Goal: Task Accomplishment & Management: Manage account settings

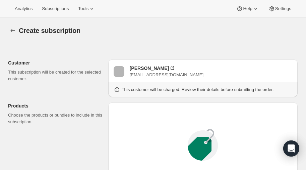
scroll to position [101, 0]
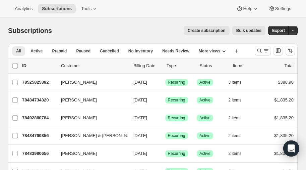
click at [213, 30] on span "Create subscription" at bounding box center [207, 30] width 38 height 5
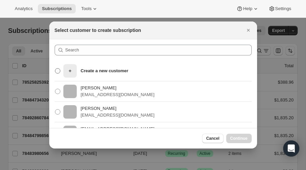
click at [91, 72] on p "Create a new customer" at bounding box center [105, 70] width 48 height 7
click at [55, 68] on input "Create a new customer" at bounding box center [55, 68] width 0 height 0
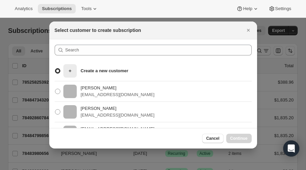
radio input "true"
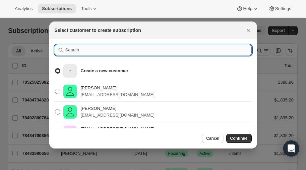
click at [78, 51] on input ":rc:" at bounding box center [158, 50] width 186 height 11
type input "mcclung"
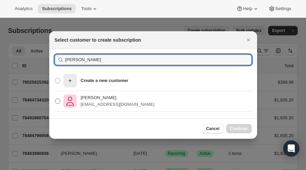
click at [56, 102] on span ":rc:" at bounding box center [57, 100] width 5 height 5
click at [55, 99] on input "Janell McClung janellmcclung@gmail.com" at bounding box center [55, 98] width 0 height 0
radio input "true"
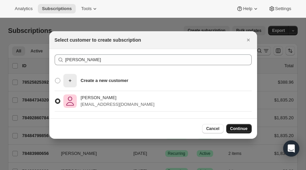
click at [241, 129] on span "Continue" at bounding box center [238, 128] width 17 height 5
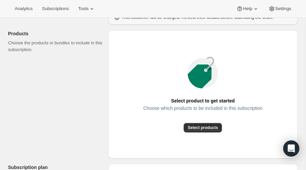
scroll to position [72, 0]
click at [202, 127] on span "Select products" at bounding box center [203, 126] width 30 height 5
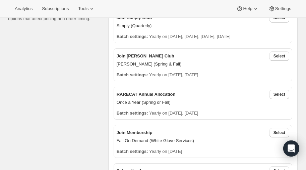
scroll to position [169, 0]
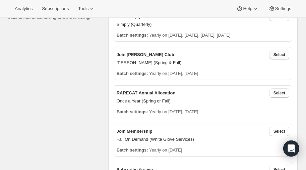
click at [280, 52] on span "Select" at bounding box center [280, 54] width 12 height 5
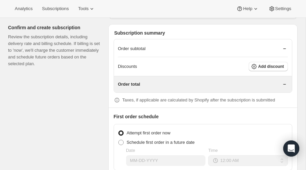
scroll to position [531, 0]
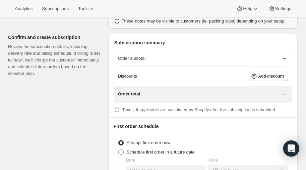
click at [121, 149] on span at bounding box center [120, 151] width 5 height 5
click at [119, 149] on input "Schedule first order in a future date" at bounding box center [118, 149] width 0 height 0
radio input "true"
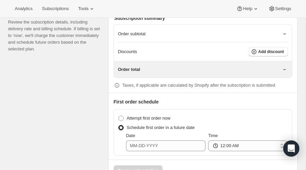
scroll to position [574, 0]
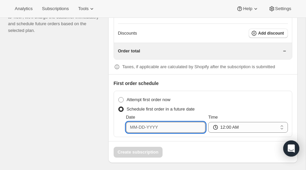
click at [167, 122] on input "Date" at bounding box center [166, 127] width 80 height 11
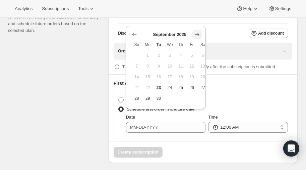
click at [197, 34] on icon "Show next month, October 2025" at bounding box center [197, 34] width 7 height 7
click at [197, 34] on icon "Show next month, November 2025" at bounding box center [197, 34] width 7 height 7
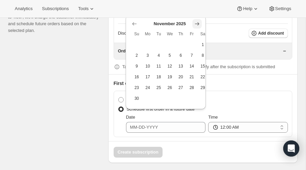
click at [196, 24] on icon "Show next month, December 2025" at bounding box center [197, 23] width 7 height 7
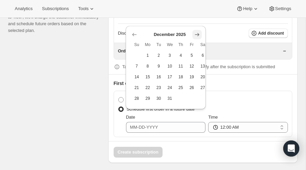
click at [197, 33] on icon "Show next month, January 2026" at bounding box center [197, 34] width 7 height 7
click at [197, 32] on icon "Show next month, February 2026" at bounding box center [197, 34] width 7 height 7
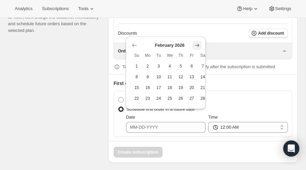
click at [196, 42] on icon "Show next month, March 2026" at bounding box center [197, 45] width 7 height 7
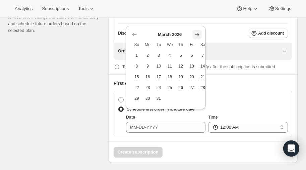
click at [197, 33] on icon "Show next month, April 2026" at bounding box center [197, 34] width 7 height 7
click at [133, 33] on icon "Show previous month, March 2026" at bounding box center [134, 34] width 7 height 7
click at [169, 87] on span "25" at bounding box center [170, 87] width 6 height 5
type input "03-25-2026"
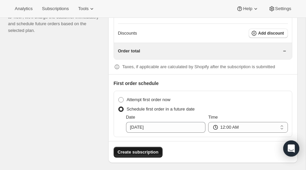
click at [138, 149] on span "Create subscription" at bounding box center [138, 152] width 41 height 7
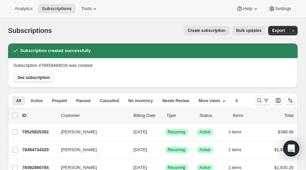
click at [34, 76] on span "See subscription" at bounding box center [33, 77] width 33 height 5
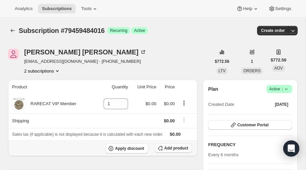
click at [175, 148] on span "Add product" at bounding box center [176, 147] width 24 height 5
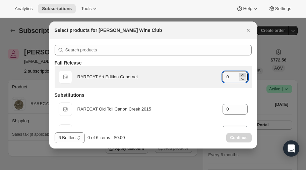
click at [242, 73] on icon ":rod:" at bounding box center [242, 74] width 7 height 7
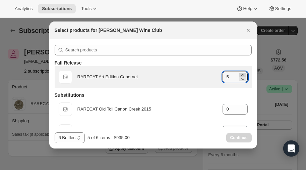
click at [242, 73] on icon ":rod:" at bounding box center [242, 74] width 7 height 7
type input "6"
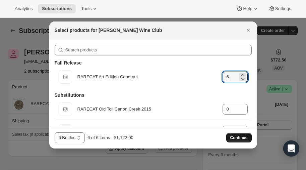
click at [239, 137] on span "Continue" at bounding box center [238, 137] width 17 height 5
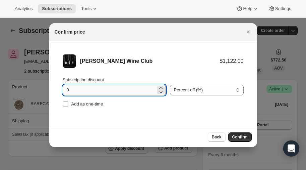
click at [78, 91] on input "0" at bounding box center [109, 89] width 93 height 11
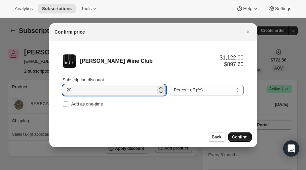
type input "20"
click at [238, 135] on span "Confirm" at bounding box center [239, 136] width 15 height 5
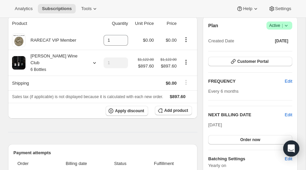
scroll to position [64, 0]
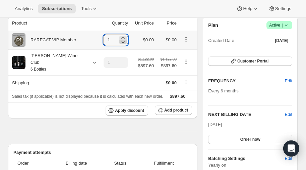
click at [120, 43] on icon at bounding box center [123, 42] width 7 height 7
type input "0"
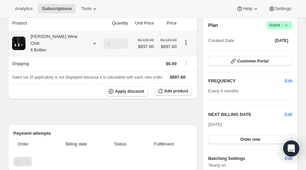
click at [91, 40] on icon at bounding box center [94, 43] width 7 height 7
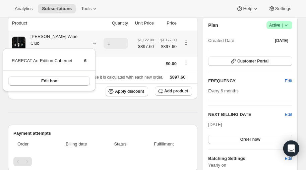
click at [91, 40] on icon at bounding box center [94, 43] width 7 height 7
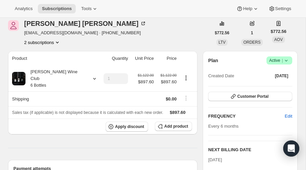
scroll to position [29, 0]
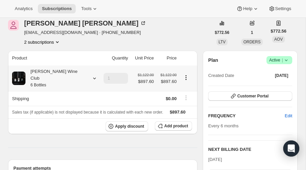
click at [91, 75] on icon at bounding box center [94, 78] width 7 height 7
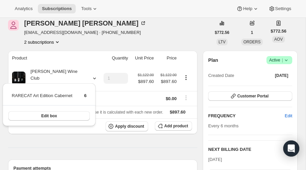
click at [58, 41] on icon "Product actions" at bounding box center [57, 42] width 7 height 7
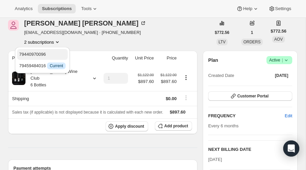
click at [41, 53] on span "79440970096" at bounding box center [32, 54] width 27 height 5
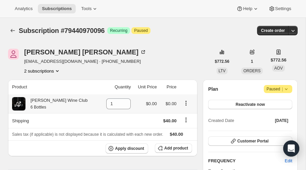
click at [183, 102] on icon "Product actions" at bounding box center [186, 103] width 7 height 7
click at [133, 119] on td at bounding box center [146, 120] width 26 height 15
click at [183, 119] on icon "Shipping actions" at bounding box center [186, 119] width 7 height 7
click at [173, 61] on div "Janell McClung janellmcclung@gmail.com · +16502837441 2 subscriptions" at bounding box center [109, 61] width 203 height 25
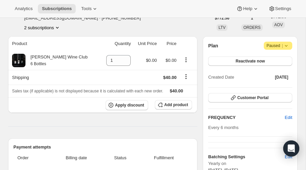
scroll to position [44, 0]
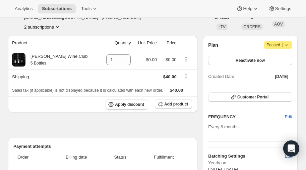
click at [287, 45] on icon at bounding box center [286, 45] width 7 height 7
click at [183, 58] on icon "Product actions" at bounding box center [186, 59] width 7 height 7
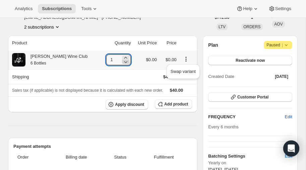
click at [122, 61] on icon at bounding box center [125, 61] width 7 height 7
type input "0"
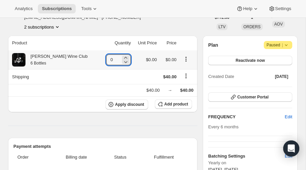
click at [183, 57] on icon "Product actions" at bounding box center [186, 59] width 7 height 7
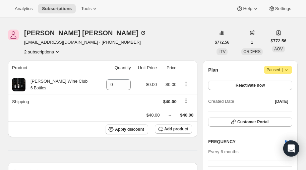
scroll to position [16, 0]
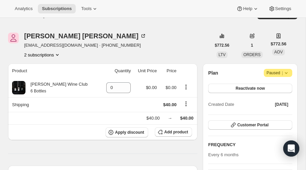
click at [58, 55] on icon "Product actions" at bounding box center [57, 55] width 3 height 2
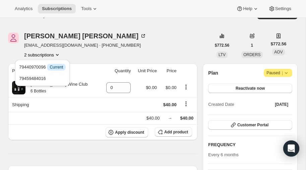
click at [57, 55] on icon "Product actions" at bounding box center [57, 54] width 7 height 7
click at [125, 45] on div "Janell McClung janellmcclung@gmail.com · +16502837441 2 subscriptions" at bounding box center [109, 45] width 203 height 25
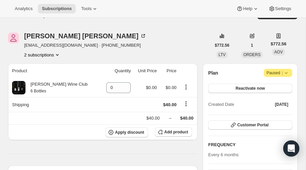
click at [288, 72] on icon at bounding box center [286, 72] width 7 height 7
click at [280, 86] on span "Cancel subscription" at bounding box center [278, 85] width 38 height 5
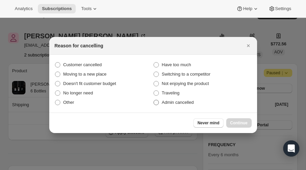
click at [156, 104] on span ":r10n:" at bounding box center [156, 102] width 5 height 5
click at [154, 100] on input "Admin cancelled" at bounding box center [154, 100] width 0 height 0
radio input "true"
click at [238, 123] on span "Continue" at bounding box center [238, 122] width 17 height 5
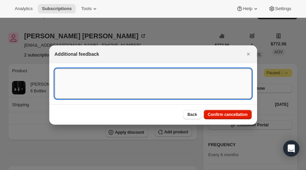
click at [149, 80] on textarea ":r10n:" at bounding box center [153, 83] width 197 height 30
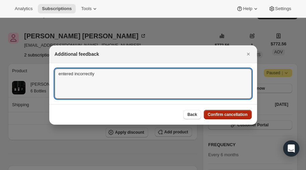
type textarea "entered incorrectly"
click at [222, 115] on span "Confirm cancellation" at bounding box center [228, 114] width 40 height 5
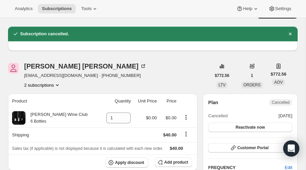
scroll to position [0, 0]
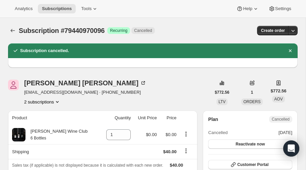
click at [59, 101] on icon "Product actions" at bounding box center [57, 101] width 7 height 7
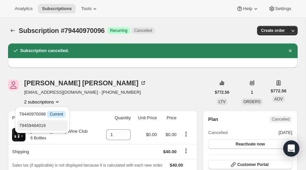
click at [43, 123] on span "79459484016" at bounding box center [32, 125] width 27 height 5
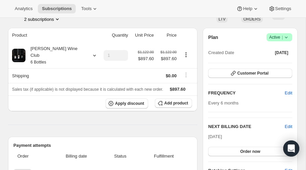
scroll to position [80, 0]
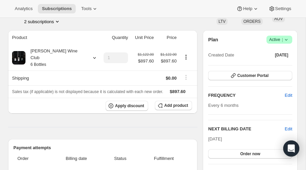
click at [57, 21] on icon "Product actions" at bounding box center [57, 22] width 3 height 2
click at [88, 22] on div "2 subscriptions" at bounding box center [85, 21] width 122 height 7
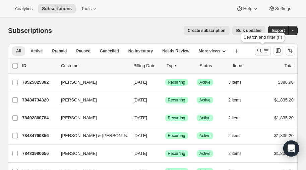
click at [260, 53] on icon "Search and filter results" at bounding box center [259, 50] width 7 height 7
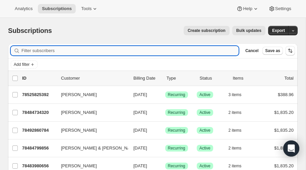
click at [74, 50] on input "Filter subscribers" at bounding box center [129, 50] width 217 height 9
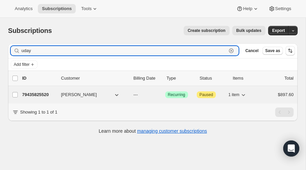
type input "uday"
click at [36, 93] on p "79435825520" at bounding box center [39, 94] width 34 height 7
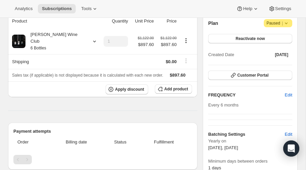
scroll to position [67, 0]
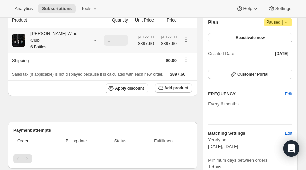
click at [91, 37] on icon at bounding box center [94, 40] width 7 height 7
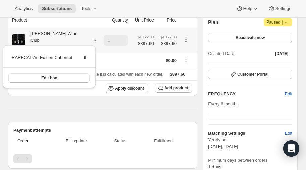
click at [91, 37] on icon at bounding box center [94, 40] width 7 height 7
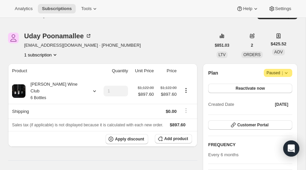
scroll to position [0, 0]
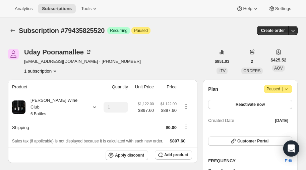
click at [54, 70] on icon "Product actions" at bounding box center [55, 70] width 7 height 7
click at [56, 70] on icon "Product actions" at bounding box center [55, 70] width 7 height 7
click at [130, 121] on td at bounding box center [143, 127] width 26 height 15
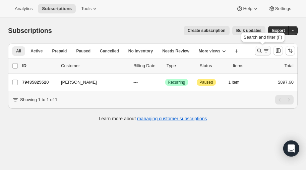
click at [259, 51] on icon "Search and filter results" at bounding box center [259, 50] width 7 height 7
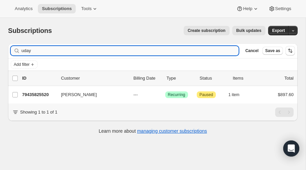
click at [69, 52] on input "uday" at bounding box center [129, 50] width 217 height 9
type input "u"
type input "sommers"
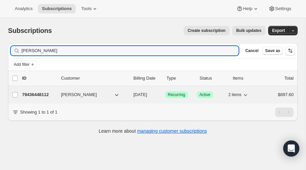
click at [45, 94] on p "79436448112" at bounding box center [39, 94] width 34 height 7
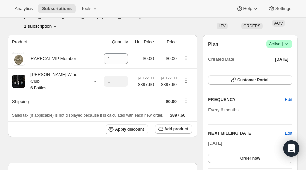
scroll to position [45, 0]
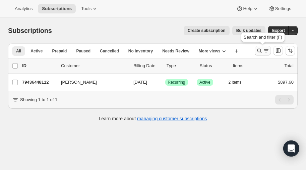
click at [258, 52] on icon "Search and filter results" at bounding box center [259, 51] width 4 height 4
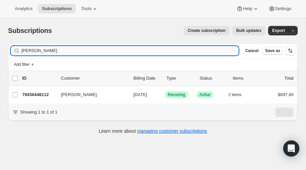
click at [79, 54] on input "sommers" at bounding box center [129, 50] width 217 height 9
type input "s"
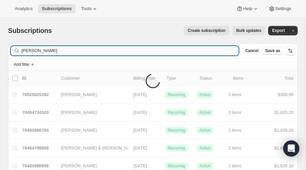
type input "broudy"
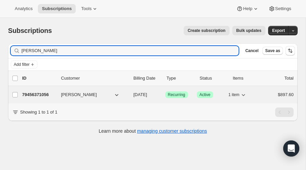
click at [38, 93] on p "79456371056" at bounding box center [39, 94] width 34 height 7
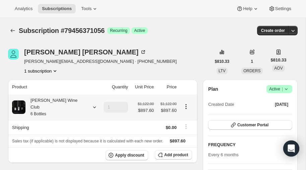
click at [91, 104] on icon at bounding box center [94, 107] width 7 height 7
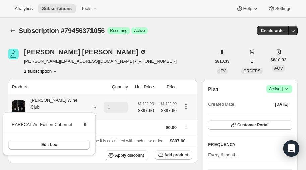
click at [91, 104] on icon at bounding box center [94, 107] width 7 height 7
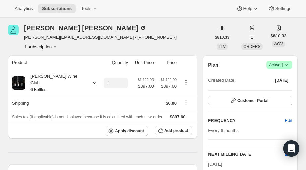
scroll to position [24, 0]
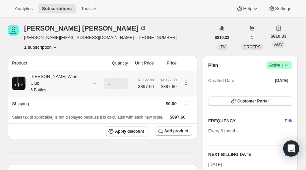
click at [91, 80] on icon at bounding box center [94, 83] width 7 height 7
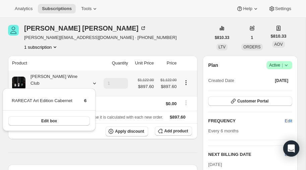
click at [91, 80] on icon at bounding box center [94, 83] width 7 height 7
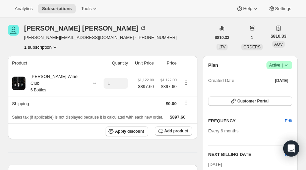
scroll to position [0, 0]
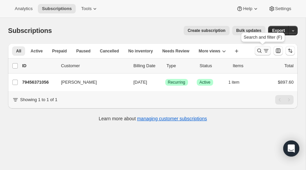
click at [258, 50] on icon "Search and filter results" at bounding box center [259, 50] width 7 height 7
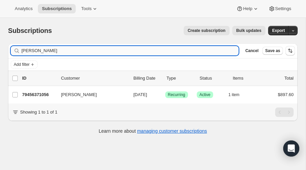
click at [73, 50] on input "broudy" at bounding box center [129, 50] width 217 height 9
type input "b"
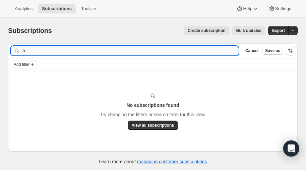
type input "t"
type input "david tharp"
click at [234, 51] on icon "button" at bounding box center [231, 50] width 7 height 7
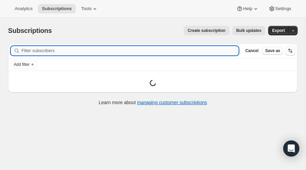
click at [96, 51] on input "Filter subscribers" at bounding box center [129, 50] width 217 height 9
type input "mccabe"
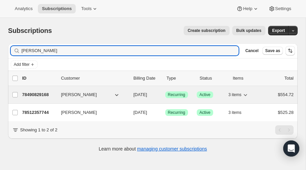
click at [38, 92] on p "78490829168" at bounding box center [39, 94] width 34 height 7
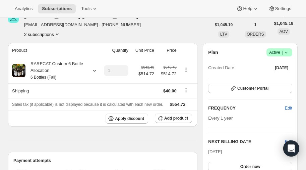
scroll to position [37, 0]
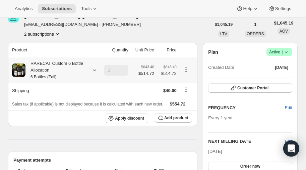
click at [94, 68] on icon at bounding box center [94, 70] width 7 height 7
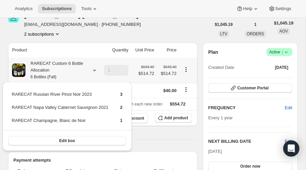
click at [94, 68] on icon at bounding box center [94, 70] width 7 height 7
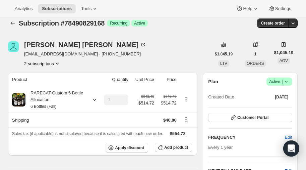
scroll to position [9, 0]
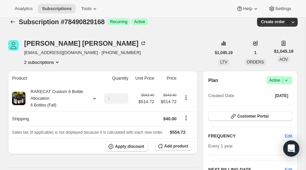
click at [57, 62] on icon "Product actions" at bounding box center [57, 62] width 3 height 2
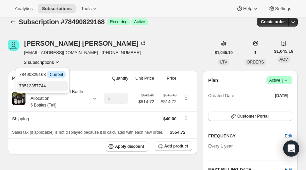
click at [34, 85] on span "78512357744" at bounding box center [32, 85] width 27 height 5
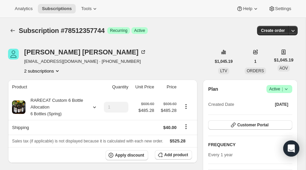
click at [61, 71] on icon "Product actions" at bounding box center [57, 70] width 7 height 7
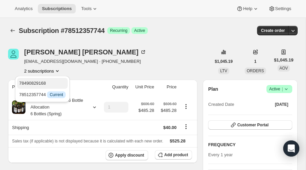
click at [47, 81] on span "78490829168" at bounding box center [42, 83] width 47 height 7
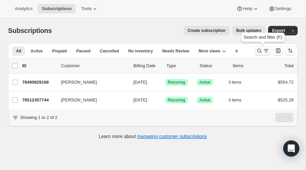
click at [258, 49] on icon "Search and filter results" at bounding box center [259, 51] width 4 height 4
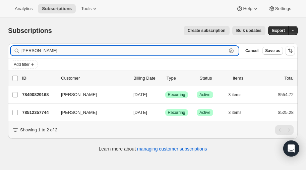
click at [59, 49] on input "mccabe" at bounding box center [123, 50] width 205 height 9
type input "m"
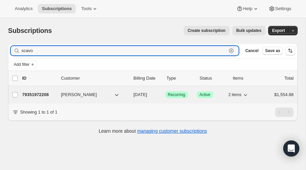
type input "scavo"
click at [42, 92] on p "79351972208" at bounding box center [39, 94] width 34 height 7
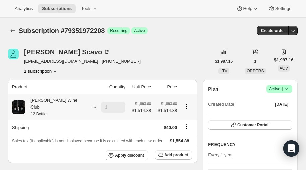
click at [91, 104] on icon at bounding box center [94, 107] width 7 height 7
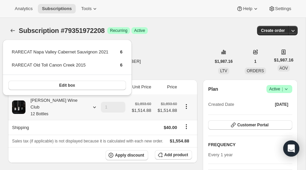
click at [91, 104] on icon at bounding box center [94, 107] width 7 height 7
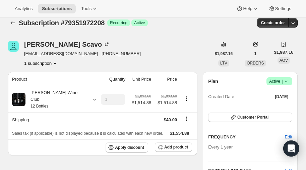
scroll to position [6, 0]
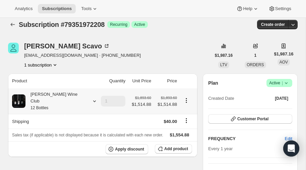
click at [93, 100] on icon at bounding box center [94, 101] width 3 height 2
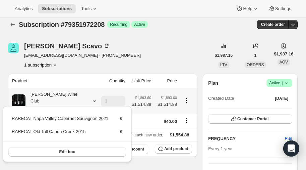
click at [91, 98] on icon at bounding box center [94, 101] width 7 height 7
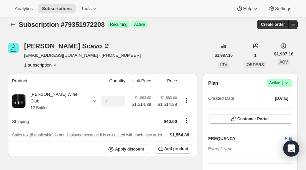
click at [287, 82] on icon at bounding box center [286, 82] width 7 height 7
click at [174, 28] on div "Subscription #79351972208 Success Recurring Success Active" at bounding box center [109, 24] width 180 height 9
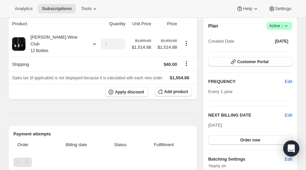
scroll to position [62, 0]
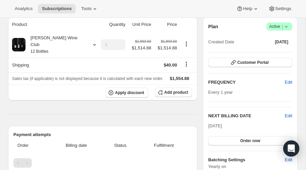
click at [132, 112] on div "Product Quantity Unit Price Price Audrey Wine Club 12 Bottles 1 $1,893.60 $1,51…" at bounding box center [102, 150] width 189 height 266
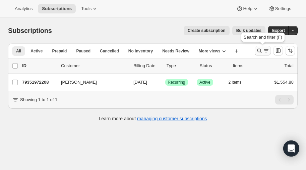
click at [259, 50] on icon "Search and filter results" at bounding box center [259, 50] width 7 height 7
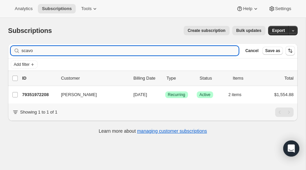
click at [72, 50] on input "scavo" at bounding box center [129, 50] width 217 height 9
type input "s"
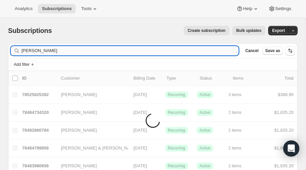
type input "pat larsen"
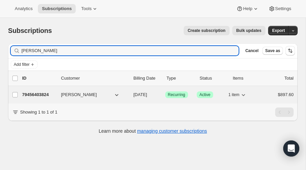
click at [33, 93] on p "79456403824" at bounding box center [39, 94] width 34 height 7
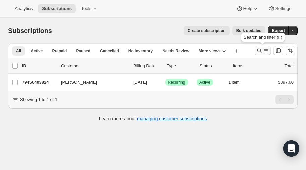
click at [260, 50] on icon "Search and filter results" at bounding box center [259, 50] width 7 height 7
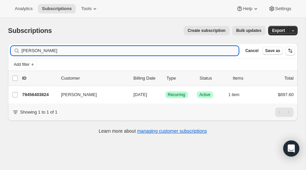
click at [86, 51] on input "pat larsen" at bounding box center [129, 50] width 217 height 9
type input "p"
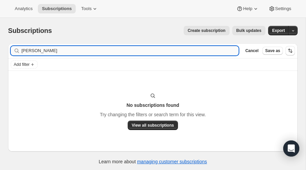
click at [57, 49] on input "henson" at bounding box center [129, 50] width 217 height 9
type input "h"
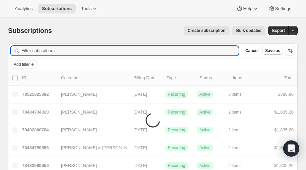
click at [213, 32] on span "Create subscription" at bounding box center [207, 30] width 38 height 5
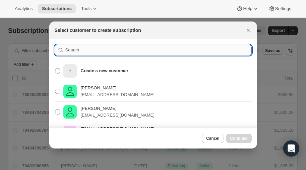
click at [84, 52] on input ":r3et:" at bounding box center [158, 50] width 186 height 11
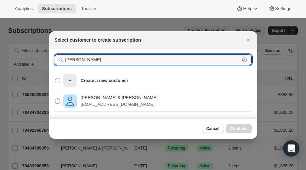
type input "henson"
click at [59, 101] on span ":r3et:" at bounding box center [57, 100] width 5 height 5
click at [55, 99] on input "David & Carma Henson dhenson@lawmed.com" at bounding box center [55, 98] width 0 height 0
radio input "true"
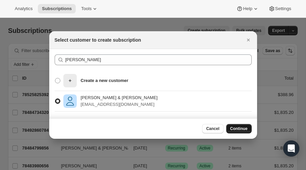
click at [236, 129] on span "Continue" at bounding box center [238, 128] width 17 height 5
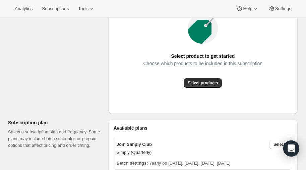
scroll to position [117, 0]
click at [199, 82] on span "Select products" at bounding box center [203, 82] width 30 height 5
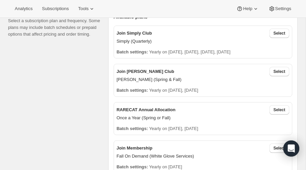
scroll to position [151, 0]
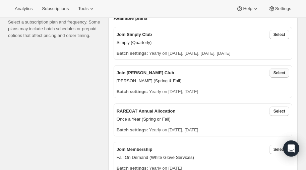
click at [278, 72] on span "Select" at bounding box center [280, 72] width 12 height 5
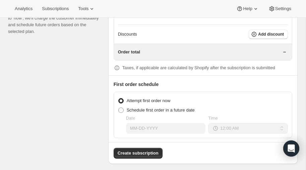
scroll to position [574, 0]
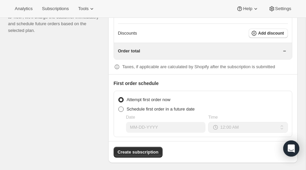
click at [119, 107] on span at bounding box center [120, 108] width 5 height 5
click at [119, 107] on input "Schedule first order in a future date" at bounding box center [118, 106] width 0 height 0
radio input "true"
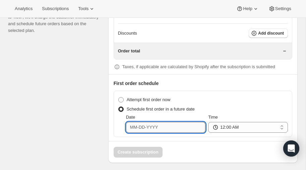
click at [170, 124] on input "Date" at bounding box center [166, 127] width 80 height 11
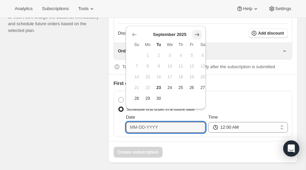
click at [198, 33] on icon "Show next month, October 2025" at bounding box center [197, 34] width 4 height 3
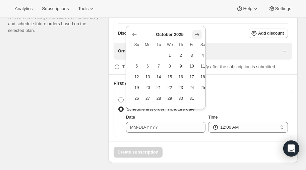
click at [197, 33] on icon "Show next month, November 2025" at bounding box center [197, 34] width 7 height 7
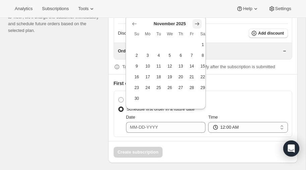
click at [196, 22] on icon "Show next month, December 2025" at bounding box center [197, 23] width 7 height 7
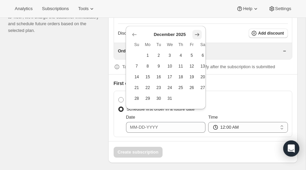
click at [197, 36] on icon "Show next month, January 2026" at bounding box center [197, 34] width 7 height 7
click at [197, 36] on icon "Show next month, February 2026" at bounding box center [197, 34] width 7 height 7
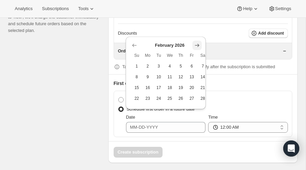
click at [197, 47] on icon "Show next month, March 2026" at bounding box center [197, 45] width 7 height 7
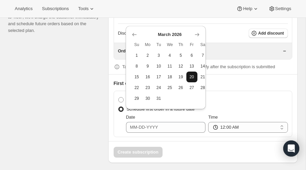
click at [191, 74] on span "20" at bounding box center [192, 76] width 6 height 5
type input "03-20-2026"
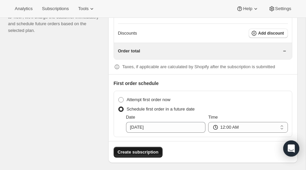
click at [134, 149] on span "Create subscription" at bounding box center [138, 152] width 41 height 7
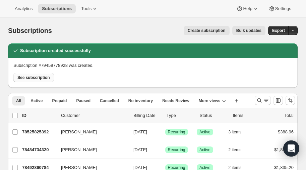
click at [34, 77] on span "See subscription" at bounding box center [33, 77] width 33 height 5
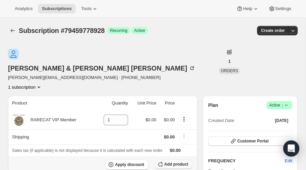
click at [177, 161] on span "Add product" at bounding box center [176, 163] width 24 height 5
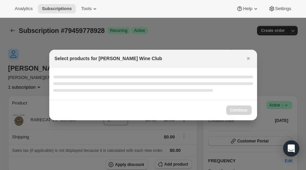
select select "gid://shopify/ProductVariant/52386189410672"
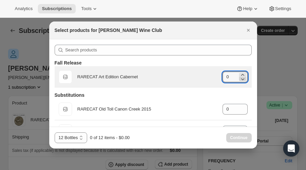
click at [242, 75] on icon ":r4gs:" at bounding box center [242, 78] width 7 height 7
click at [242, 74] on icon ":r4gs:" at bounding box center [242, 75] width 3 height 2
click at [242, 73] on icon ":r4gs:" at bounding box center [242, 74] width 7 height 7
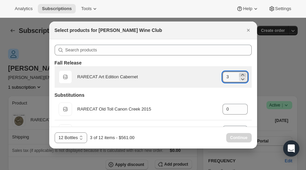
click at [242, 73] on icon ":r4gs:" at bounding box center [242, 74] width 7 height 7
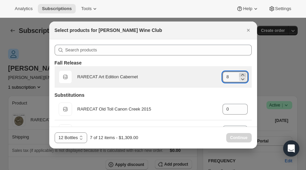
click at [242, 73] on icon ":r4gs:" at bounding box center [242, 74] width 7 height 7
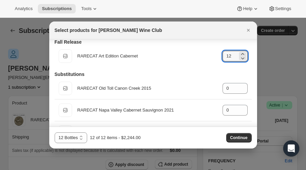
scroll to position [21, 0]
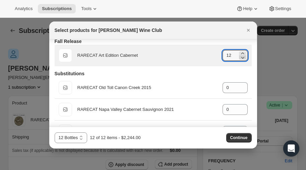
click at [243, 54] on icon ":r4gs:" at bounding box center [242, 57] width 7 height 7
click at [242, 53] on icon ":r4gs:" at bounding box center [242, 53] width 7 height 7
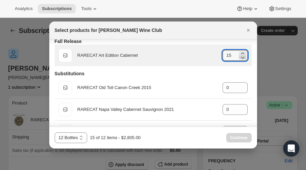
click at [242, 56] on icon ":r4gs:" at bounding box center [242, 57] width 7 height 7
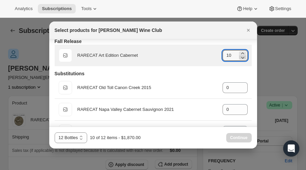
click at [242, 56] on icon ":r4gs:" at bounding box center [242, 57] width 7 height 7
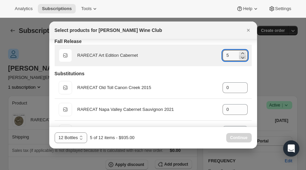
click at [242, 56] on icon ":r4gs:" at bounding box center [242, 57] width 7 height 7
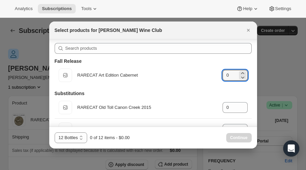
scroll to position [0, 0]
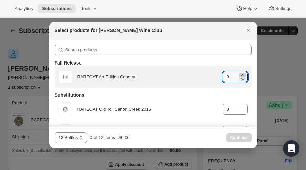
click at [241, 73] on icon ":r4gs:" at bounding box center [242, 74] width 7 height 7
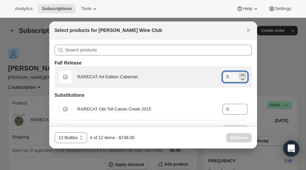
click at [241, 73] on icon ":r4gs:" at bounding box center [242, 74] width 7 height 7
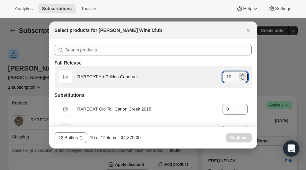
click at [241, 74] on icon ":r4gs:" at bounding box center [242, 74] width 7 height 7
click at [242, 73] on icon ":r4gs:" at bounding box center [242, 74] width 7 height 7
type input "12"
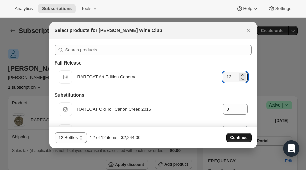
click at [237, 136] on span "Continue" at bounding box center [238, 137] width 17 height 5
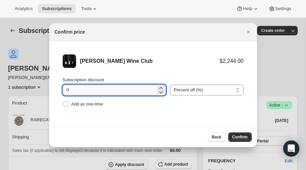
click at [90, 91] on input "0" at bounding box center [109, 89] width 93 height 11
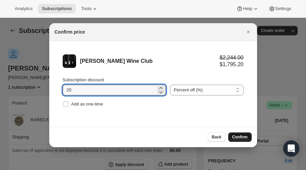
type input "20"
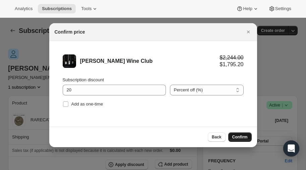
click at [237, 136] on span "Confirm" at bounding box center [239, 136] width 15 height 5
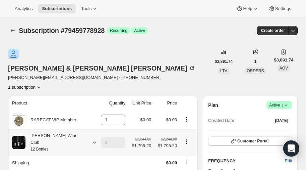
click at [91, 139] on icon at bounding box center [94, 142] width 7 height 7
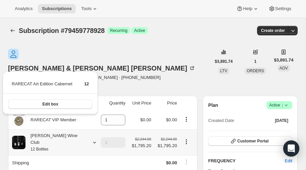
click at [91, 139] on icon at bounding box center [94, 142] width 7 height 7
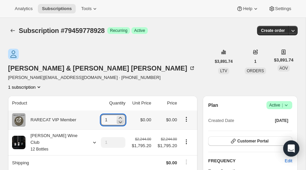
click at [117, 118] on icon at bounding box center [120, 121] width 7 height 7
type input "0"
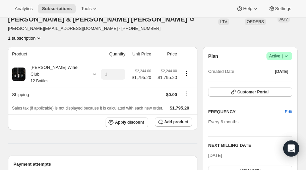
scroll to position [45, 0]
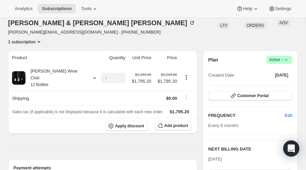
click at [42, 38] on icon "Product actions" at bounding box center [39, 41] width 7 height 7
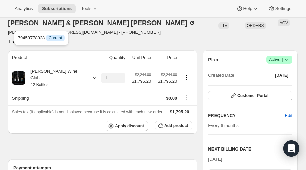
click at [42, 38] on icon "Product actions" at bounding box center [39, 41] width 7 height 7
click at [110, 22] on div "David & Carma Henson dhenson@lawmed.com · +12529082333 1 subscription" at bounding box center [109, 24] width 203 height 42
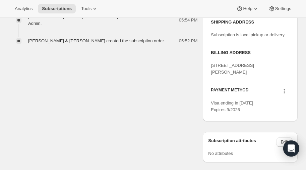
scroll to position [312, 0]
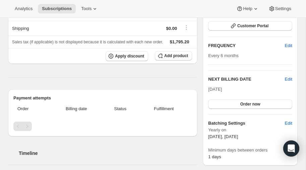
click at [267, 133] on p "March 20, September 25" at bounding box center [250, 136] width 84 height 7
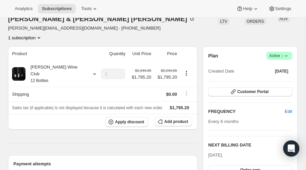
scroll to position [49, 0]
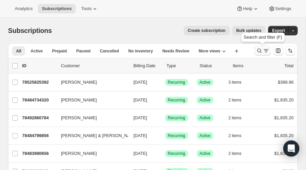
click at [259, 50] on icon "Search and filter results" at bounding box center [259, 50] width 7 height 7
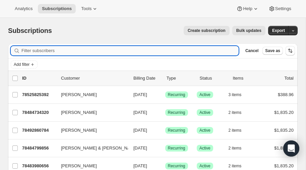
click at [73, 50] on input "Filter subscribers" at bounding box center [129, 50] width 217 height 9
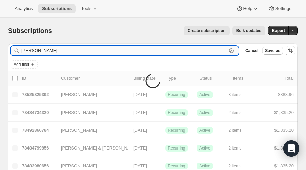
type input "[PERSON_NAME]"
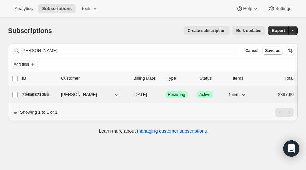
click at [36, 95] on p "79456371056" at bounding box center [39, 94] width 34 height 7
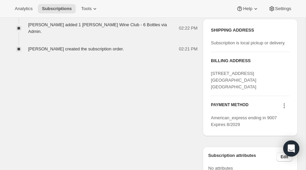
scroll to position [287, 0]
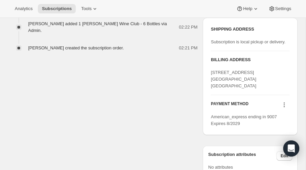
click at [283, 103] on icon at bounding box center [284, 104] width 7 height 7
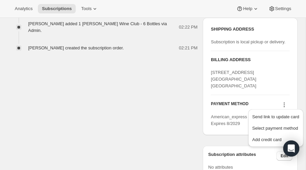
click at [283, 103] on icon at bounding box center [284, 104] width 7 height 7
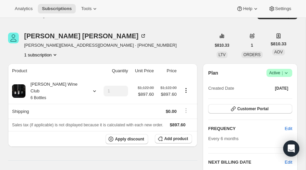
scroll to position [15, 0]
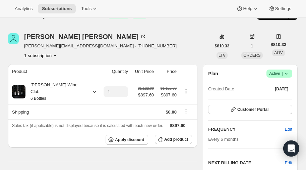
click at [56, 53] on icon "Product actions" at bounding box center [55, 55] width 7 height 7
click at [56, 55] on icon "Product actions" at bounding box center [55, 55] width 7 height 7
click at [139, 48] on div "Wendy Broudy wendy@ebroudy.com · +13106999593 1 subscription" at bounding box center [109, 45] width 203 height 25
click at [91, 88] on icon at bounding box center [94, 91] width 7 height 7
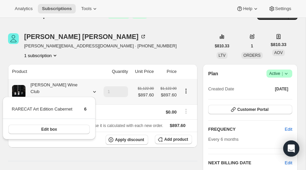
click at [91, 88] on icon at bounding box center [94, 91] width 7 height 7
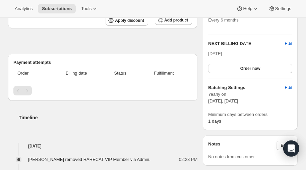
scroll to position [0, 0]
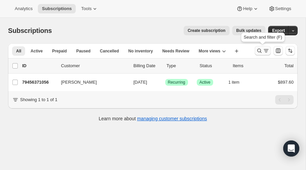
click at [259, 50] on icon "Search and filter results" at bounding box center [259, 50] width 7 height 7
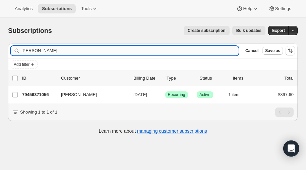
click at [65, 50] on input "[PERSON_NAME]" at bounding box center [129, 50] width 217 height 9
type input "b"
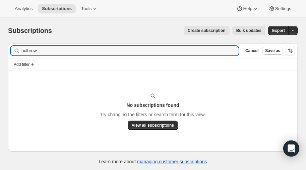
click at [214, 30] on span "Create subscription" at bounding box center [207, 30] width 38 height 5
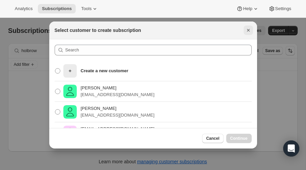
click at [248, 31] on icon "Close" at bounding box center [248, 30] width 7 height 7
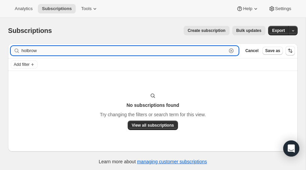
click at [53, 50] on input "holbrow" at bounding box center [123, 50] width 205 height 9
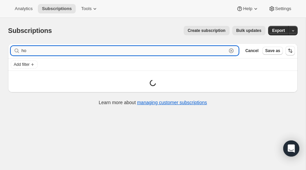
type input "h"
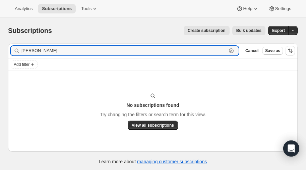
type input "aluotto"
click at [214, 29] on span "Create subscription" at bounding box center [207, 30] width 38 height 5
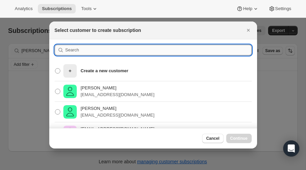
click at [75, 52] on input ":reg:" at bounding box center [158, 50] width 186 height 11
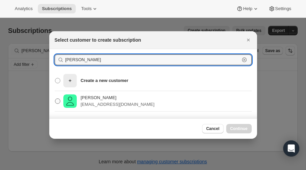
type input "lori aluotto"
click at [57, 101] on span ":reg:" at bounding box center [57, 100] width 5 height 5
click at [55, 99] on input "Lori A. Aluotto laluotto7515@gmail.com" at bounding box center [55, 98] width 0 height 0
radio input "true"
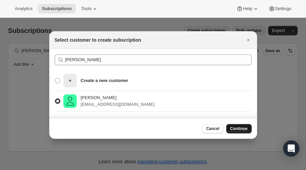
click at [236, 128] on span "Continue" at bounding box center [238, 128] width 17 height 5
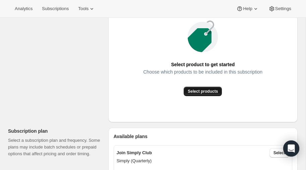
scroll to position [109, 0]
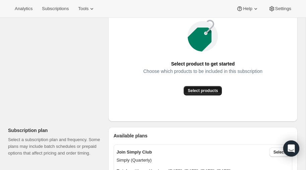
click at [202, 90] on span "Select products" at bounding box center [203, 90] width 30 height 5
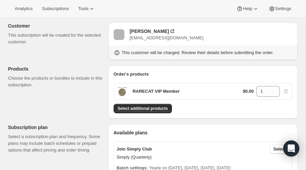
scroll to position [33, 0]
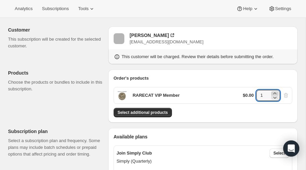
click at [276, 93] on icon at bounding box center [274, 93] width 3 height 2
click at [276, 97] on icon at bounding box center [275, 98] width 3 height 2
type input "1"
click at [276, 97] on icon at bounding box center [275, 98] width 3 height 2
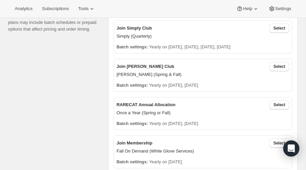
scroll to position [158, 0]
click at [279, 63] on span "Select" at bounding box center [280, 65] width 12 height 5
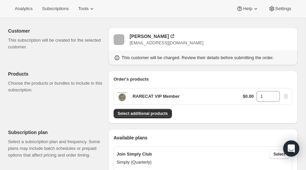
scroll to position [0, 0]
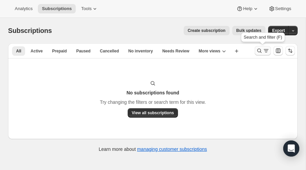
click at [260, 49] on icon "Search and filter results" at bounding box center [259, 50] width 7 height 7
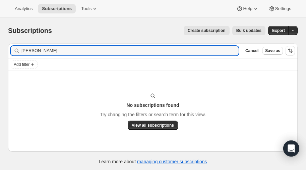
click at [201, 29] on span "Create subscription" at bounding box center [207, 30] width 38 height 5
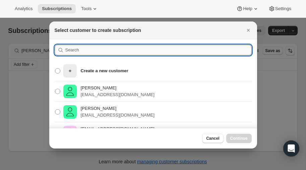
click at [80, 50] on input ":rv4:" at bounding box center [158, 50] width 186 height 11
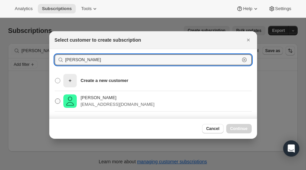
type input "aluotto"
click at [58, 101] on span ":rv4:" at bounding box center [57, 100] width 5 height 5
click at [55, 99] on input "Lori A. Aluotto laluotto7515@gmail.com" at bounding box center [55, 98] width 0 height 0
radio input "true"
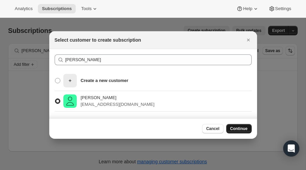
click at [239, 126] on span "Continue" at bounding box center [238, 128] width 17 height 5
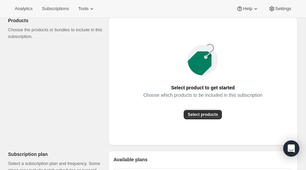
scroll to position [86, 0]
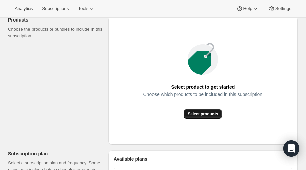
click at [196, 112] on span "Select products" at bounding box center [203, 113] width 30 height 5
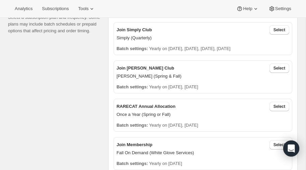
scroll to position [156, 0]
click at [282, 68] on span "Select" at bounding box center [280, 67] width 12 height 5
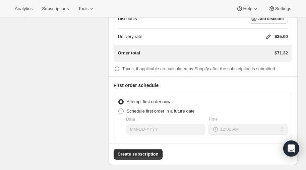
scroll to position [644, 0]
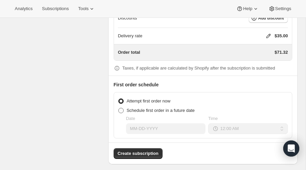
click at [122, 108] on span at bounding box center [120, 110] width 5 height 5
click at [119, 108] on input "Schedule first order in a future date" at bounding box center [118, 108] width 0 height 0
radio input "true"
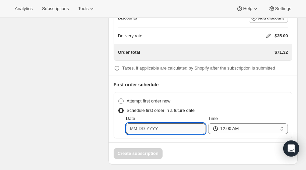
click at [162, 124] on input "Date" at bounding box center [166, 128] width 80 height 11
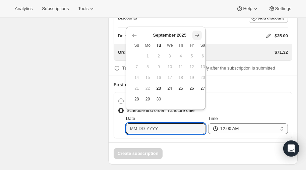
click at [198, 36] on icon "Show next month, October 2025" at bounding box center [197, 35] width 4 height 3
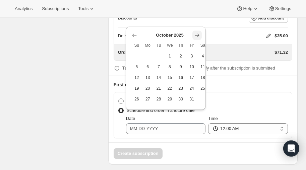
click at [198, 36] on icon "Show next month, November 2025" at bounding box center [197, 35] width 4 height 3
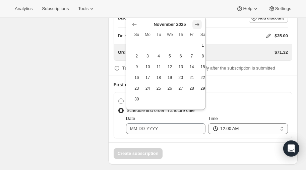
click at [196, 25] on icon "Show next month, December 2025" at bounding box center [197, 24] width 7 height 7
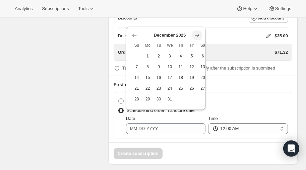
click at [196, 33] on icon "Show next month, January 2026" at bounding box center [197, 35] width 7 height 7
click at [196, 34] on icon "Show next month, February 2026" at bounding box center [197, 35] width 7 height 7
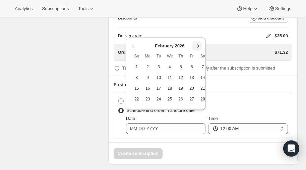
click at [196, 46] on icon "Show next month, March 2026" at bounding box center [197, 45] width 4 height 3
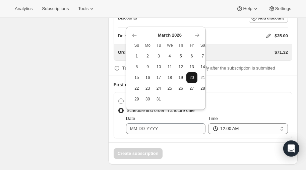
click at [191, 75] on span "20" at bounding box center [192, 77] width 6 height 5
type input "03-20-2026"
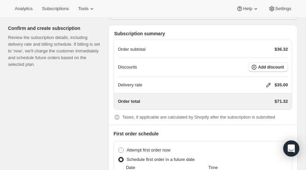
scroll to position [590, 0]
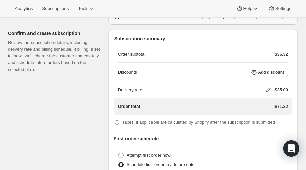
click at [267, 86] on icon at bounding box center [268, 89] width 7 height 7
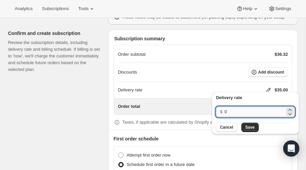
click at [235, 113] on input "0" at bounding box center [255, 111] width 60 height 11
type input "40"
click at [248, 125] on span "Save" at bounding box center [249, 126] width 9 height 5
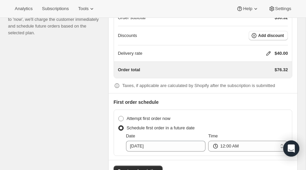
scroll to position [645, 0]
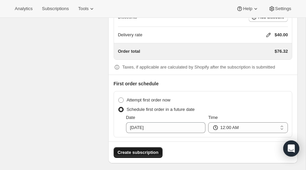
click at [134, 149] on span "Create subscription" at bounding box center [138, 152] width 41 height 7
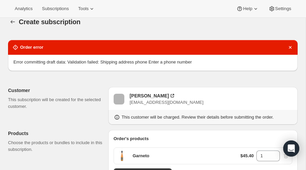
scroll to position [0, 0]
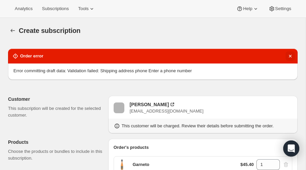
click at [290, 54] on icon "Dismiss notification" at bounding box center [290, 56] width 7 height 7
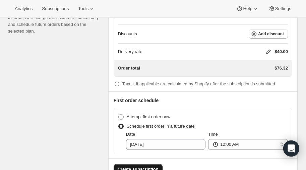
scroll to position [630, 0]
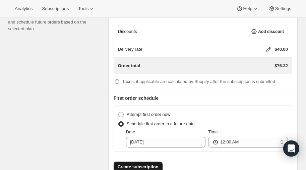
click at [138, 163] on span "Create subscription" at bounding box center [138, 166] width 41 height 7
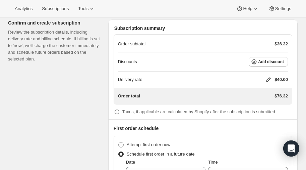
scroll to position [645, 0]
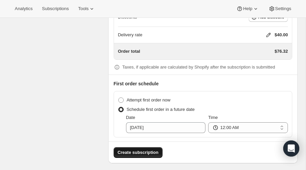
click at [136, 149] on span "Create subscription" at bounding box center [138, 152] width 41 height 7
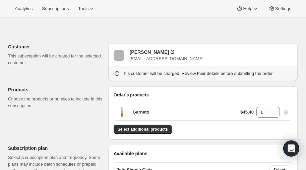
scroll to position [0, 0]
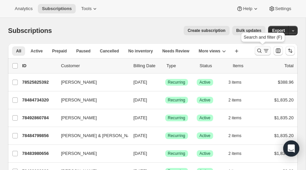
click at [261, 50] on icon "Search and filter results" at bounding box center [259, 50] width 7 height 7
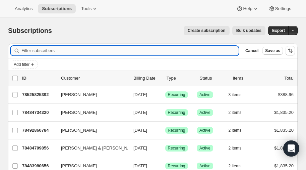
click at [53, 50] on input "Filter subscribers" at bounding box center [129, 50] width 217 height 9
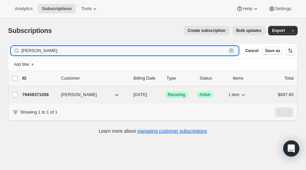
type input "broudy"
click at [43, 93] on p "79456371056" at bounding box center [39, 94] width 34 height 7
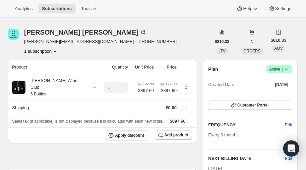
scroll to position [19, 0]
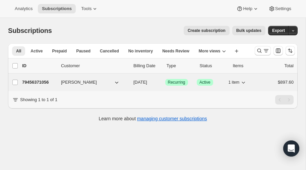
click at [38, 81] on p "79456371056" at bounding box center [39, 82] width 34 height 7
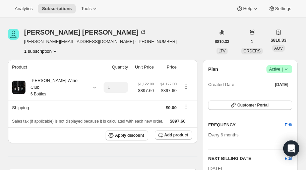
scroll to position [18, 0]
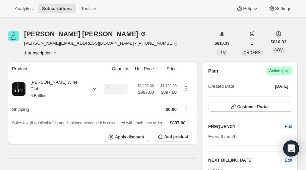
click at [57, 52] on icon "Product actions" at bounding box center [55, 52] width 7 height 7
click at [56, 52] on icon "Product actions" at bounding box center [55, 53] width 3 height 2
click at [159, 43] on div "[PERSON_NAME] [PERSON_NAME][EMAIL_ADDRESS][DOMAIN_NAME] · [PHONE_NUMBER] 1 subs…" at bounding box center [109, 43] width 203 height 25
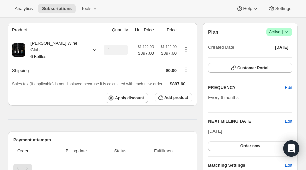
scroll to position [0, 0]
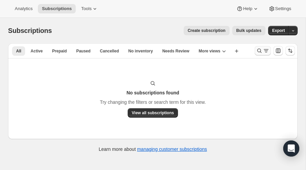
click at [260, 50] on icon "Search and filter results" at bounding box center [259, 50] width 7 height 7
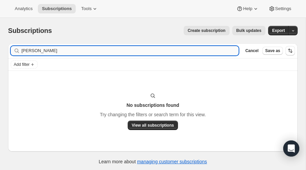
click at [54, 52] on input "aluotto" at bounding box center [129, 50] width 217 height 9
type input "a"
type input "aluotto"
click at [205, 29] on span "Create subscription" at bounding box center [207, 30] width 38 height 5
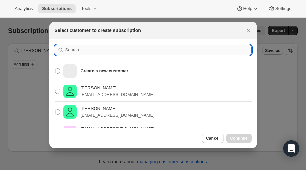
click at [85, 51] on input ":rc:" at bounding box center [158, 50] width 186 height 11
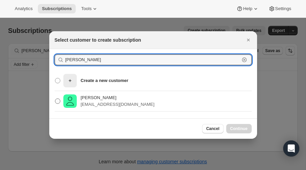
type input "aluotto"
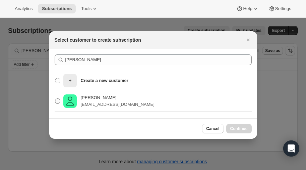
click at [58, 100] on span ":rc:" at bounding box center [57, 100] width 5 height 5
click at [55, 99] on input "Lori A. Aluotto laluotto7515@gmail.com" at bounding box center [55, 98] width 0 height 0
radio input "true"
click at [237, 128] on span "Continue" at bounding box center [238, 128] width 17 height 5
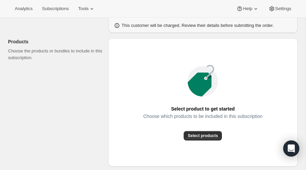
scroll to position [91, 0]
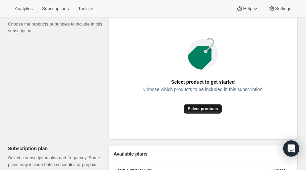
click at [202, 105] on button "Select products" at bounding box center [203, 108] width 38 height 9
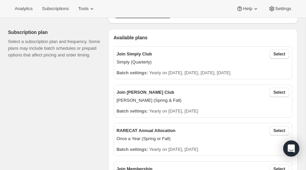
scroll to position [133, 0]
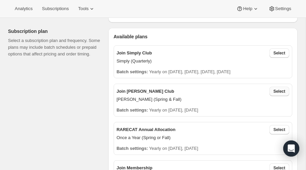
click at [279, 90] on span "Select" at bounding box center [280, 90] width 12 height 5
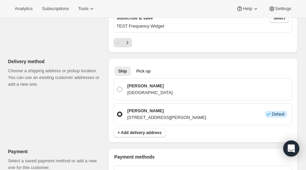
scroll to position [361, 0]
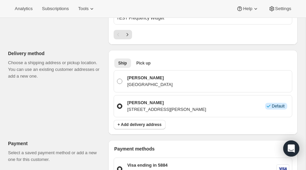
click at [143, 106] on p "35 Melrose Drive, Chester, NJ, 07930, United States" at bounding box center [166, 109] width 79 height 7
click at [117, 104] on input "Lori A. Aluotto 35 Melrose Drive, Chester, NJ, 07930, United States Info Default" at bounding box center [117, 103] width 0 height 0
click at [170, 106] on p "35 Melrose Drive, Chester, NJ, 07930, United States" at bounding box center [166, 109] width 79 height 7
click at [117, 104] on input "Lori A. Aluotto 35 Melrose Drive, Chester, NJ, 07930, United States Info Default" at bounding box center [117, 103] width 0 height 0
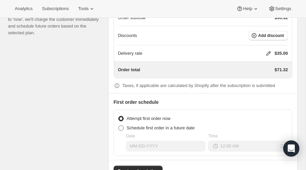
scroll to position [628, 0]
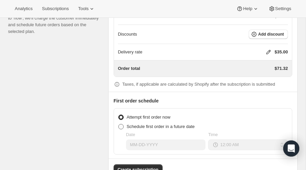
click at [121, 124] on span at bounding box center [120, 126] width 5 height 5
click at [119, 124] on input "Schedule first order in a future date" at bounding box center [118, 124] width 0 height 0
radio input "true"
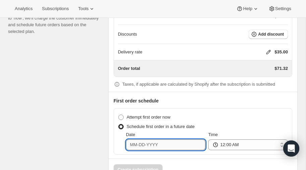
click at [165, 140] on input "Date" at bounding box center [166, 144] width 80 height 11
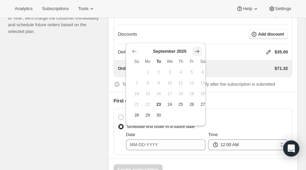
click at [198, 49] on icon "Show next month, October 2025" at bounding box center [197, 51] width 7 height 7
click at [198, 49] on icon "Show next month, November 2025" at bounding box center [197, 51] width 7 height 7
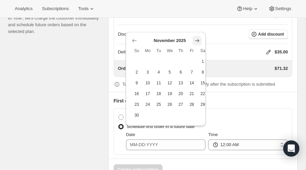
click at [198, 39] on icon "Show next month, December 2025" at bounding box center [197, 40] width 4 height 3
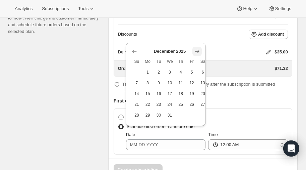
click at [198, 49] on icon "Show next month, January 2026" at bounding box center [197, 51] width 7 height 7
click at [198, 48] on icon "Show next month, February 2026" at bounding box center [197, 51] width 7 height 7
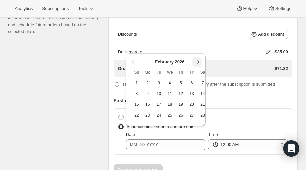
click at [197, 61] on icon "Show next month, March 2026" at bounding box center [197, 62] width 7 height 7
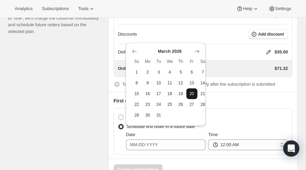
click at [193, 93] on span "20" at bounding box center [192, 93] width 6 height 5
type input "03-20-2026"
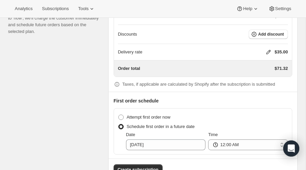
click at [268, 49] on icon at bounding box center [268, 52] width 7 height 7
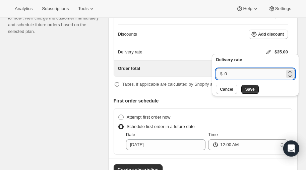
click at [232, 75] on input "0" at bounding box center [255, 73] width 60 height 11
type input "40"
click at [251, 88] on span "Save" at bounding box center [249, 88] width 9 height 5
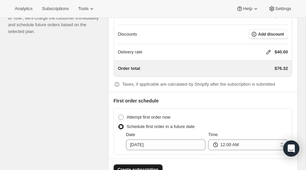
click at [142, 166] on span "Create subscription" at bounding box center [138, 169] width 41 height 7
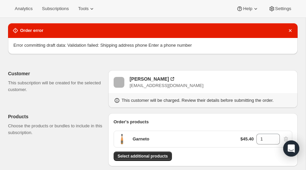
scroll to position [0, 0]
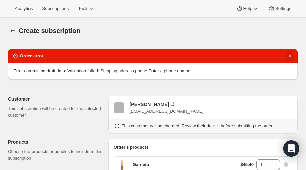
click at [291, 56] on icon "Dismiss notification" at bounding box center [290, 56] width 3 height 3
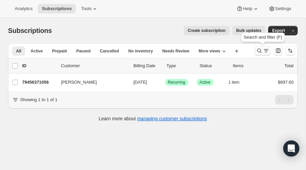
click at [260, 50] on icon "Search and filter results" at bounding box center [259, 50] width 7 height 7
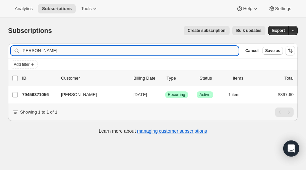
click at [75, 52] on input "[PERSON_NAME]" at bounding box center [129, 50] width 217 height 9
type input "b"
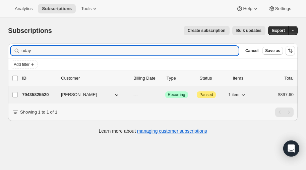
type input "uday"
click at [39, 92] on p "79435825520" at bounding box center [39, 94] width 34 height 7
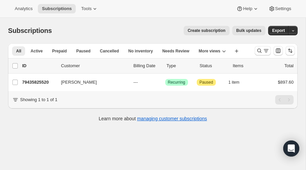
click at [209, 31] on span "Create subscription" at bounding box center [207, 30] width 38 height 5
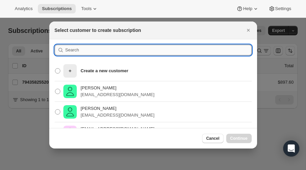
click at [91, 49] on input ":r54:" at bounding box center [158, 50] width 186 height 11
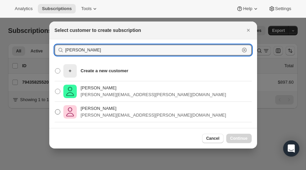
type input "[PERSON_NAME]"
click at [58, 112] on span ":r54:" at bounding box center [57, 111] width 5 height 5
click at [55, 109] on input "[PERSON_NAME] [PERSON_NAME][EMAIL_ADDRESS][PERSON_NAME][DOMAIN_NAME]" at bounding box center [55, 109] width 0 height 0
radio input "true"
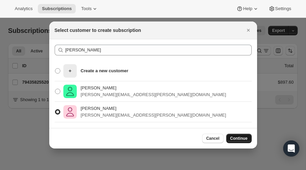
click at [242, 137] on span "Continue" at bounding box center [238, 137] width 17 height 5
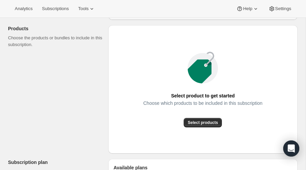
scroll to position [78, 0]
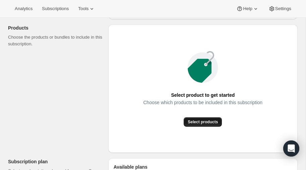
click at [203, 121] on span "Select products" at bounding box center [203, 121] width 30 height 5
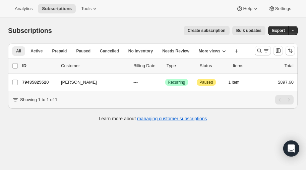
click at [208, 29] on span "Create subscription" at bounding box center [207, 30] width 38 height 5
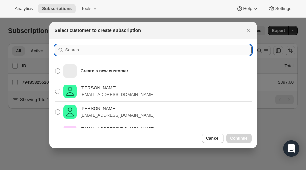
click at [78, 50] on input ":rs:" at bounding box center [158, 50] width 186 height 11
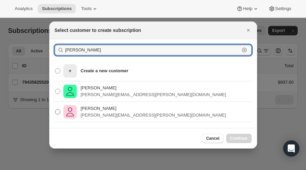
type input "[PERSON_NAME]"
click at [59, 112] on span ":rs:" at bounding box center [57, 111] width 5 height 5
click at [55, 109] on input "[PERSON_NAME] [PERSON_NAME][EMAIL_ADDRESS][PERSON_NAME][DOMAIN_NAME]" at bounding box center [55, 109] width 0 height 0
radio input "true"
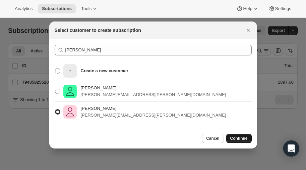
click at [240, 136] on span "Continue" at bounding box center [238, 137] width 17 height 5
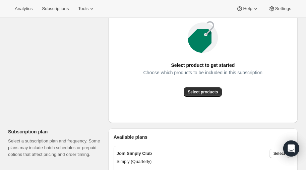
scroll to position [108, 0]
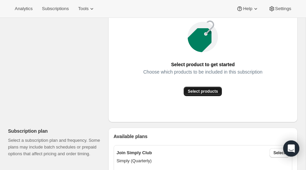
click at [202, 91] on span "Select products" at bounding box center [203, 90] width 30 height 5
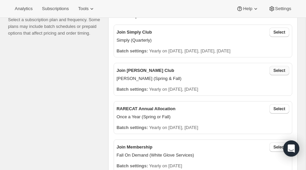
scroll to position [154, 0]
click at [279, 70] on span "Select" at bounding box center [280, 69] width 12 height 5
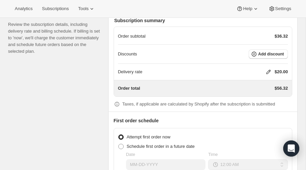
scroll to position [590, 0]
click at [267, 68] on icon at bounding box center [268, 71] width 7 height 7
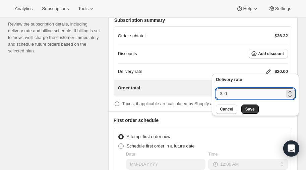
click at [238, 94] on input "0" at bounding box center [255, 93] width 60 height 11
type input "40"
click at [249, 111] on span "Save" at bounding box center [249, 108] width 9 height 5
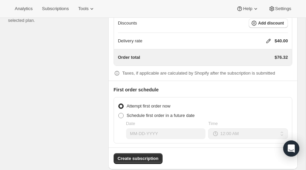
scroll to position [627, 0]
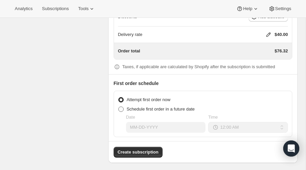
click at [121, 106] on span at bounding box center [120, 108] width 5 height 5
click at [119, 106] on input "Schedule first order in a future date" at bounding box center [118, 106] width 0 height 0
radio input "true"
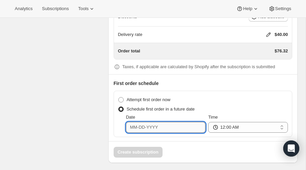
click at [160, 122] on input "Date" at bounding box center [166, 127] width 80 height 11
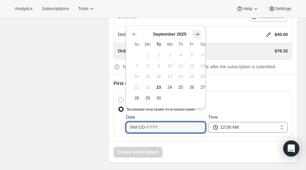
click at [198, 32] on icon "Show next month, October 2025" at bounding box center [197, 34] width 7 height 7
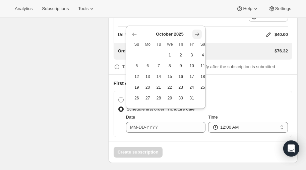
click at [198, 32] on icon "Show next month, November 2025" at bounding box center [197, 34] width 7 height 7
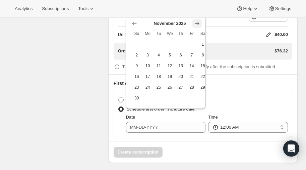
click at [197, 25] on icon "Show next month, December 2025" at bounding box center [197, 23] width 7 height 7
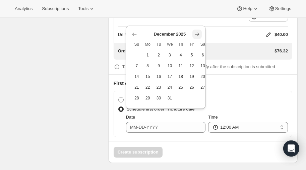
click at [198, 35] on icon "Show next month, January 2026" at bounding box center [197, 34] width 4 height 3
click at [198, 35] on icon "Show next month, February 2026" at bounding box center [197, 34] width 4 height 3
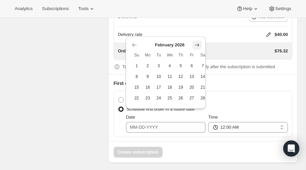
click at [197, 42] on icon "Show next month, March 2026" at bounding box center [197, 45] width 7 height 7
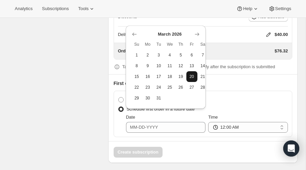
click at [193, 77] on span "20" at bounding box center [192, 76] width 6 height 5
type input "[DATE]"
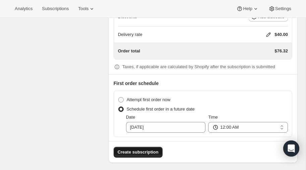
click at [137, 149] on span "Create subscription" at bounding box center [138, 152] width 41 height 7
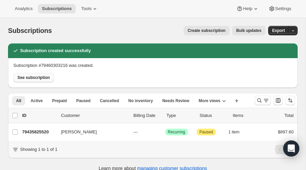
click at [27, 76] on span "See subscription" at bounding box center [33, 77] width 33 height 5
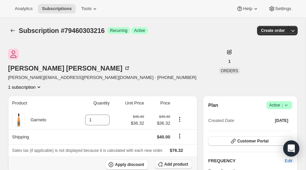
click at [178, 161] on span "Add product" at bounding box center [176, 163] width 24 height 5
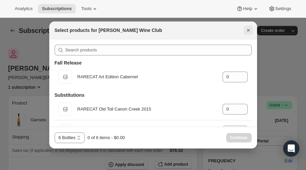
click at [247, 31] on icon "Close" at bounding box center [248, 30] width 7 height 7
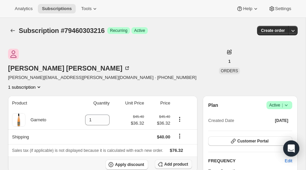
click at [178, 161] on span "Add product" at bounding box center [176, 163] width 24 height 5
click at [170, 161] on span "Add product" at bounding box center [176, 163] width 24 height 5
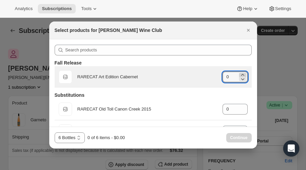
click at [243, 74] on icon ":r82:" at bounding box center [242, 74] width 7 height 7
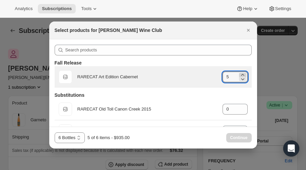
click at [243, 74] on icon ":r82:" at bounding box center [242, 74] width 7 height 7
type input "6"
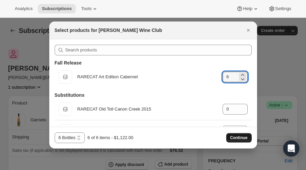
click at [240, 137] on span "Continue" at bounding box center [238, 137] width 17 height 5
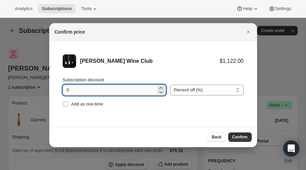
click at [86, 88] on input "0" at bounding box center [109, 89] width 93 height 11
type input "3"
type input "20"
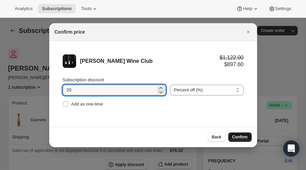
click at [241, 134] on span "Confirm" at bounding box center [239, 136] width 15 height 5
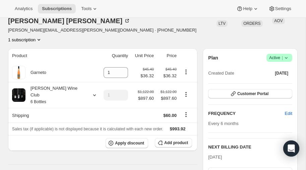
scroll to position [49, 0]
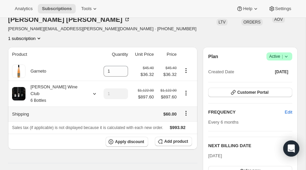
click at [183, 110] on icon "Shipping actions" at bounding box center [186, 113] width 7 height 7
click at [176, 102] on span "Edit shipping rate" at bounding box center [184, 103] width 34 height 5
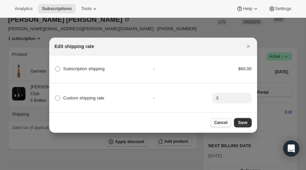
click at [223, 120] on span "Cancel" at bounding box center [220, 122] width 13 height 5
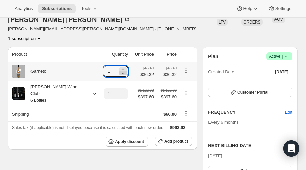
click at [120, 70] on icon at bounding box center [123, 73] width 7 height 7
type input "0"
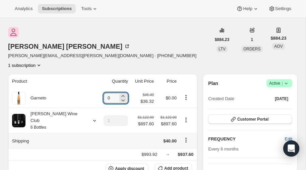
scroll to position [21, 0]
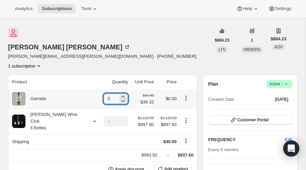
click at [183, 95] on icon "Product actions" at bounding box center [186, 98] width 7 height 7
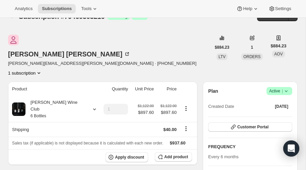
scroll to position [0, 0]
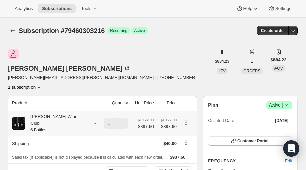
click at [91, 120] on icon at bounding box center [94, 123] width 7 height 7
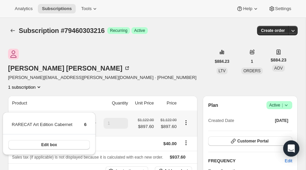
click at [91, 120] on icon at bounding box center [94, 123] width 7 height 7
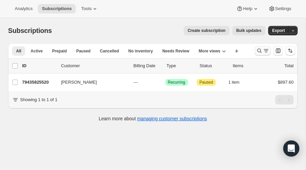
click at [258, 48] on icon "Search and filter results" at bounding box center [259, 50] width 7 height 7
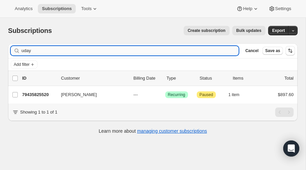
click at [83, 52] on input "uday" at bounding box center [129, 50] width 217 height 9
type input "u"
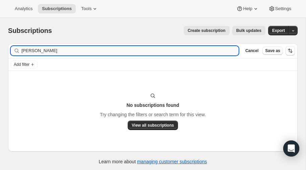
click at [43, 53] on input "gianoni" at bounding box center [129, 50] width 217 height 9
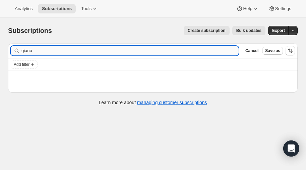
type input "giano"
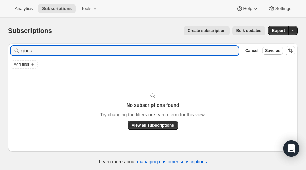
click at [209, 31] on span "Create subscription" at bounding box center [207, 30] width 38 height 5
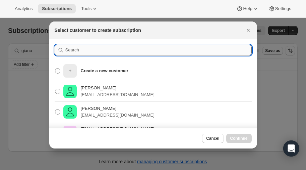
click at [80, 52] on input ":rhl:" at bounding box center [158, 50] width 186 height 11
type input "mike"
type input "Mike gianoni"
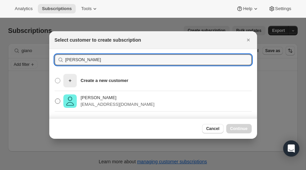
click at [57, 102] on span ":rhl:" at bounding box center [57, 100] width 5 height 5
click at [55, 99] on input "Mike Gianoni mikegianoni@yahoo.com" at bounding box center [55, 98] width 0 height 0
radio input "true"
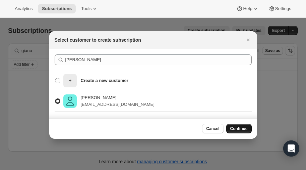
click at [237, 130] on span "Continue" at bounding box center [238, 128] width 17 height 5
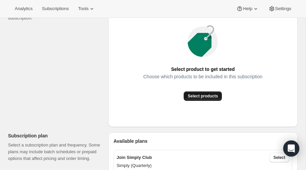
scroll to position [104, 0]
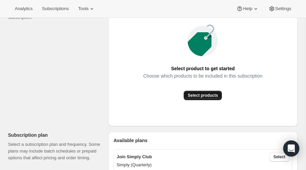
click at [207, 93] on span "Select products" at bounding box center [203, 95] width 30 height 5
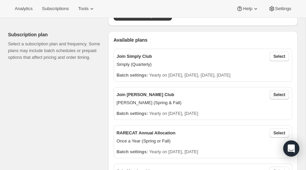
scroll to position [130, 0]
click at [280, 95] on span "Select" at bounding box center [280, 94] width 12 height 5
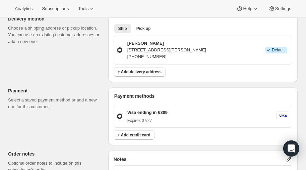
scroll to position [396, 0]
click at [176, 75] on div "Ship Pick up More views Ship Pick up More views Mike Gianoni 1914 Middle St, Su…" at bounding box center [202, 48] width 189 height 66
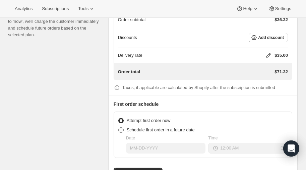
scroll to position [607, 0]
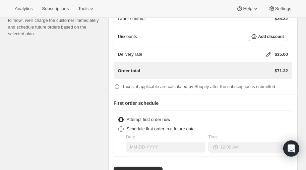
click at [121, 126] on span at bounding box center [120, 128] width 5 height 5
click at [119, 126] on input "Schedule first order in a future date" at bounding box center [118, 126] width 0 height 0
radio input "true"
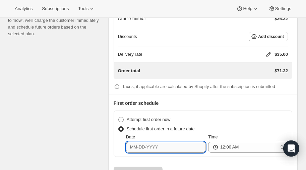
click at [156, 145] on input "Date" at bounding box center [166, 146] width 80 height 11
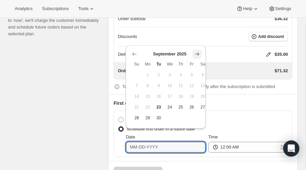
click at [198, 53] on icon "Show next month, October 2025" at bounding box center [197, 53] width 4 height 3
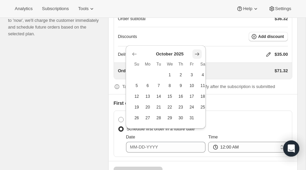
click at [198, 53] on icon "Show next month, November 2025" at bounding box center [197, 53] width 4 height 3
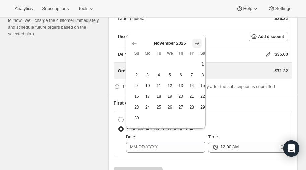
click at [197, 43] on icon "Show next month, December 2025" at bounding box center [197, 43] width 7 height 7
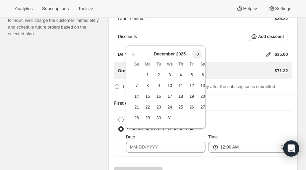
click at [197, 52] on icon "Show next month, January 2026" at bounding box center [197, 54] width 7 height 7
click at [197, 52] on icon "Show next month, February 2026" at bounding box center [197, 54] width 7 height 7
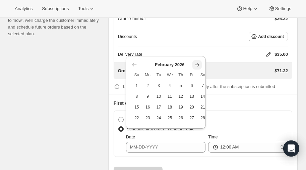
click at [197, 61] on icon "Show next month, March 2026" at bounding box center [197, 64] width 7 height 7
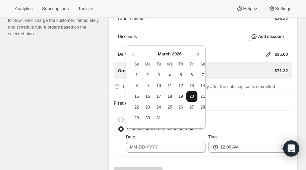
click at [192, 97] on span "20" at bounding box center [192, 96] width 6 height 5
type input "03-20-2026"
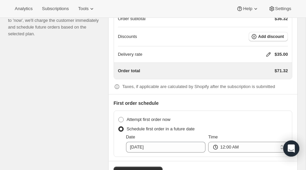
scroll to position [627, 0]
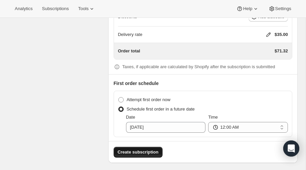
click at [138, 149] on span "Create subscription" at bounding box center [138, 152] width 41 height 7
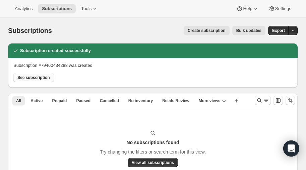
click at [32, 79] on span "See subscription" at bounding box center [33, 77] width 33 height 5
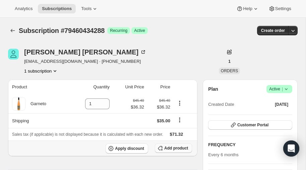
click at [179, 149] on span "Add product" at bounding box center [176, 147] width 24 height 5
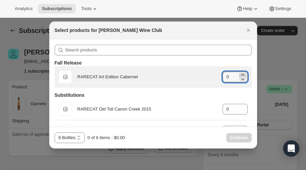
click at [244, 74] on icon ":r10s:" at bounding box center [242, 74] width 7 height 7
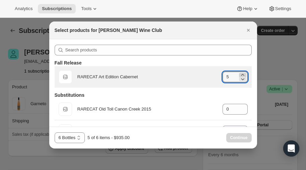
click at [244, 74] on icon ":r10s:" at bounding box center [242, 74] width 7 height 7
type input "6"
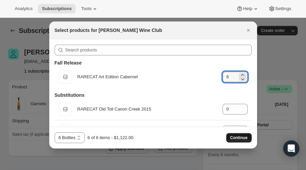
click at [235, 139] on span "Continue" at bounding box center [238, 137] width 17 height 5
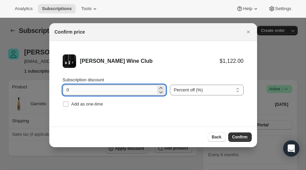
click at [101, 88] on input "0" at bounding box center [109, 89] width 93 height 11
type input "20"
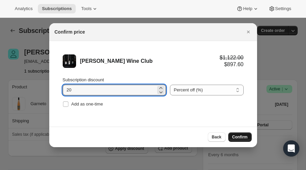
click at [238, 135] on span "Confirm" at bounding box center [239, 136] width 15 height 5
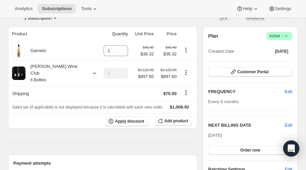
scroll to position [53, 0]
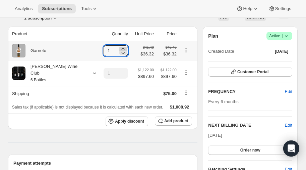
click at [121, 48] on icon at bounding box center [122, 49] width 3 height 2
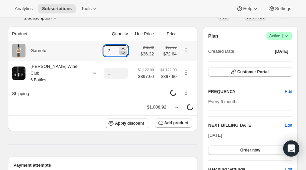
click at [120, 52] on icon at bounding box center [123, 52] width 7 height 7
type input "0"
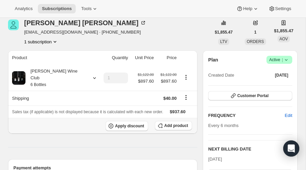
scroll to position [27, 0]
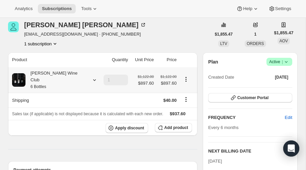
click at [91, 76] on icon at bounding box center [94, 79] width 7 height 7
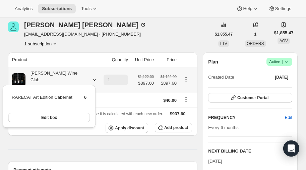
click at [91, 76] on icon at bounding box center [94, 79] width 7 height 7
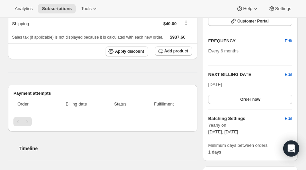
scroll to position [0, 0]
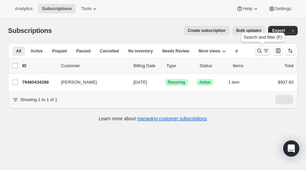
click at [260, 49] on icon "Search and filter results" at bounding box center [259, 50] width 7 height 7
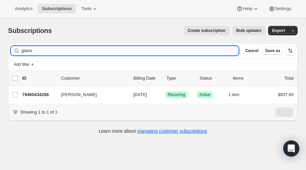
click at [99, 48] on input "giano" at bounding box center [129, 50] width 217 height 9
type input "g"
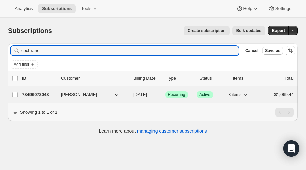
type input "cochrane"
click at [41, 92] on p "78496072048" at bounding box center [39, 94] width 34 height 7
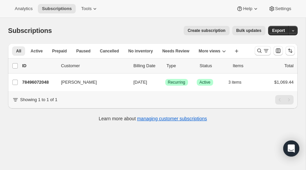
click at [217, 31] on span "Create subscription" at bounding box center [207, 30] width 38 height 5
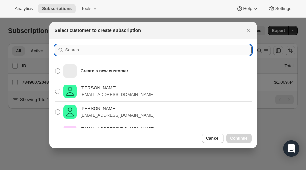
click at [91, 51] on input ":rc:" at bounding box center [158, 50] width 186 height 11
type input "jen"
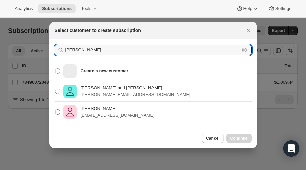
type input "Jen coch"
click at [57, 111] on span ":rc:" at bounding box center [57, 111] width 5 height 5
click at [55, 109] on input "Jennifer Cochran jennifercochranmb@gmail.com" at bounding box center [55, 109] width 0 height 0
radio input "true"
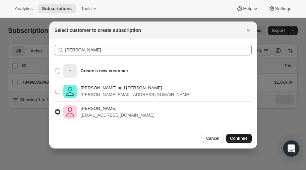
click at [240, 136] on span "Continue" at bounding box center [238, 137] width 17 height 5
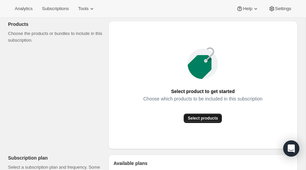
scroll to position [82, 0]
click at [200, 117] on span "Select products" at bounding box center [203, 117] width 30 height 5
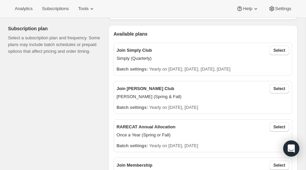
scroll to position [136, 0]
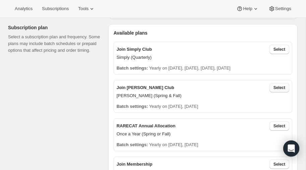
click at [279, 88] on span "Select" at bounding box center [280, 87] width 12 height 5
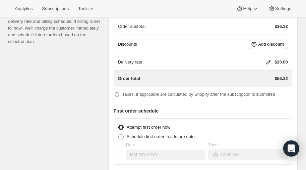
scroll to position [599, 0]
click at [268, 59] on icon at bounding box center [268, 62] width 7 height 7
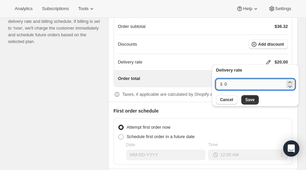
click at [245, 82] on input "0" at bounding box center [255, 84] width 60 height 11
type input "40"
click at [252, 99] on span "Save" at bounding box center [249, 99] width 9 height 5
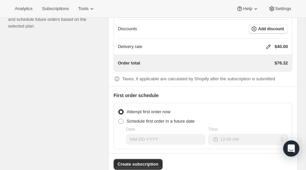
scroll to position [627, 0]
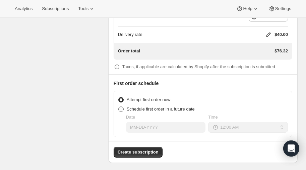
click at [120, 106] on span at bounding box center [120, 108] width 5 height 5
click at [119, 106] on input "Schedule first order in a future date" at bounding box center [118, 106] width 0 height 0
radio input "true"
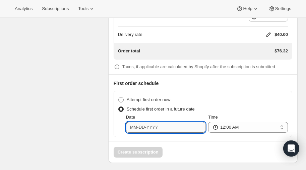
click at [169, 126] on input "Date" at bounding box center [166, 127] width 80 height 11
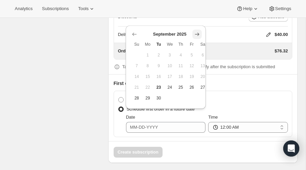
click at [196, 33] on icon "Show next month, October 2025" at bounding box center [197, 34] width 7 height 7
click at [196, 33] on icon "Show next month, November 2025" at bounding box center [197, 34] width 7 height 7
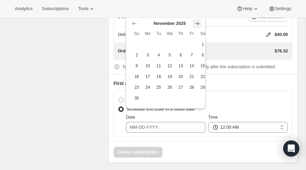
click at [199, 21] on icon "Show next month, December 2025" at bounding box center [197, 23] width 7 height 7
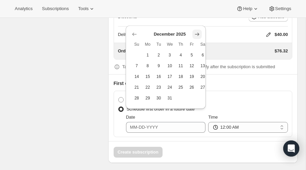
click at [198, 33] on icon "Show next month, January 2026" at bounding box center [197, 34] width 4 height 3
click at [198, 33] on icon "Show next month, February 2026" at bounding box center [197, 34] width 4 height 3
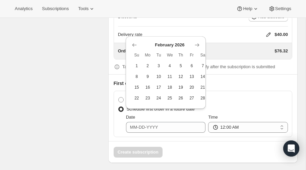
click at [195, 50] on th "Fr" at bounding box center [191, 55] width 11 height 11
click at [200, 40] on div "February 2026 Su Mo Tu We Th Fr Sa 1 2 3 4 5 6 7 8 9 10 11 12 13 14 15 16 17 18…" at bounding box center [166, 72] width 80 height 72
click at [197, 44] on icon "Show next month, March 2026" at bounding box center [197, 45] width 7 height 7
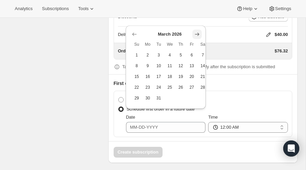
click at [195, 34] on icon "Show next month, April 2026" at bounding box center [197, 34] width 4 height 3
click at [134, 33] on icon "Show previous month, March 2026" at bounding box center [134, 34] width 7 height 7
click at [192, 75] on span "20" at bounding box center [192, 76] width 6 height 5
type input "[DATE]"
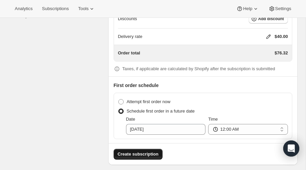
scroll to position [626, 0]
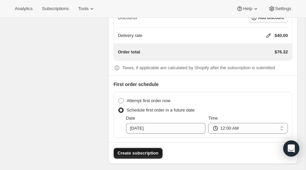
click at [143, 150] on span "Create subscription" at bounding box center [138, 153] width 41 height 7
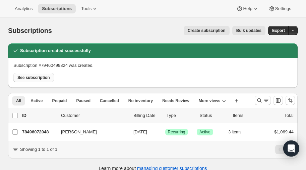
click at [36, 77] on span "See subscription" at bounding box center [33, 77] width 33 height 5
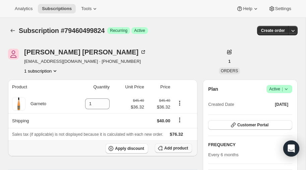
click at [179, 147] on span "Add product" at bounding box center [176, 147] width 24 height 5
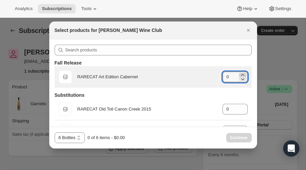
click at [243, 74] on icon ":r6j:" at bounding box center [242, 75] width 3 height 2
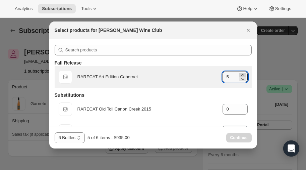
click at [243, 74] on icon ":r6j:" at bounding box center [242, 75] width 3 height 2
type input "6"
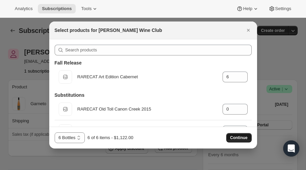
click at [241, 137] on span "Continue" at bounding box center [238, 137] width 17 height 5
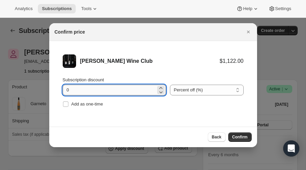
click at [122, 89] on input "0" at bounding box center [109, 89] width 93 height 11
type input "20"
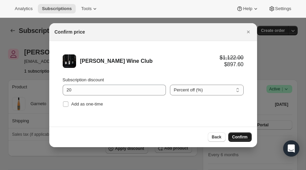
click at [240, 137] on span "Confirm" at bounding box center [239, 136] width 15 height 5
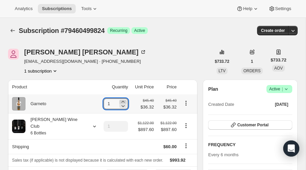
click at [120, 100] on icon at bounding box center [123, 101] width 7 height 7
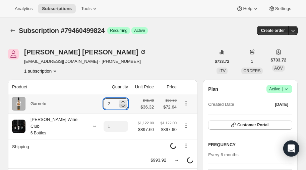
click at [122, 106] on icon at bounding box center [123, 106] width 3 height 2
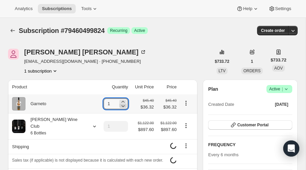
click at [122, 106] on icon at bounding box center [123, 106] width 3 height 2
type input "0"
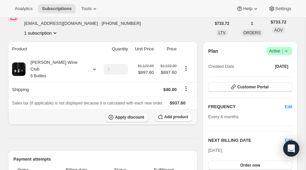
scroll to position [36, 0]
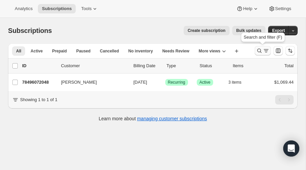
click at [258, 51] on icon "Search and filter results" at bounding box center [259, 50] width 7 height 7
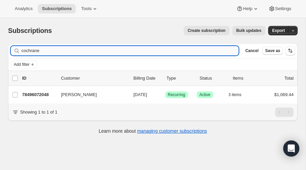
click at [86, 50] on input "cochrane" at bounding box center [129, 50] width 217 height 9
type input "c"
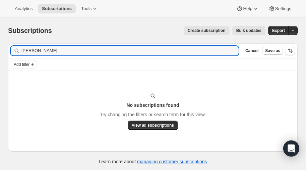
type input "brosnahan"
click at [218, 31] on span "Create subscription" at bounding box center [207, 30] width 38 height 5
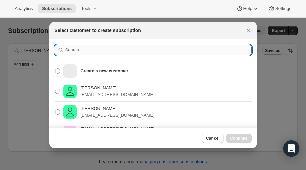
click at [90, 50] on input ":rg3:" at bounding box center [158, 50] width 186 height 11
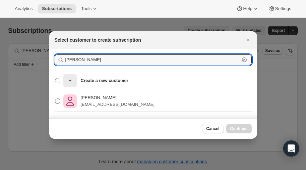
type input "brosnahan"
click at [59, 102] on span ":rg3:" at bounding box center [57, 100] width 5 height 5
click at [55, 99] on input "Emily Brosnahan limabeanem@aol.com" at bounding box center [55, 98] width 0 height 0
radio input "true"
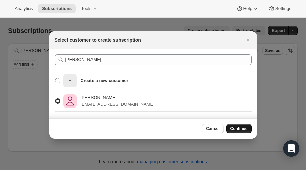
click at [233, 126] on span "Continue" at bounding box center [238, 128] width 17 height 5
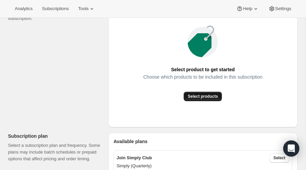
scroll to position [104, 0]
click at [201, 95] on span "Select products" at bounding box center [203, 95] width 30 height 5
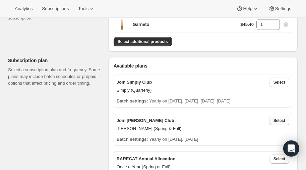
click at [278, 119] on span "Select" at bounding box center [280, 120] width 12 height 5
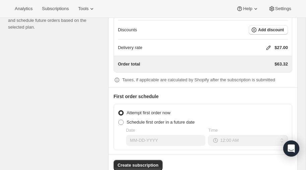
scroll to position [658, 0]
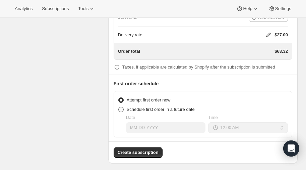
click at [121, 107] on span at bounding box center [120, 109] width 5 height 5
click at [119, 107] on input "Schedule first order in a future date" at bounding box center [118, 107] width 0 height 0
radio input "true"
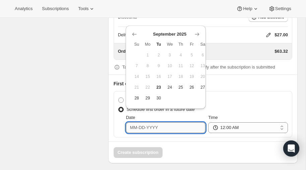
click at [156, 124] on input "Date" at bounding box center [166, 127] width 80 height 11
click at [197, 32] on icon "Show next month, October 2025" at bounding box center [197, 34] width 7 height 7
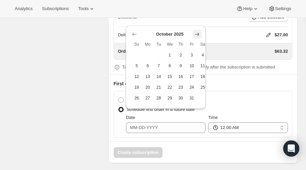
click at [197, 32] on icon "Show next month, November 2025" at bounding box center [197, 34] width 7 height 7
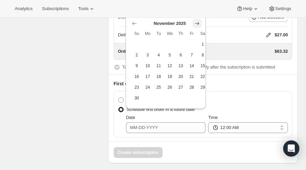
click at [197, 26] on icon "Show next month, December 2025" at bounding box center [197, 23] width 7 height 7
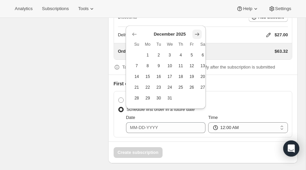
click at [197, 31] on icon "Show next month, January 2026" at bounding box center [197, 34] width 7 height 7
click at [197, 31] on icon "Show next month, February 2026" at bounding box center [197, 34] width 7 height 7
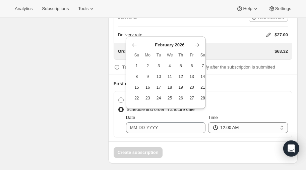
click at [197, 39] on div "February 2026 Su Mo Tu We Th Fr Sa 1 2 3 4 5 6 7 8 9 10 11 12 13 14 15 16 17 18…" at bounding box center [163, 69] width 74 height 67
click at [196, 42] on icon "Show next month, March 2026" at bounding box center [197, 45] width 7 height 7
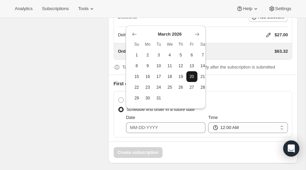
click at [192, 78] on span "20" at bounding box center [192, 76] width 6 height 5
type input "[DATE]"
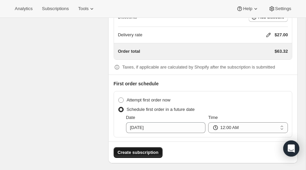
click at [136, 149] on span "Create subscription" at bounding box center [138, 152] width 41 height 7
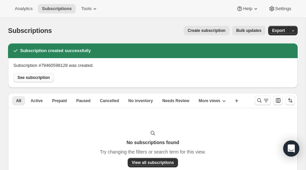
click at [33, 77] on span "See subscription" at bounding box center [33, 77] width 33 height 5
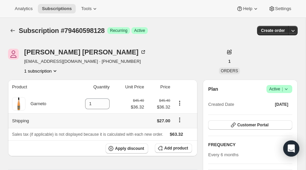
click at [181, 118] on icon "Shipping actions" at bounding box center [179, 119] width 7 height 7
click at [177, 130] on span "Edit shipping rate" at bounding box center [180, 132] width 34 height 5
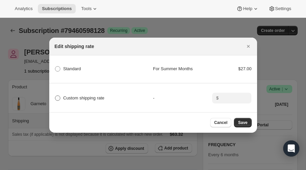
click at [59, 97] on span ":rka:" at bounding box center [57, 97] width 5 height 5
click at [55, 96] on input "Custom shipping rate" at bounding box center [55, 95] width 0 height 0
radio input "true"
click at [235, 97] on input ":rka:" at bounding box center [231, 98] width 21 height 11
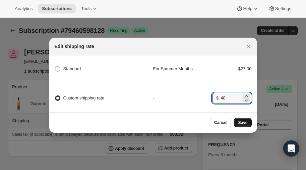
type input "40"
click at [245, 119] on button "Save" at bounding box center [242, 122] width 17 height 9
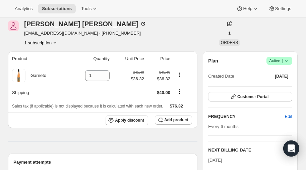
scroll to position [61, 0]
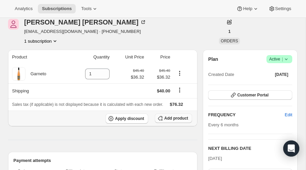
click at [174, 117] on span "Add product" at bounding box center [176, 117] width 24 height 5
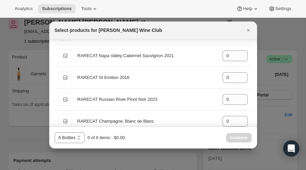
scroll to position [74, 0]
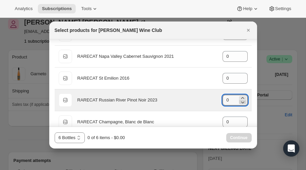
click at [243, 99] on icon ":rom:" at bounding box center [242, 102] width 7 height 7
click at [243, 97] on icon ":rom:" at bounding box center [242, 98] width 3 height 2
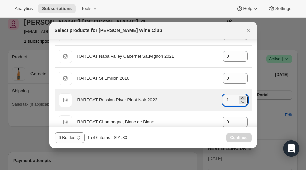
click at [243, 97] on icon ":rom:" at bounding box center [242, 98] width 3 height 2
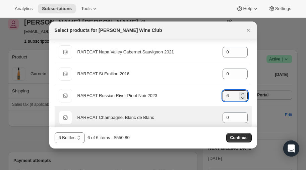
scroll to position [84, 0]
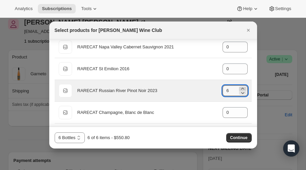
click at [243, 87] on icon ":rom:" at bounding box center [242, 88] width 3 height 2
click at [242, 92] on icon ":rom:" at bounding box center [242, 92] width 7 height 7
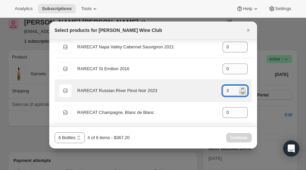
click at [242, 92] on icon ":rom:" at bounding box center [242, 92] width 7 height 7
click at [242, 87] on icon ":rom:" at bounding box center [242, 88] width 3 height 2
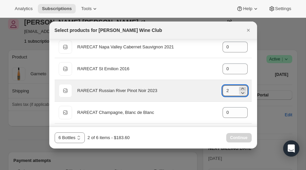
click at [242, 87] on icon ":rom:" at bounding box center [242, 88] width 3 height 2
type input "6"
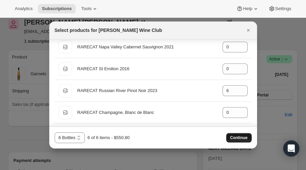
click at [238, 137] on span "Continue" at bounding box center [238, 137] width 17 height 5
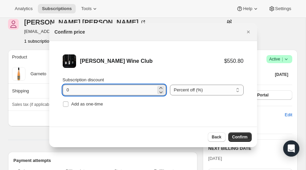
click at [107, 88] on input "0" at bounding box center [109, 89] width 93 height 11
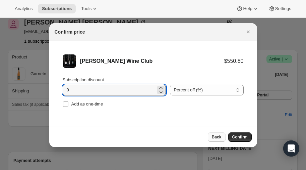
click at [219, 136] on span "Back" at bounding box center [217, 136] width 10 height 5
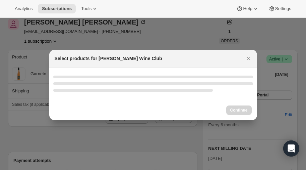
scroll to position [0, 0]
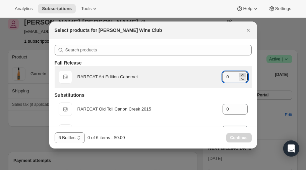
click at [243, 73] on icon ":rp9:" at bounding box center [242, 74] width 7 height 7
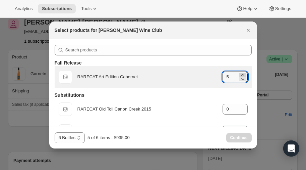
click at [243, 73] on icon ":rp9:" at bounding box center [242, 74] width 7 height 7
type input "6"
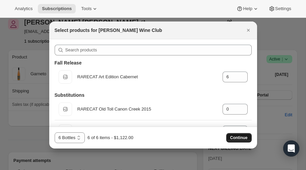
click at [235, 138] on span "Continue" at bounding box center [238, 137] width 17 height 5
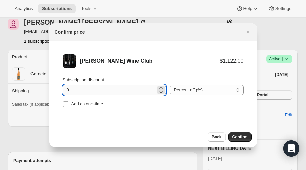
click at [125, 86] on input "0" at bounding box center [109, 89] width 93 height 11
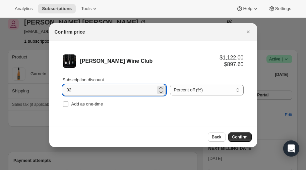
type input "0"
type input "20"
click at [239, 135] on span "Confirm" at bounding box center [239, 136] width 15 height 5
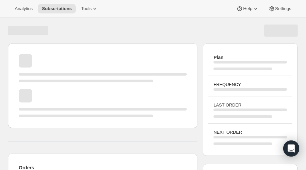
scroll to position [61, 0]
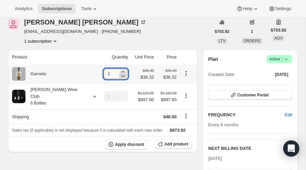
click at [120, 77] on icon at bounding box center [123, 75] width 7 height 7
type input "0"
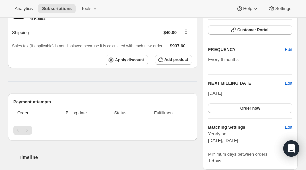
scroll to position [127, 0]
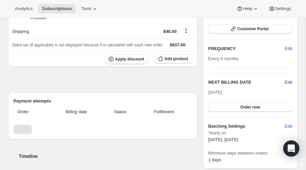
click at [288, 80] on span "Edit" at bounding box center [288, 82] width 7 height 7
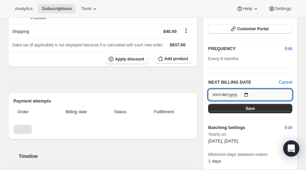
click at [247, 94] on input "2026-09-25" at bounding box center [250, 94] width 84 height 11
type input "2026-03-20"
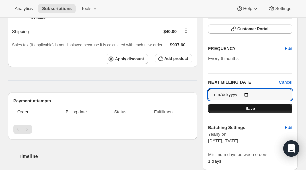
click at [250, 108] on span "Save" at bounding box center [250, 108] width 9 height 5
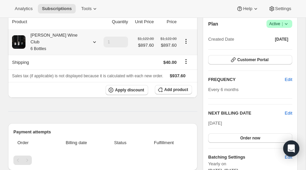
click at [91, 39] on icon at bounding box center [94, 42] width 7 height 7
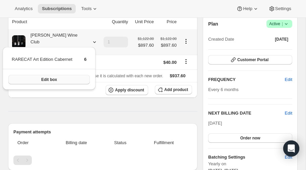
click at [53, 79] on span "Edit box" at bounding box center [49, 79] width 16 height 5
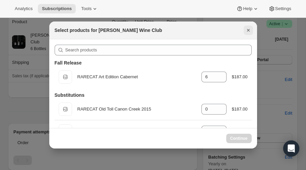
click at [248, 30] on icon "Close" at bounding box center [248, 30] width 3 height 3
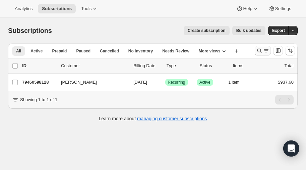
click at [258, 50] on icon "Search and filter results" at bounding box center [259, 50] width 7 height 7
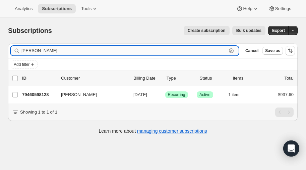
click at [75, 51] on input "brosnahan" at bounding box center [123, 50] width 205 height 9
type input "b"
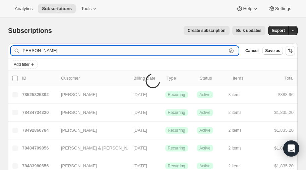
type input "mcbryde"
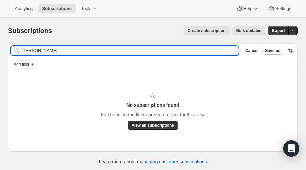
click at [217, 29] on span "Create subscription" at bounding box center [207, 30] width 38 height 5
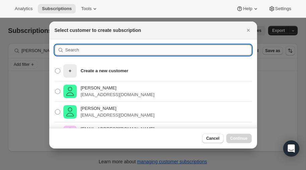
click at [99, 47] on input ":r14t:" at bounding box center [158, 50] width 186 height 11
type input "mary"
type input "Mary beth"
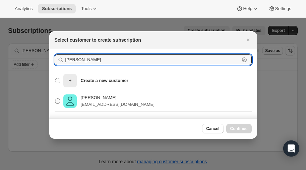
type input "Mary Beth mcbryde"
click at [56, 102] on span ":r14t:" at bounding box center [57, 100] width 5 height 5
click at [55, 99] on input "Mary Beth McBryde marybethmcbryde@gmail.com" at bounding box center [55, 98] width 0 height 0
radio input "true"
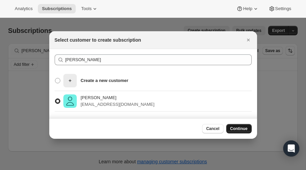
click at [243, 128] on span "Continue" at bounding box center [238, 128] width 17 height 5
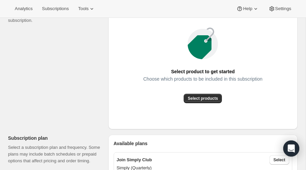
scroll to position [102, 0]
click at [201, 96] on span "Select products" at bounding box center [203, 97] width 30 height 5
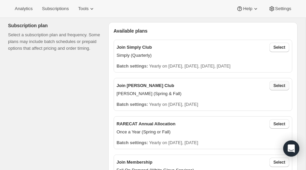
scroll to position [141, 0]
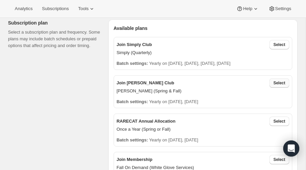
click at [277, 82] on span "Select" at bounding box center [280, 82] width 12 height 5
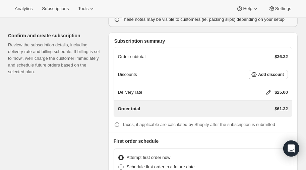
scroll to position [602, 0]
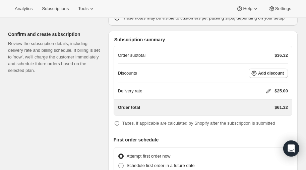
click at [269, 89] on icon at bounding box center [269, 91] width 4 height 4
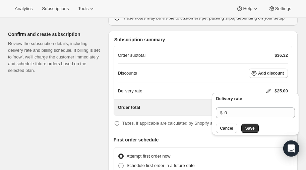
click at [190, 89] on div "Delivery rate $25.00" at bounding box center [203, 90] width 170 height 7
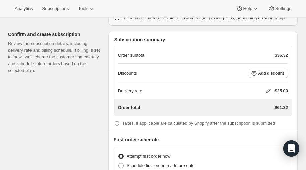
click at [268, 87] on icon at bounding box center [268, 90] width 7 height 7
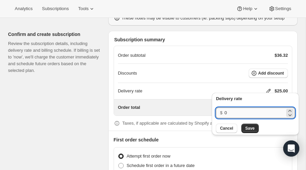
click at [234, 112] on input "0" at bounding box center [255, 112] width 60 height 11
type input "40"
click at [245, 128] on span "Save" at bounding box center [249, 127] width 9 height 5
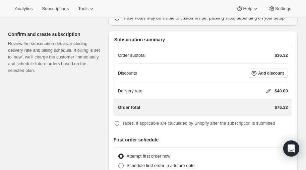
click at [122, 163] on span at bounding box center [120, 165] width 5 height 5
click at [119, 163] on input "Schedule first order in a future date" at bounding box center [118, 163] width 0 height 0
radio input "true"
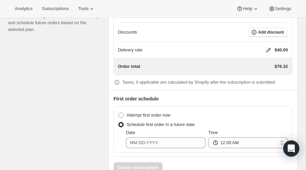
scroll to position [658, 0]
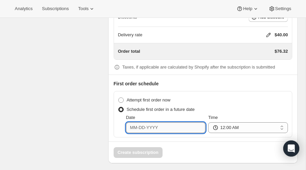
click at [159, 123] on input "Date" at bounding box center [166, 127] width 80 height 11
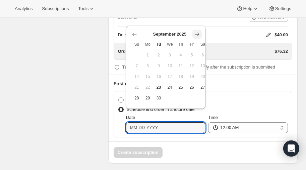
click at [196, 35] on icon "Show next month, October 2025" at bounding box center [197, 34] width 7 height 7
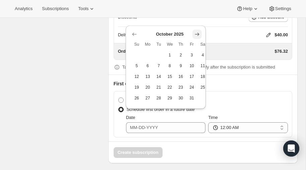
click at [196, 35] on icon "Show next month, November 2025" at bounding box center [197, 34] width 7 height 7
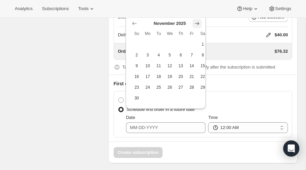
click at [195, 23] on icon "Show next month, December 2025" at bounding box center [197, 23] width 4 height 3
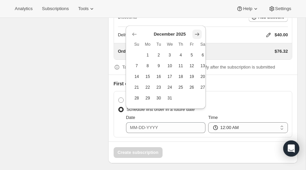
click at [199, 37] on icon "Show next month, January 2026" at bounding box center [197, 34] width 7 height 7
click at [198, 34] on icon "Show next month, February 2026" at bounding box center [197, 34] width 7 height 7
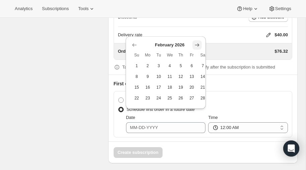
click at [197, 46] on icon "Show next month, March 2026" at bounding box center [197, 44] width 4 height 3
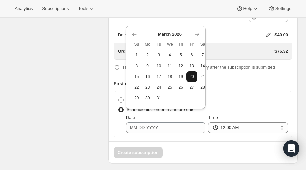
click at [194, 75] on span "20" at bounding box center [192, 76] width 6 height 5
type input "03-20-2026"
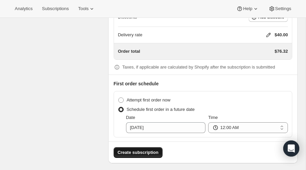
click at [140, 149] on span "Create subscription" at bounding box center [138, 152] width 41 height 7
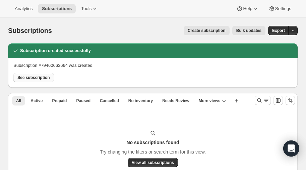
click at [40, 76] on span "See subscription" at bounding box center [33, 77] width 33 height 5
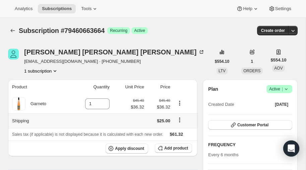
click at [179, 118] on icon "Shipping actions" at bounding box center [179, 119] width 7 height 7
click at [178, 132] on span "Edit shipping rate" at bounding box center [180, 132] width 34 height 5
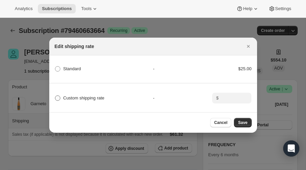
click at [58, 97] on span ":r1ig:" at bounding box center [57, 97] width 5 height 5
click at [55, 96] on input "Custom shipping rate" at bounding box center [55, 95] width 0 height 0
radio input "true"
click at [229, 100] on input ":r1ig:" at bounding box center [231, 98] width 21 height 11
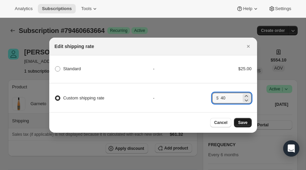
type input "40"
click at [242, 119] on button "Save" at bounding box center [242, 122] width 17 height 9
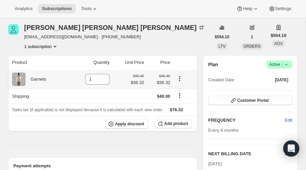
scroll to position [56, 0]
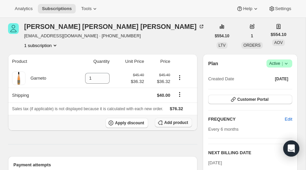
click at [173, 121] on span "Add product" at bounding box center [176, 122] width 24 height 5
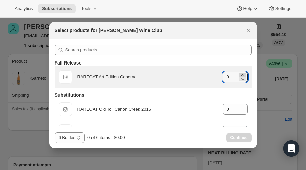
click at [242, 75] on icon ":r1mt:" at bounding box center [242, 75] width 3 height 2
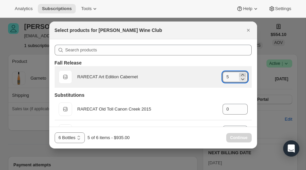
click at [242, 75] on icon ":r1mt:" at bounding box center [242, 75] width 3 height 2
type input "6"
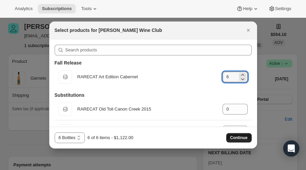
click at [237, 135] on span "Continue" at bounding box center [238, 137] width 17 height 5
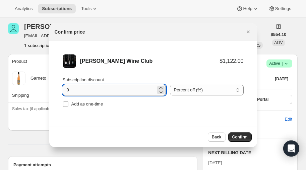
click at [127, 91] on input "0" at bounding box center [109, 89] width 93 height 11
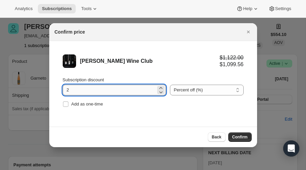
type input "20"
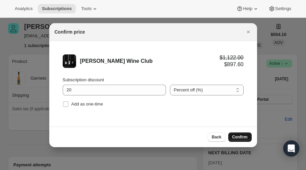
click at [241, 139] on button "Confirm" at bounding box center [239, 136] width 23 height 9
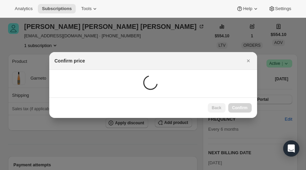
scroll to position [56, 0]
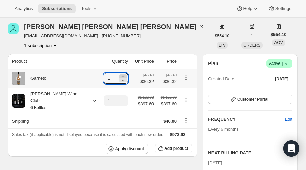
click at [121, 76] on icon at bounding box center [122, 76] width 3 height 2
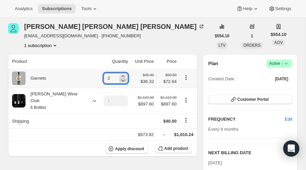
click at [122, 80] on icon at bounding box center [123, 80] width 3 height 2
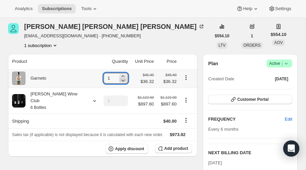
click at [122, 80] on icon at bounding box center [123, 80] width 3 height 2
type input "0"
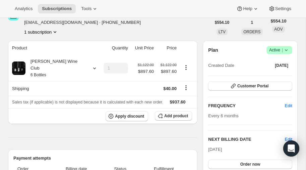
scroll to position [0, 0]
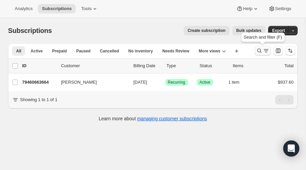
click at [261, 50] on icon "Search and filter results" at bounding box center [259, 51] width 4 height 4
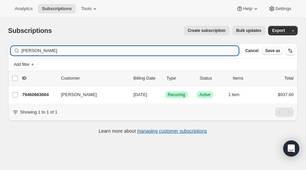
click at [83, 53] on input "mcbryde" at bounding box center [129, 50] width 217 height 9
type input "m"
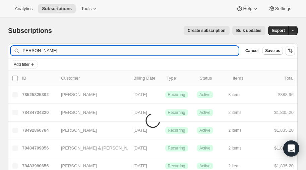
click at [56, 53] on input "iolson" at bounding box center [129, 50] width 217 height 9
type input "i"
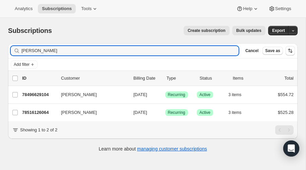
type input "olson"
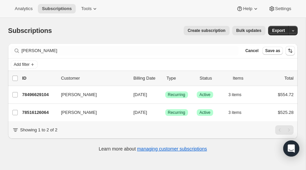
click at [216, 30] on span "Create subscription" at bounding box center [207, 30] width 38 height 5
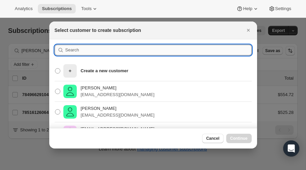
click at [110, 50] on input ":r1vk:" at bounding box center [158, 50] width 186 height 11
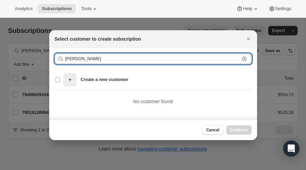
click at [93, 60] on input "joy olson" at bounding box center [152, 58] width 174 height 11
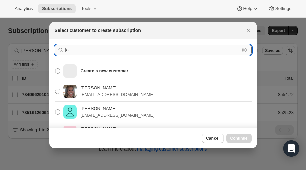
type input "j"
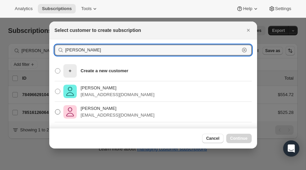
type input "olsen"
click at [59, 111] on span ":r1vk:" at bounding box center [57, 111] width 5 height 5
click at [55, 109] on input "Joy Olsen jolsen.ivseminars@gmail.com" at bounding box center [55, 109] width 0 height 0
radio input "true"
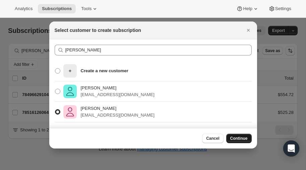
click at [238, 138] on span "Continue" at bounding box center [238, 137] width 17 height 5
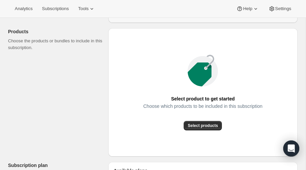
scroll to position [74, 0]
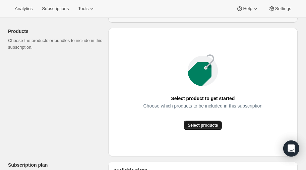
click at [205, 125] on span "Select products" at bounding box center [203, 124] width 30 height 5
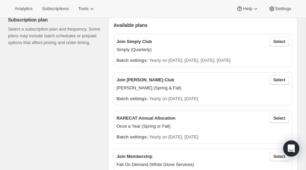
scroll to position [147, 0]
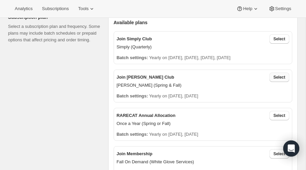
click at [282, 76] on span "Select" at bounding box center [280, 76] width 12 height 5
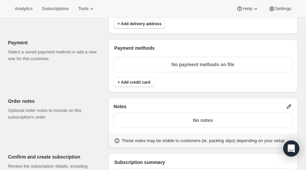
scroll to position [444, 0]
click at [132, 85] on span "+ Add credit card" at bounding box center [134, 81] width 33 height 5
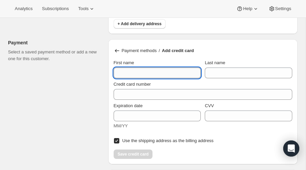
click at [146, 78] on input "First name" at bounding box center [157, 72] width 87 height 11
type input "Joy"
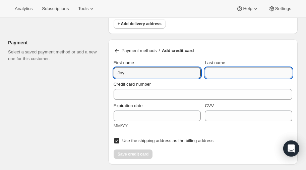
click at [259, 76] on input "Last name" at bounding box center [248, 72] width 87 height 11
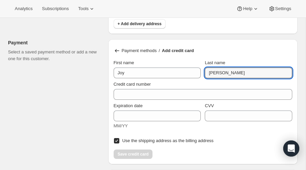
type input "Olsen"
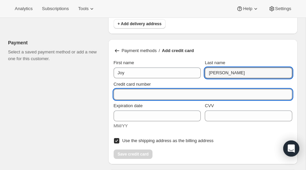
click at [138, 100] on input "Credit card number" at bounding box center [200, 94] width 173 height 11
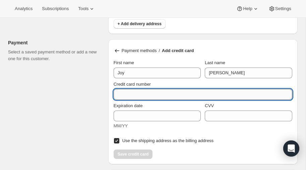
click at [149, 98] on input "Credit card number" at bounding box center [200, 94] width 173 height 11
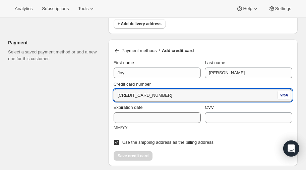
type input "4147 4004 7533 8735"
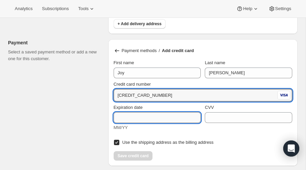
click at [139, 122] on input "Expiration date" at bounding box center [157, 117] width 87 height 11
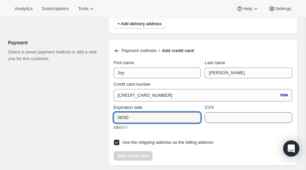
type input "08/30"
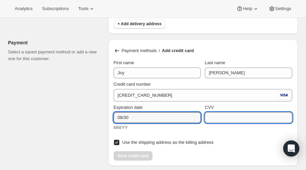
click at [226, 123] on input "CVV" at bounding box center [248, 117] width 87 height 11
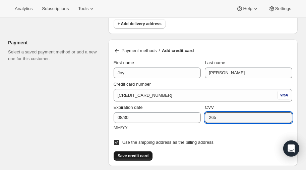
type input "265"
click at [134, 158] on span "Save credit card" at bounding box center [133, 155] width 31 height 5
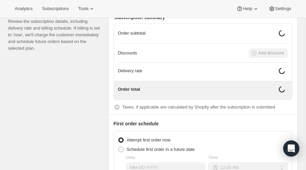
scroll to position [591, 0]
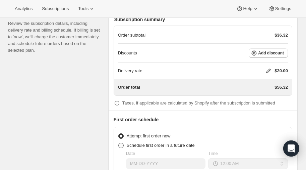
click at [122, 148] on span at bounding box center [120, 144] width 5 height 5
click at [119, 143] on input "Schedule first order in a future date" at bounding box center [118, 142] width 0 height 0
radio input "true"
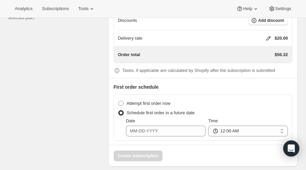
scroll to position [625, 0]
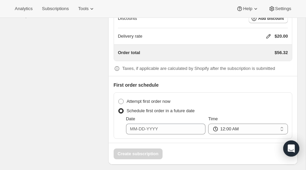
click at [268, 39] on icon at bounding box center [269, 36] width 4 height 4
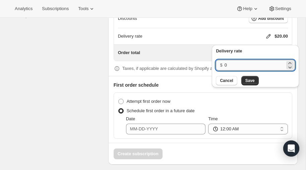
click at [232, 63] on input "0" at bounding box center [255, 65] width 60 height 11
type input "40"
click at [249, 81] on span "Save" at bounding box center [249, 80] width 9 height 5
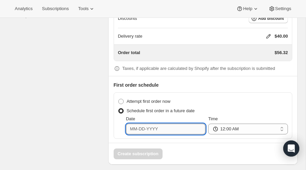
click at [156, 133] on input "Date" at bounding box center [166, 128] width 80 height 11
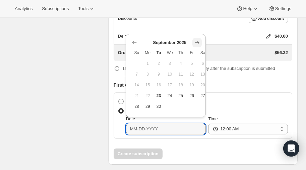
click at [196, 42] on icon "Show next month, October 2025" at bounding box center [197, 42] width 7 height 7
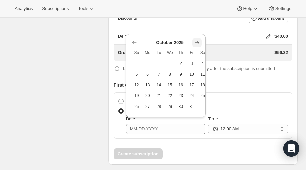
click at [196, 42] on icon "Show next month, November 2025" at bounding box center [197, 42] width 7 height 7
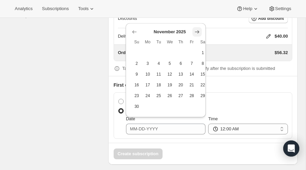
click at [197, 32] on icon "Show next month, December 2025" at bounding box center [197, 31] width 4 height 3
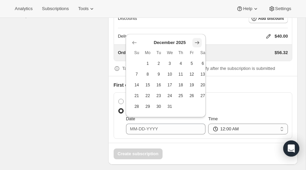
click at [197, 42] on icon "Show next month, January 2026" at bounding box center [197, 42] width 7 height 7
click at [197, 41] on icon "Show next month, February 2026" at bounding box center [197, 42] width 7 height 7
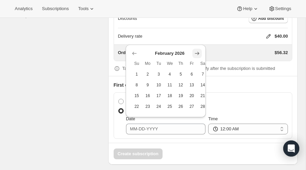
click at [196, 53] on icon "Show next month, March 2026" at bounding box center [197, 53] width 4 height 3
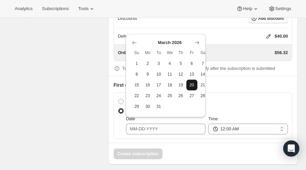
click at [192, 84] on span "20" at bounding box center [192, 84] width 6 height 5
type input "03-20-2026"
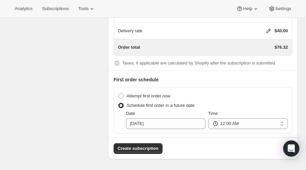
scroll to position [634, 0]
click at [140, 146] on span "Create subscription" at bounding box center [138, 148] width 41 height 7
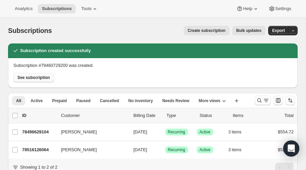
click at [36, 76] on span "See subscription" at bounding box center [33, 77] width 33 height 5
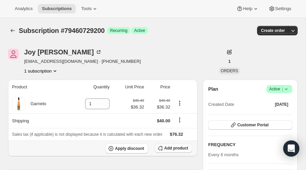
click at [167, 149] on span "Add product" at bounding box center [176, 147] width 24 height 5
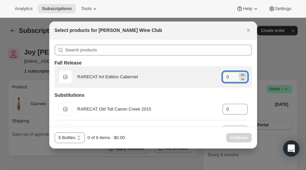
click at [243, 74] on icon ":r2g4:" at bounding box center [242, 75] width 3 height 2
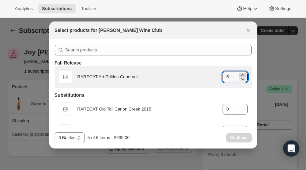
click at [243, 74] on icon ":r2g4:" at bounding box center [242, 75] width 3 height 2
type input "6"
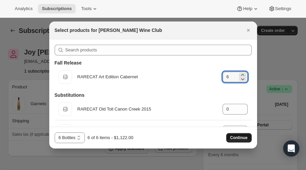
click at [239, 138] on span "Continue" at bounding box center [238, 137] width 17 height 5
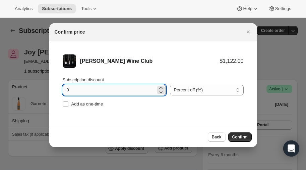
click at [99, 91] on input "0" at bounding box center [109, 89] width 93 height 11
type input "20"
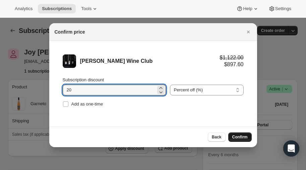
click at [241, 137] on span "Confirm" at bounding box center [239, 136] width 15 height 5
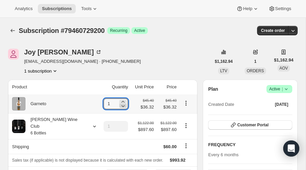
click at [122, 106] on icon at bounding box center [123, 106] width 3 height 2
type input "0"
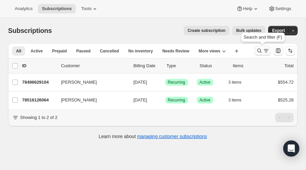
click at [260, 50] on icon "Search and filter results" at bounding box center [259, 50] width 7 height 7
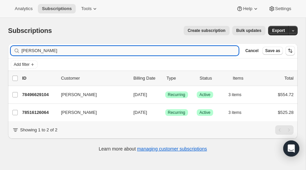
click at [66, 50] on input "olson" at bounding box center [129, 50] width 217 height 9
type input "o"
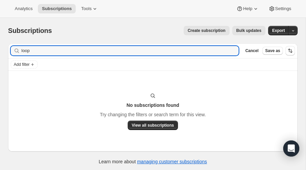
type input "loop"
click at [209, 29] on span "Create subscription" at bounding box center [207, 30] width 38 height 5
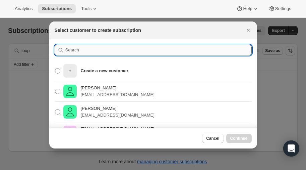
click at [92, 51] on input ":r2od:" at bounding box center [158, 50] width 186 height 11
type input "priscilla"
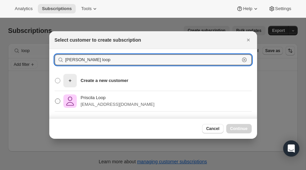
type input "Priscilla loop"
click at [58, 101] on span ":r2od:" at bounding box center [57, 100] width 5 height 5
click at [55, 99] on input "Priscila Loop laloop25@yahoo.com" at bounding box center [55, 98] width 0 height 0
radio input "true"
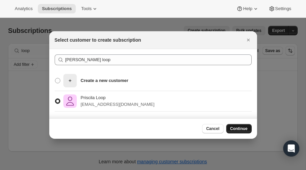
click at [240, 127] on span "Continue" at bounding box center [238, 128] width 17 height 5
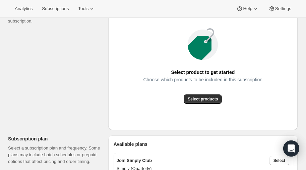
scroll to position [101, 0]
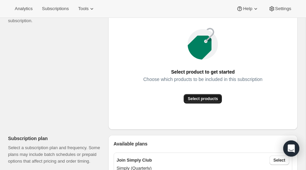
click at [205, 100] on span "Select products" at bounding box center [203, 98] width 30 height 5
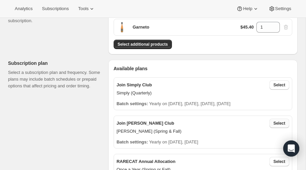
click at [281, 123] on span "Select" at bounding box center [280, 122] width 12 height 5
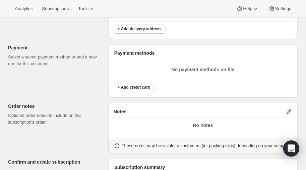
scroll to position [431, 0]
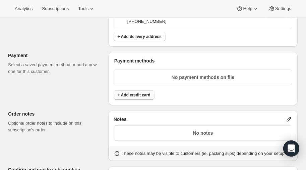
click at [140, 93] on span "+ Add credit card" at bounding box center [134, 94] width 33 height 5
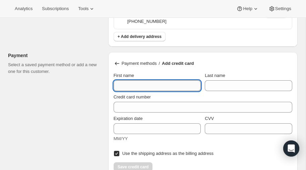
click at [136, 87] on input "First name" at bounding box center [157, 85] width 87 height 11
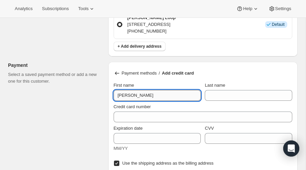
scroll to position [422, 0]
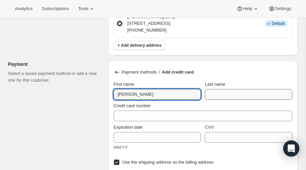
type input "Priscilla"
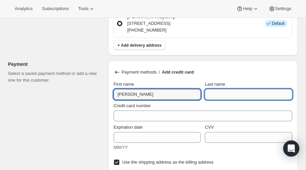
click at [218, 93] on input "Last name" at bounding box center [248, 94] width 87 height 11
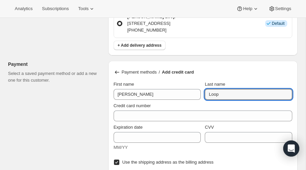
type input "Loop"
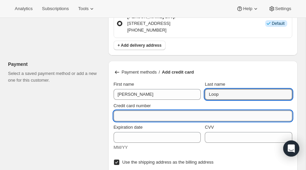
click at [140, 114] on input "Credit card number" at bounding box center [200, 115] width 173 height 11
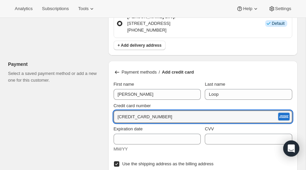
type input "3767 846148 31001"
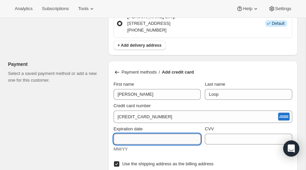
click at [137, 135] on input "Expiration date" at bounding box center [157, 138] width 87 height 11
type input "08/28"
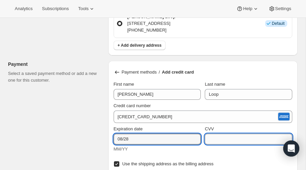
click at [226, 138] on input "CVV" at bounding box center [248, 138] width 87 height 11
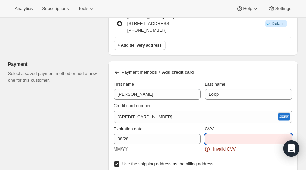
click at [223, 137] on input "CVV" at bounding box center [248, 138] width 87 height 11
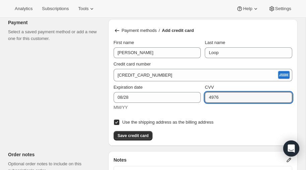
scroll to position [468, 0]
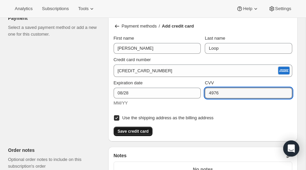
click at [132, 130] on span "Save credit card" at bounding box center [133, 130] width 31 height 5
click at [228, 90] on input "4976" at bounding box center [248, 92] width 87 height 11
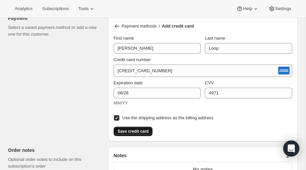
click at [129, 130] on span "Save credit card" at bounding box center [133, 130] width 31 height 5
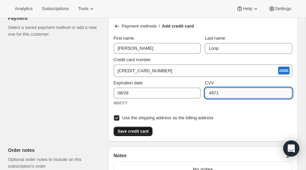
click at [225, 92] on input "4971" at bounding box center [248, 92] width 87 height 11
type input "497"
click at [157, 109] on div "Use the shipping address as the billing address" at bounding box center [203, 115] width 179 height 13
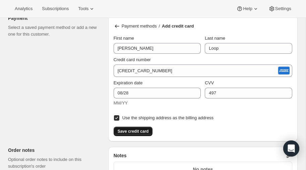
click at [131, 128] on span "Save credit card" at bounding box center [133, 130] width 31 height 5
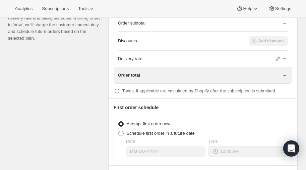
scroll to position [696, 0]
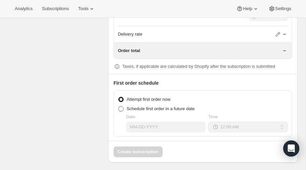
click at [122, 106] on span at bounding box center [120, 108] width 5 height 5
click at [119, 106] on input "Schedule first order in a future date" at bounding box center [118, 106] width 0 height 0
radio input "true"
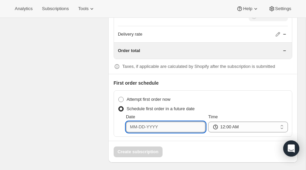
click at [149, 124] on input "Date" at bounding box center [166, 126] width 80 height 11
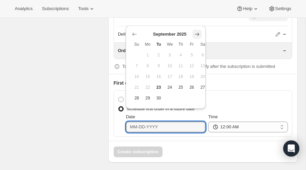
click at [198, 33] on icon "Show next month, October 2025" at bounding box center [197, 34] width 4 height 3
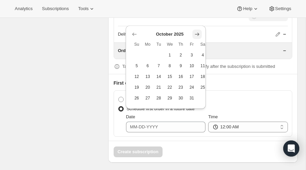
click at [198, 33] on icon "Show next month, November 2025" at bounding box center [197, 34] width 4 height 3
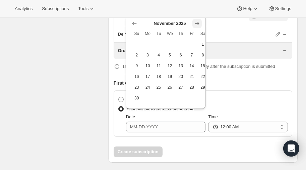
click at [197, 24] on icon "Show next month, December 2025" at bounding box center [197, 23] width 4 height 3
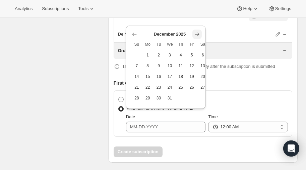
click at [197, 26] on div "Delivery rate" at bounding box center [203, 34] width 170 height 16
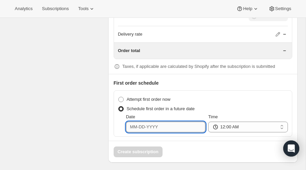
click at [180, 121] on input "Date" at bounding box center [166, 126] width 80 height 11
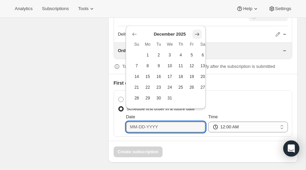
click at [197, 32] on icon "Show next month, January 2026" at bounding box center [197, 34] width 7 height 7
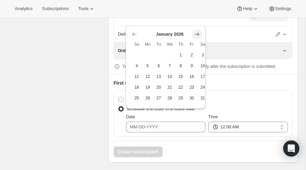
click at [197, 32] on icon "Show next month, February 2026" at bounding box center [197, 34] width 7 height 7
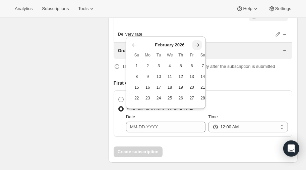
click at [199, 43] on icon "Show next month, March 2026" at bounding box center [197, 45] width 7 height 7
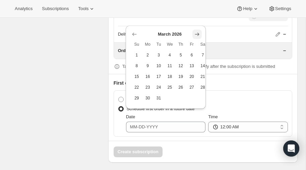
click at [198, 35] on icon "Show next month, April 2026" at bounding box center [197, 34] width 4 height 3
click at [131, 33] on icon "Show previous month, March 2026" at bounding box center [134, 34] width 7 height 7
click at [191, 75] on span "20" at bounding box center [192, 76] width 6 height 5
type input "03-20-2026"
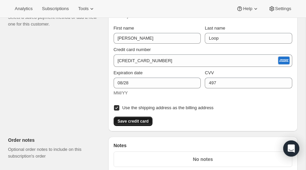
scroll to position [478, 0]
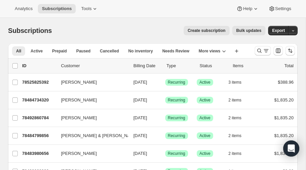
click at [208, 30] on span "Create subscription" at bounding box center [207, 30] width 38 height 5
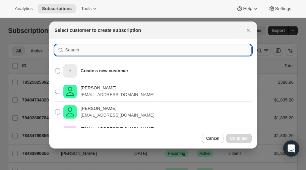
click at [94, 52] on input ":rc:" at bounding box center [158, 50] width 186 height 11
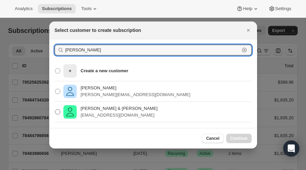
type input "[PERSON_NAME]"
click at [57, 112] on span ":rc:" at bounding box center [57, 111] width 5 height 5
click at [55, 109] on input "[PERSON_NAME] & [PERSON_NAME] [EMAIL_ADDRESS][DOMAIN_NAME]" at bounding box center [55, 109] width 0 height 0
radio input "true"
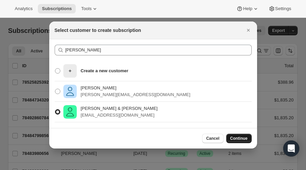
click at [239, 137] on span "Continue" at bounding box center [238, 137] width 17 height 5
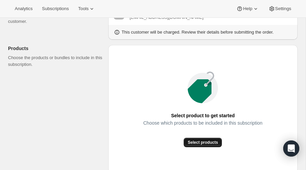
scroll to position [80, 0]
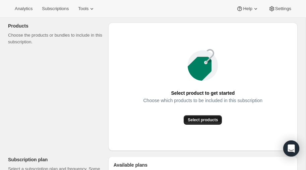
click at [205, 119] on span "Select products" at bounding box center [203, 119] width 30 height 5
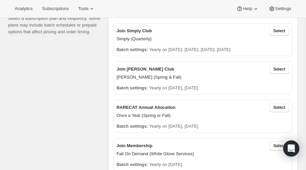
scroll to position [156, 0]
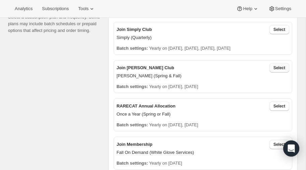
click at [278, 67] on span "Select" at bounding box center [280, 67] width 12 height 5
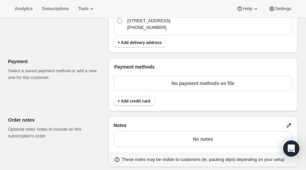
scroll to position [457, 0]
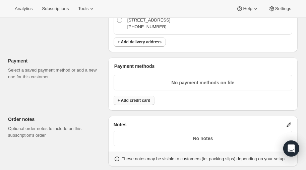
click at [138, 98] on span "+ Add credit card" at bounding box center [134, 100] width 33 height 5
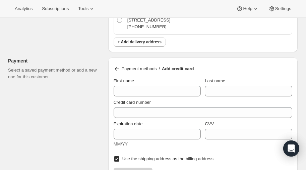
click at [143, 96] on div "Credit card number" at bounding box center [203, 106] width 179 height 21
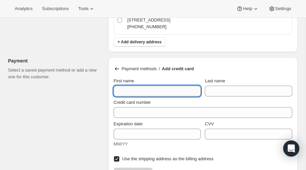
click at [134, 89] on input "First name" at bounding box center [157, 90] width 87 height 11
type input "[PERSON_NAME] & [PERSON_NAME]"
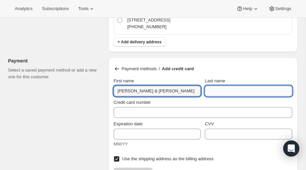
click at [242, 85] on input "Last name" at bounding box center [248, 90] width 87 height 11
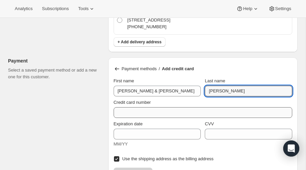
type input "[PERSON_NAME]"
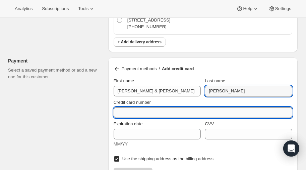
click at [154, 107] on input "Credit card number" at bounding box center [200, 112] width 173 height 11
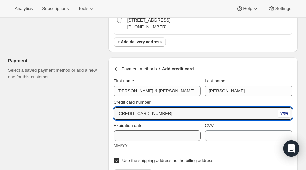
type input "[CREDIT_CARD_NUMBER]"
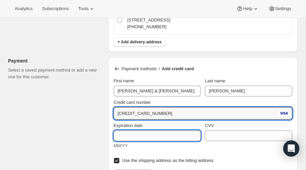
click at [134, 135] on input "Expiration date" at bounding box center [157, 135] width 87 height 11
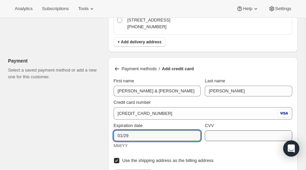
type input "01/29"
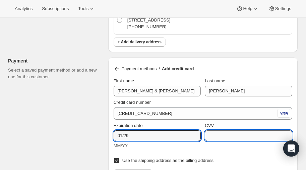
click at [225, 136] on input "CVV" at bounding box center [248, 135] width 87 height 11
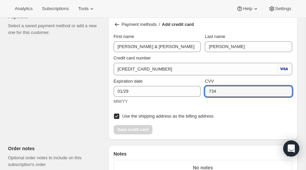
scroll to position [503, 0]
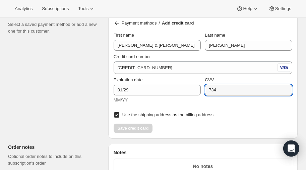
type input "734"
click at [210, 124] on div "Save credit card" at bounding box center [203, 125] width 179 height 13
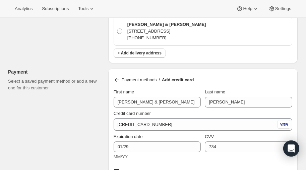
scroll to position [450, 0]
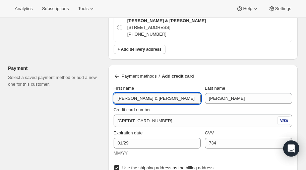
click at [159, 97] on input "[PERSON_NAME] & [PERSON_NAME]" at bounding box center [157, 98] width 87 height 11
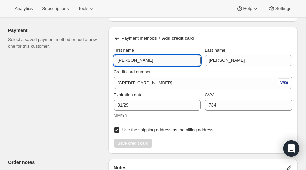
scroll to position [485, 0]
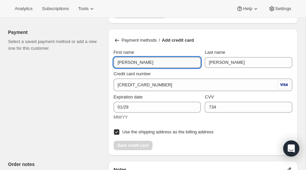
click at [138, 62] on input "[PERSON_NAME]" at bounding box center [157, 62] width 87 height 11
type input "B"
type input "[PERSON_NAME]"
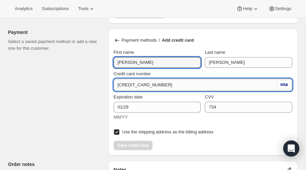
click at [168, 84] on input "[CREDIT_CARD_NUMBER]" at bounding box center [195, 84] width 163 height 11
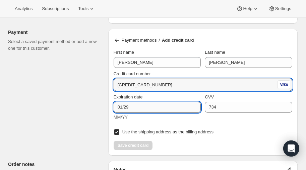
click at [155, 104] on input "01/29" at bounding box center [157, 107] width 87 height 11
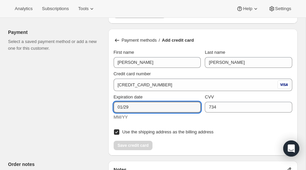
click at [140, 144] on div "Save credit card" at bounding box center [203, 142] width 179 height 13
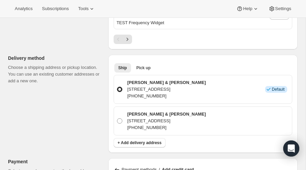
scroll to position [358, 0]
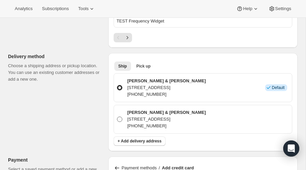
click at [119, 117] on span at bounding box center [119, 118] width 5 height 5
click at [117, 117] on input "[PERSON_NAME] & [PERSON_NAME] [STREET_ADDRESS][PERSON_NAME] [PHONE_NUMBER]" at bounding box center [117, 116] width 0 height 0
radio input "true"
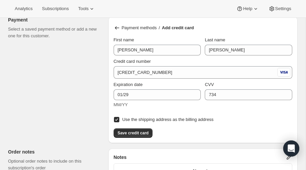
scroll to position [499, 0]
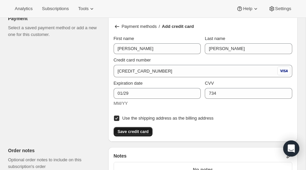
click at [131, 129] on span "Save credit card" at bounding box center [133, 131] width 31 height 5
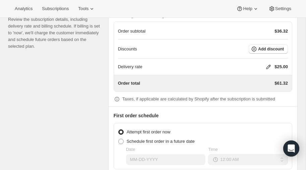
scroll to position [625, 0]
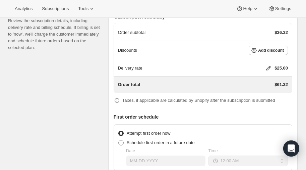
click at [268, 65] on icon at bounding box center [268, 68] width 7 height 7
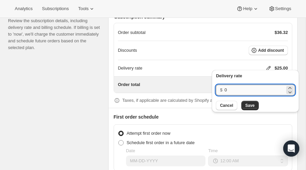
click at [242, 89] on input "0" at bounding box center [255, 89] width 60 height 11
type input "40"
click at [252, 105] on span "Save" at bounding box center [249, 105] width 9 height 5
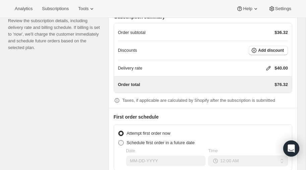
click at [121, 140] on span at bounding box center [120, 142] width 5 height 5
click at [119, 140] on input "Schedule first order in a future date" at bounding box center [118, 140] width 0 height 0
radio input "true"
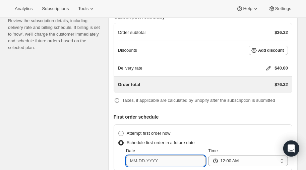
click at [163, 159] on input "Date" at bounding box center [166, 160] width 80 height 11
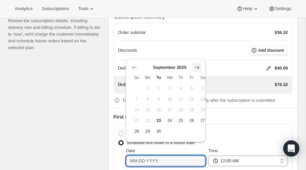
click at [199, 66] on icon "Show next month, October 2025" at bounding box center [197, 67] width 7 height 7
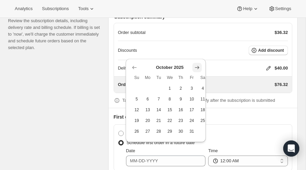
click at [199, 66] on icon "Show next month, November 2025" at bounding box center [197, 67] width 7 height 7
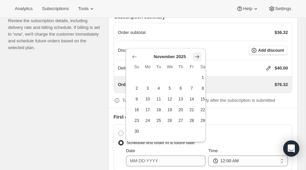
click at [195, 57] on icon "Show next month, December 2025" at bounding box center [197, 56] width 7 height 7
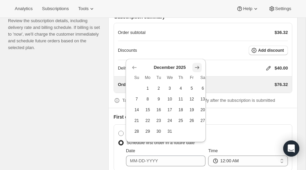
click at [197, 65] on icon "Show next month, January 2026" at bounding box center [197, 67] width 7 height 7
click at [197, 65] on icon "Show next month, February 2026" at bounding box center [197, 67] width 7 height 7
click at [197, 65] on div "Delivery rate $40.00" at bounding box center [203, 68] width 170 height 7
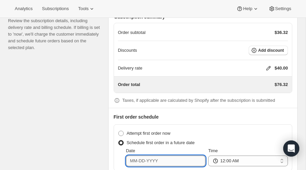
click at [164, 157] on input "Date" at bounding box center [166, 160] width 80 height 11
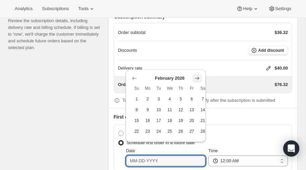
click at [198, 77] on icon "Show next month, March 2026" at bounding box center [197, 78] width 7 height 7
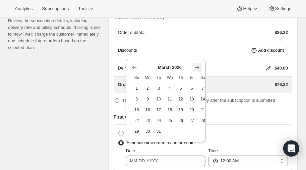
click at [198, 65] on icon "Show next month, April 2026" at bounding box center [197, 67] width 7 height 7
click at [134, 65] on icon "Show previous month, March 2026" at bounding box center [134, 67] width 7 height 7
click at [193, 111] on span "20" at bounding box center [192, 109] width 6 height 5
type input "[DATE]"
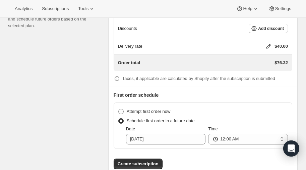
scroll to position [658, 0]
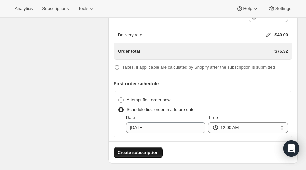
click at [136, 150] on span "Create subscription" at bounding box center [138, 152] width 41 height 7
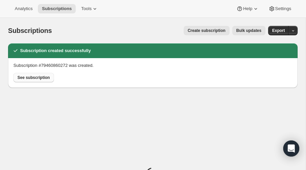
click at [32, 77] on span "See subscription" at bounding box center [33, 77] width 33 height 5
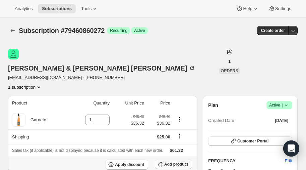
click at [168, 161] on span "Add product" at bounding box center [176, 163] width 24 height 5
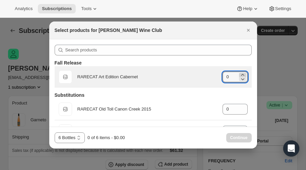
click at [243, 74] on icon ":rp9:" at bounding box center [242, 75] width 3 height 2
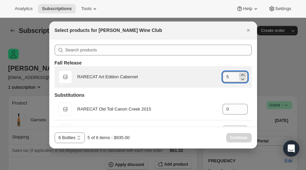
click at [243, 74] on icon ":rp9:" at bounding box center [242, 75] width 3 height 2
type input "6"
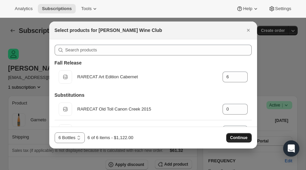
click at [237, 137] on span "Continue" at bounding box center [238, 137] width 17 height 5
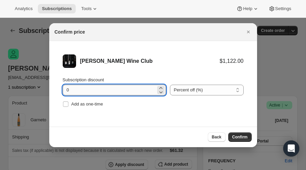
click at [82, 89] on input "0" at bounding box center [109, 89] width 93 height 11
type input "20"
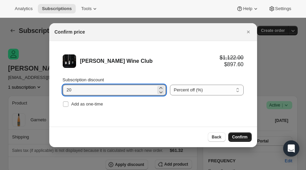
click at [238, 135] on span "Confirm" at bounding box center [239, 136] width 15 height 5
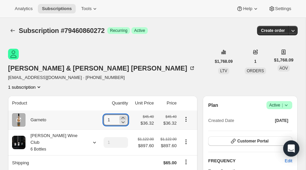
click at [120, 114] on icon at bounding box center [123, 117] width 7 height 7
click at [122, 121] on icon at bounding box center [123, 122] width 3 height 2
type input "0"
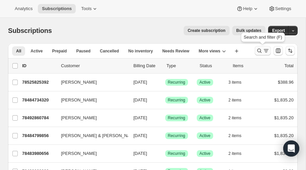
click at [257, 52] on icon "Search and filter results" at bounding box center [259, 50] width 7 height 7
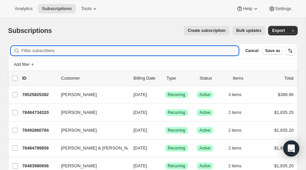
click at [74, 53] on input "Filter subscribers" at bounding box center [129, 50] width 217 height 9
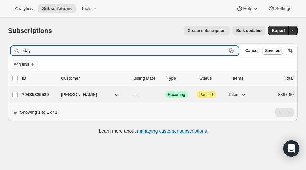
type input "uday"
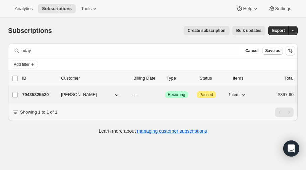
click at [40, 92] on p "79435825520" at bounding box center [39, 94] width 34 height 7
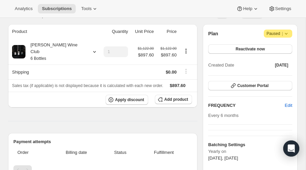
scroll to position [57, 0]
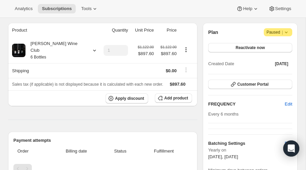
click at [286, 33] on icon at bounding box center [286, 33] width 3 height 2
click at [222, 14] on div "Analytics Subscriptions Tools Help Settings" at bounding box center [153, 9] width 306 height 18
click at [286, 31] on icon at bounding box center [286, 32] width 7 height 7
click at [244, 31] on div "Plan Attention Paused |" at bounding box center [250, 32] width 84 height 8
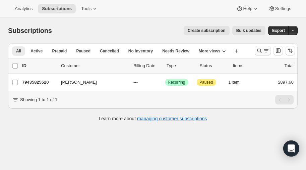
click at [258, 52] on icon "Search and filter results" at bounding box center [259, 51] width 4 height 4
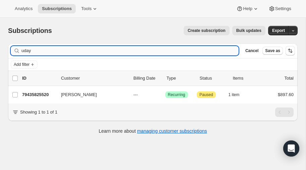
click at [98, 47] on input "uday" at bounding box center [129, 50] width 217 height 9
type input "u"
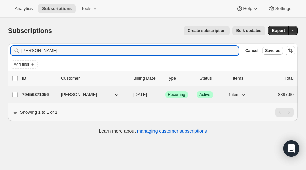
type input "[PERSON_NAME]"
click at [36, 94] on p "79456371056" at bounding box center [39, 94] width 34 height 7
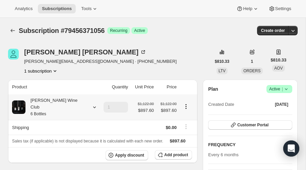
click at [91, 104] on icon at bounding box center [94, 107] width 7 height 7
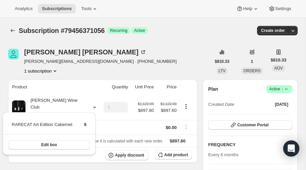
click at [82, 73] on div "1 subscription" at bounding box center [100, 70] width 153 height 7
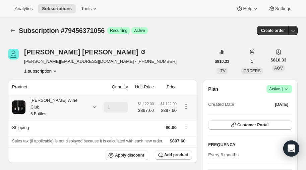
click at [91, 104] on icon at bounding box center [94, 107] width 7 height 7
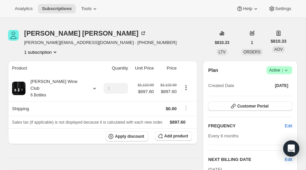
scroll to position [17, 0]
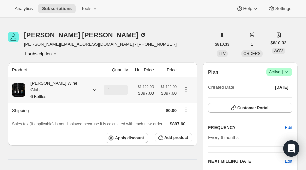
click at [91, 86] on icon at bounding box center [94, 89] width 7 height 7
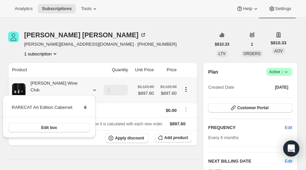
click at [91, 86] on icon at bounding box center [94, 89] width 7 height 7
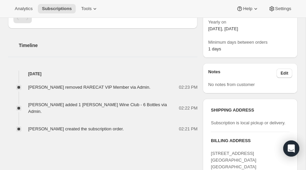
scroll to position [206, 0]
click at [284, 72] on span "Edit" at bounding box center [285, 73] width 8 height 5
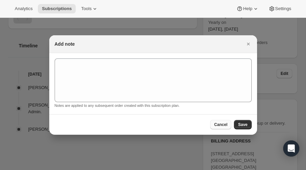
click at [222, 124] on span "Cancel" at bounding box center [220, 124] width 13 height 5
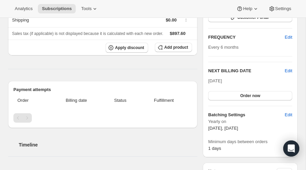
scroll to position [0, 0]
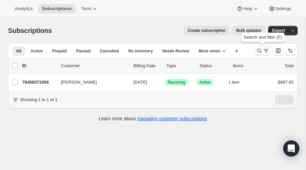
click at [259, 48] on icon "Search and filter results" at bounding box center [259, 50] width 7 height 7
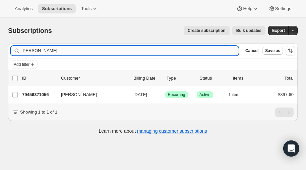
click at [67, 50] on input "[PERSON_NAME]" at bounding box center [129, 50] width 217 height 9
type input "b"
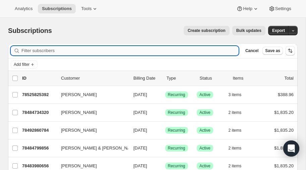
click at [45, 51] on input "Filter subscribers" at bounding box center [129, 50] width 217 height 9
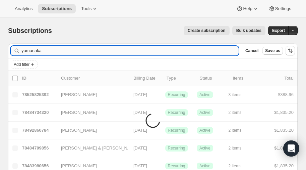
type input "yamanaka"
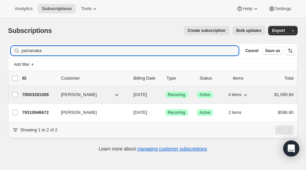
click at [41, 92] on p "78503281008" at bounding box center [39, 94] width 34 height 7
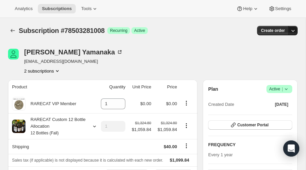
click at [294, 29] on icon "button" at bounding box center [293, 30] width 7 height 7
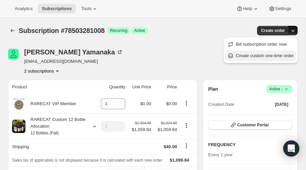
click at [260, 55] on span "Create custom one-time order" at bounding box center [265, 55] width 58 height 5
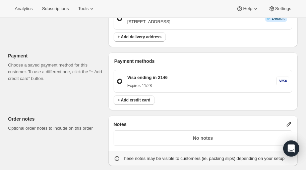
scroll to position [249, 0]
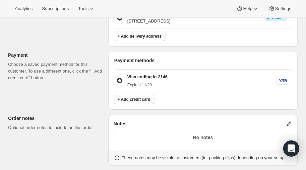
click at [134, 97] on span "+ Add credit card" at bounding box center [134, 99] width 33 height 5
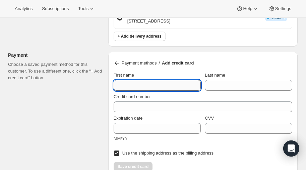
click at [142, 87] on input "First name" at bounding box center [157, 85] width 87 height 11
type input "[PERSON_NAME]"
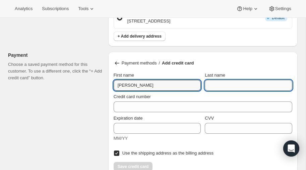
click at [259, 88] on input "Last name" at bounding box center [248, 85] width 87 height 11
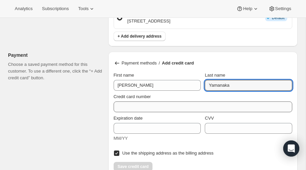
type input "Yamanaka"
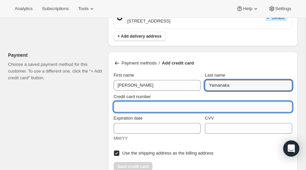
click at [169, 109] on input "Credit card number" at bounding box center [200, 106] width 173 height 11
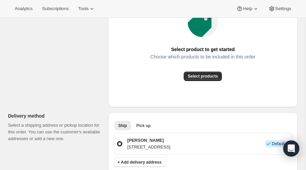
scroll to position [0, 0]
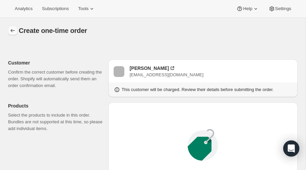
click at [11, 29] on icon "button" at bounding box center [12, 30] width 7 height 7
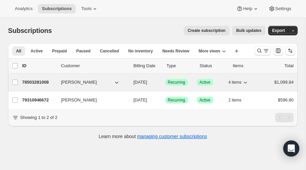
click at [33, 81] on p "78503281008" at bounding box center [39, 82] width 34 height 7
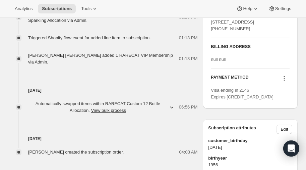
scroll to position [346, 0]
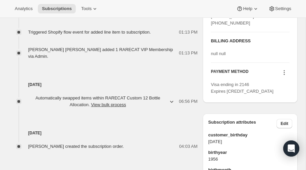
click at [284, 76] on icon at bounding box center [284, 72] width 7 height 7
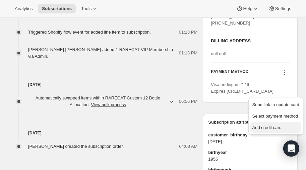
click at [267, 126] on span "Add credit card" at bounding box center [266, 127] width 29 height 5
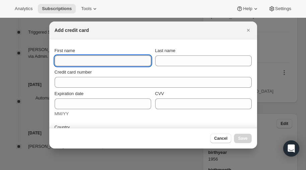
click at [103, 59] on input "First name" at bounding box center [103, 60] width 97 height 11
type input "Laura"
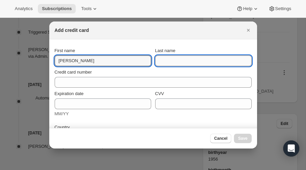
click at [202, 62] on input "Last name" at bounding box center [203, 60] width 97 height 11
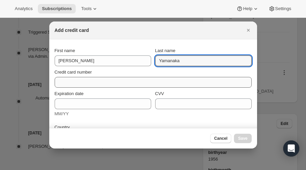
type input "Yamanaka"
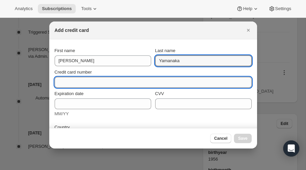
click at [98, 80] on input "Credit card number" at bounding box center [151, 82] width 192 height 11
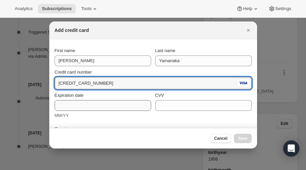
type input "4147 2027 4926 3321"
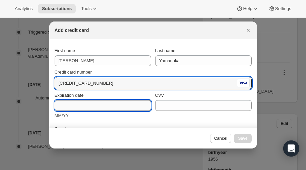
click at [75, 106] on input "Expiration date" at bounding box center [103, 105] width 97 height 11
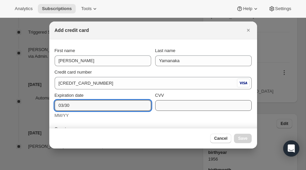
type input "03/30"
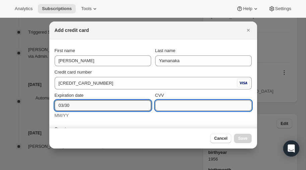
click at [173, 104] on input "CVV" at bounding box center [203, 105] width 97 height 11
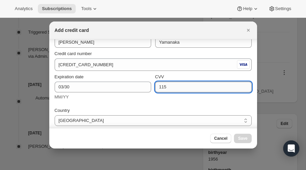
scroll to position [32, 0]
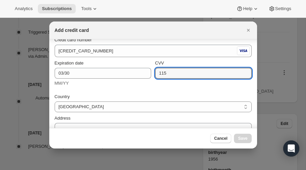
type input "115"
click at [151, 91] on div "Country United States United States Address Apartment, suite, etc (optional) Ci…" at bounding box center [153, 143] width 197 height 109
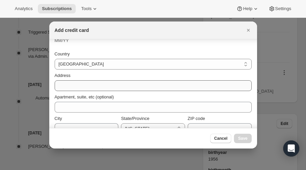
scroll to position [77, 0]
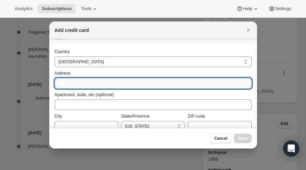
click at [88, 83] on input "Address" at bounding box center [153, 83] width 197 height 11
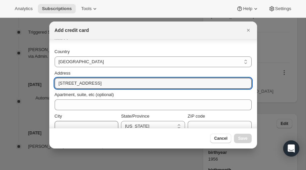
type input "23958 Columbia Court"
click at [75, 123] on input "City" at bounding box center [87, 126] width 64 height 11
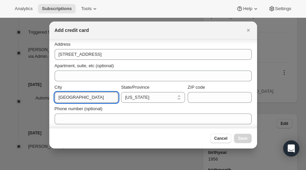
scroll to position [107, 0]
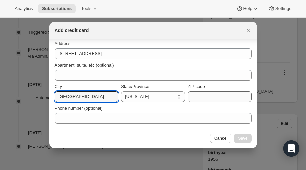
type input "Valencia"
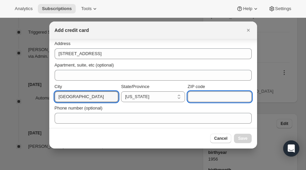
click at [197, 98] on input "ZIP code" at bounding box center [220, 96] width 64 height 11
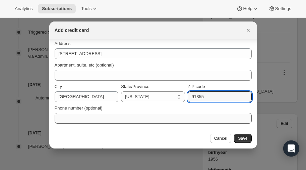
type input "91355"
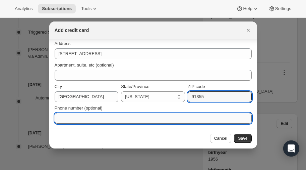
click at [111, 115] on input "Phone number (optional)" at bounding box center [153, 118] width 197 height 11
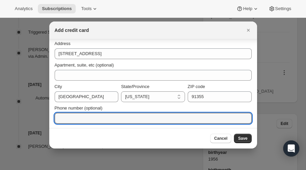
click at [184, 108] on div "Phone number (optional)" at bounding box center [153, 108] width 197 height 7
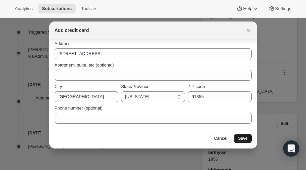
click at [244, 136] on span "Save" at bounding box center [242, 137] width 9 height 5
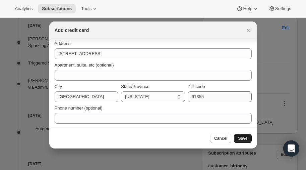
scroll to position [377, 0]
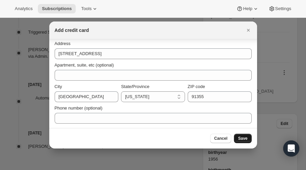
click at [243, 137] on span "Save" at bounding box center [242, 137] width 9 height 5
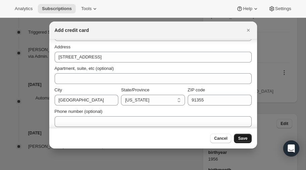
scroll to position [107, 0]
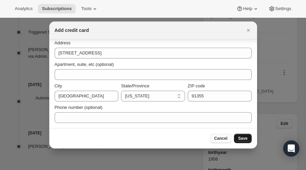
click at [221, 138] on span "Cancel" at bounding box center [220, 137] width 13 height 5
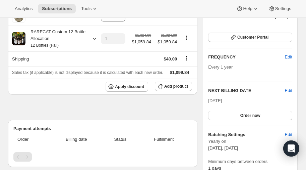
scroll to position [0, 0]
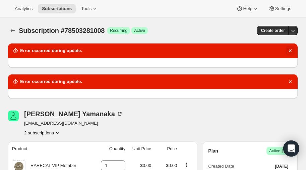
click at [293, 53] on icon "Dismiss notification" at bounding box center [290, 50] width 7 height 7
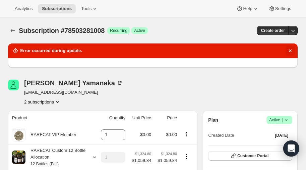
click at [290, 51] on icon "Dismiss notification" at bounding box center [290, 50] width 3 height 3
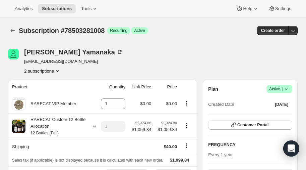
click at [58, 69] on icon "Product actions" at bounding box center [57, 70] width 7 height 7
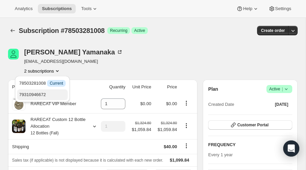
click at [32, 93] on span "79310946672" at bounding box center [32, 94] width 27 height 5
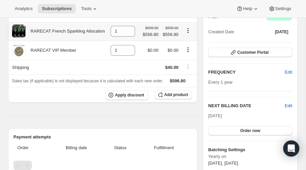
scroll to position [72, 0]
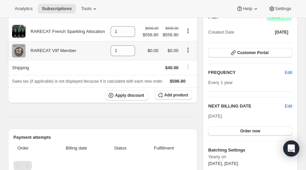
click at [186, 49] on icon "Product actions" at bounding box center [188, 50] width 7 height 7
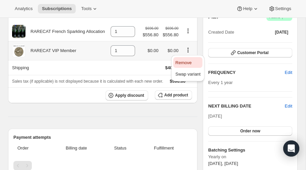
click at [183, 61] on span "Remove" at bounding box center [183, 62] width 16 height 5
type input "0"
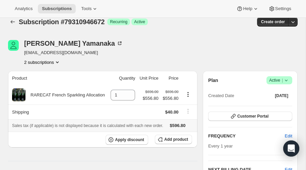
scroll to position [9, 0]
click at [254, 114] on span "Customer Portal" at bounding box center [252, 115] width 31 height 5
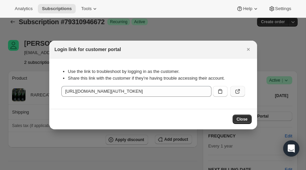
click at [235, 91] on icon ":rb2:" at bounding box center [237, 91] width 7 height 7
click at [247, 50] on icon "Close" at bounding box center [248, 49] width 7 height 7
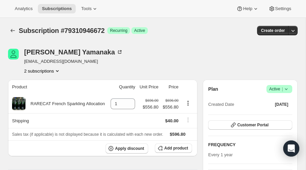
scroll to position [9, 0]
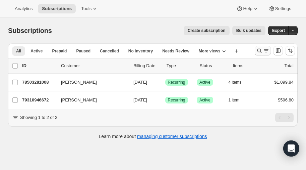
click at [258, 48] on icon "Search and filter results" at bounding box center [259, 50] width 7 height 7
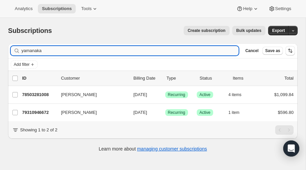
click at [126, 49] on input "yamanaka" at bounding box center [129, 50] width 217 height 9
type input "y"
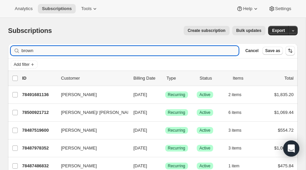
click at [40, 52] on input "brown" at bounding box center [129, 50] width 217 height 9
type input "b"
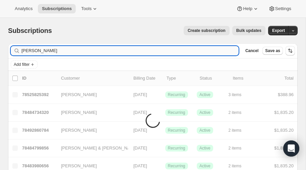
type input "susanne"
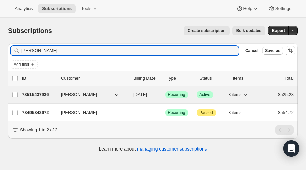
type input "Susanne brown"
click at [33, 93] on p "78515437936" at bounding box center [39, 94] width 34 height 7
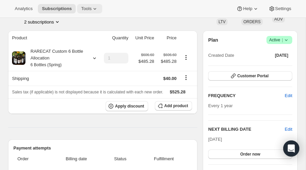
scroll to position [48, 0]
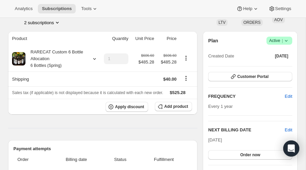
click at [58, 20] on icon "Product actions" at bounding box center [57, 22] width 7 height 7
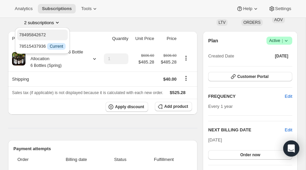
click at [34, 33] on span "78495842672" at bounding box center [32, 34] width 27 height 5
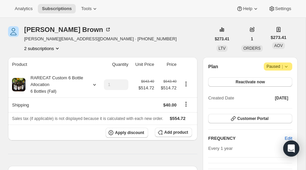
scroll to position [23, 0]
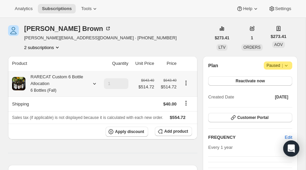
click at [94, 83] on icon at bounding box center [94, 84] width 3 height 2
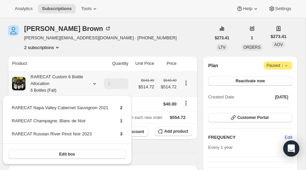
click at [94, 83] on icon at bounding box center [94, 84] width 3 height 2
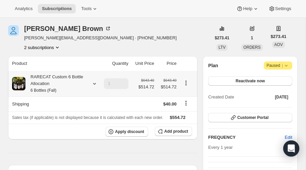
click at [94, 81] on icon at bounding box center [94, 83] width 7 height 7
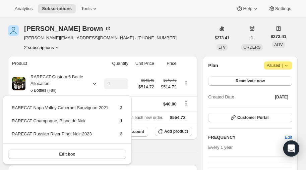
click at [123, 40] on div "Susanne Brown susanne@brownsouth.com · +19548504263 2 subscriptions" at bounding box center [109, 37] width 203 height 25
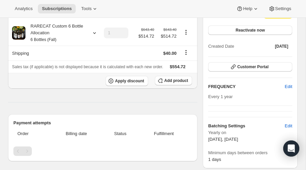
scroll to position [0, 0]
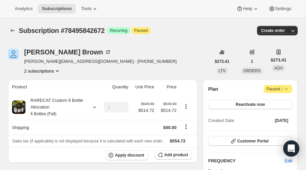
click at [287, 88] on icon at bounding box center [286, 88] width 7 height 7
click at [287, 88] on icon at bounding box center [286, 89] width 3 height 2
click at [258, 103] on span "Reactivate now" at bounding box center [250, 104] width 29 height 5
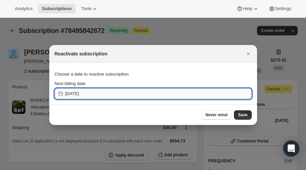
click at [86, 93] on input "2025-09-24" at bounding box center [158, 93] width 186 height 11
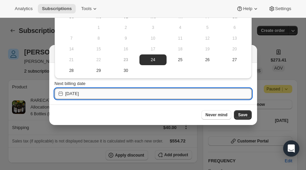
click at [91, 96] on input "2025-09-24" at bounding box center [158, 93] width 186 height 11
click at [217, 114] on span "Never mind" at bounding box center [216, 114] width 22 height 5
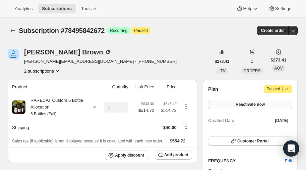
click at [254, 103] on span "Reactivate now" at bounding box center [250, 104] width 29 height 5
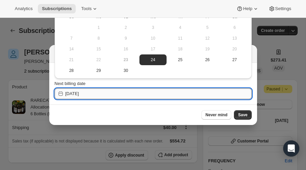
click at [88, 93] on input "2025-09-24" at bounding box center [158, 93] width 186 height 11
type input "2025-09-24"
click at [25, 38] on div at bounding box center [153, 85] width 306 height 170
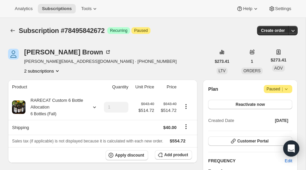
click at [57, 70] on icon "Product actions" at bounding box center [57, 71] width 3 height 2
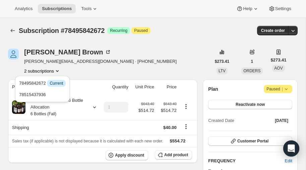
click at [78, 67] on div "Susanne Brown susanne@brownsouth.com · +19548504263 2 subscriptions" at bounding box center [100, 61] width 153 height 25
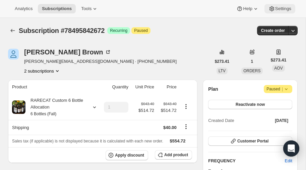
click at [282, 8] on span "Settings" at bounding box center [283, 8] width 16 height 5
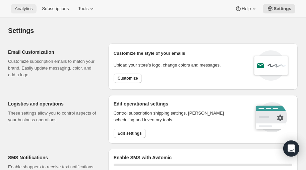
select select "22:00"
select select "09:00"
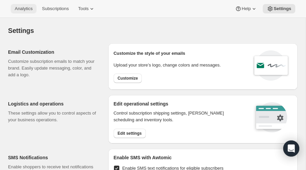
checkbox input "true"
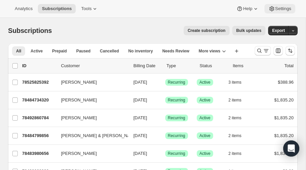
click at [281, 9] on span "Settings" at bounding box center [283, 8] width 16 height 5
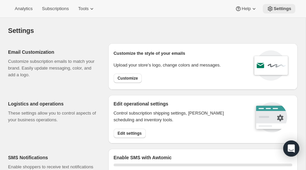
select select "22:00"
select select "09:00"
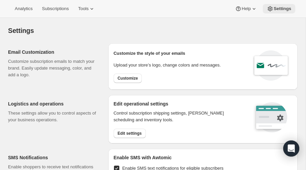
checkbox input "true"
click at [126, 78] on span "Customize" at bounding box center [128, 77] width 20 height 5
select select "subscriptionMessage"
select select "5"
select select "15"
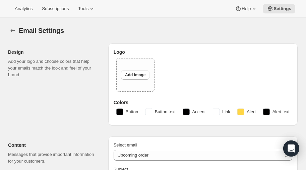
type input "You have a RARECAT shipment coming, time to take a look."
type textarea "Your next RARECAT membership shipment is almost ready. With just 14 days left, …"
select select "14"
type input "RARECAT Membership"
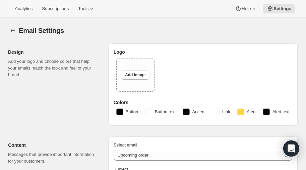
checkbox input "false"
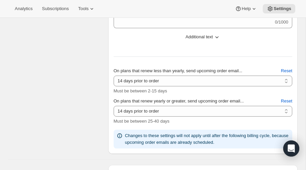
scroll to position [404, 0]
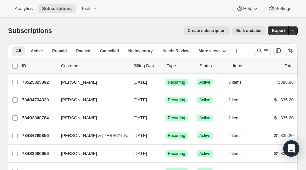
click at [163, 12] on div "Analytics Subscriptions Tools Help Settings" at bounding box center [153, 9] width 306 height 18
click at [258, 50] on icon "Search and filter results" at bounding box center [259, 50] width 7 height 7
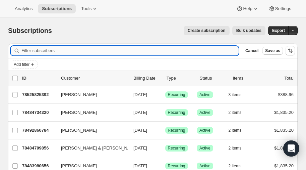
click at [59, 51] on input "Filter subscribers" at bounding box center [129, 50] width 217 height 9
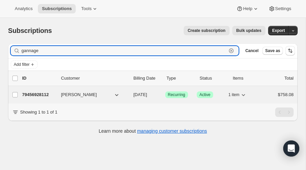
type input "gannage"
click at [37, 93] on p "79456928112" at bounding box center [39, 94] width 34 height 7
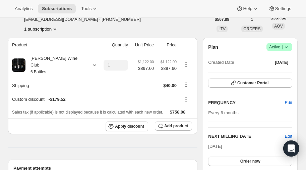
scroll to position [42, 0]
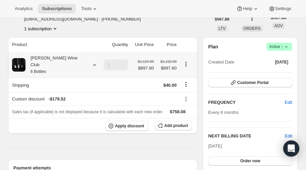
click at [91, 61] on icon at bounding box center [94, 64] width 7 height 7
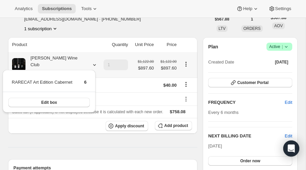
click at [91, 61] on icon at bounding box center [94, 64] width 7 height 7
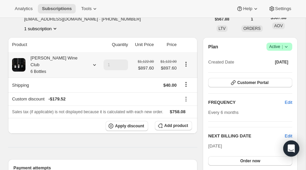
click at [91, 61] on icon at bounding box center [94, 64] width 7 height 7
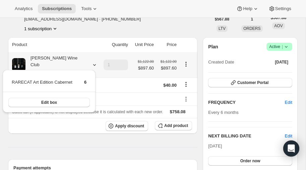
click at [91, 61] on icon at bounding box center [94, 64] width 7 height 7
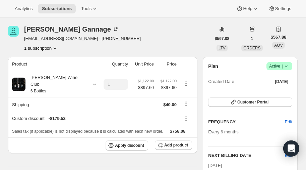
scroll to position [22, 0]
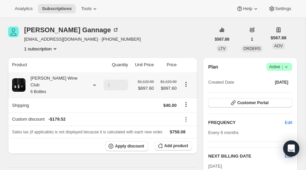
click at [91, 81] on icon at bounding box center [94, 84] width 7 height 7
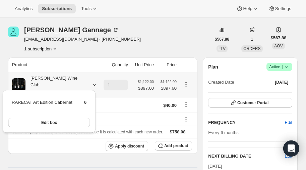
click at [91, 81] on icon at bounding box center [94, 84] width 7 height 7
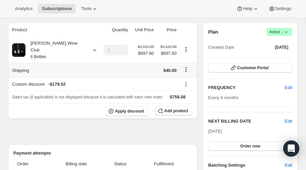
scroll to position [55, 0]
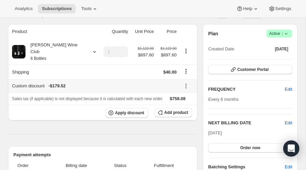
click at [183, 82] on icon at bounding box center [186, 85] width 7 height 7
click at [184, 102] on span "Remove" at bounding box center [186, 103] width 16 height 5
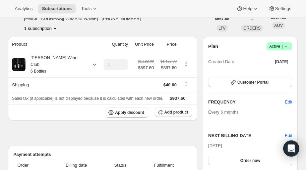
scroll to position [0, 0]
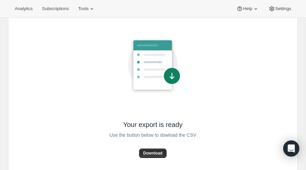
scroll to position [48, 0]
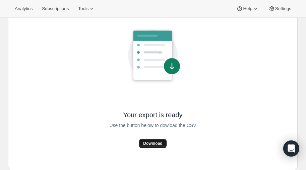
click at [153, 141] on span "Download" at bounding box center [152, 142] width 19 height 5
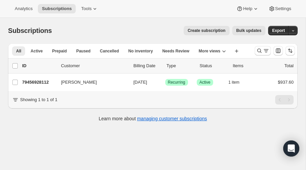
click at [215, 30] on span "Create subscription" at bounding box center [207, 30] width 38 height 5
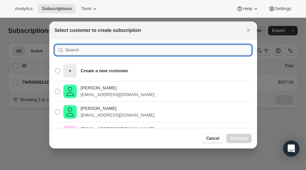
click at [88, 50] on input ":rc:" at bounding box center [158, 50] width 186 height 11
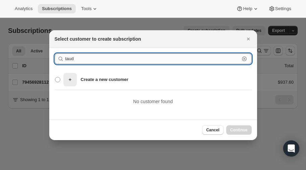
click at [80, 61] on input "taud" at bounding box center [152, 58] width 174 height 11
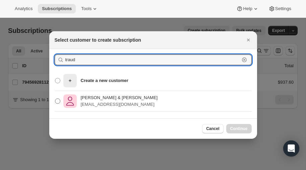
type input "traud"
click at [58, 100] on span ":rc:" at bounding box center [57, 100] width 5 height 5
click at [55, 99] on input "[PERSON_NAME] & [PERSON_NAME] [EMAIL_ADDRESS][DOMAIN_NAME]" at bounding box center [55, 98] width 0 height 0
radio input "true"
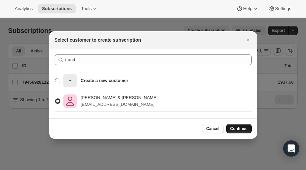
click at [240, 128] on span "Continue" at bounding box center [238, 128] width 17 height 5
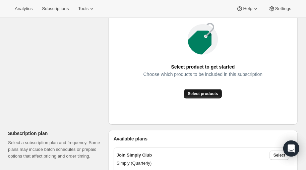
scroll to position [107, 0]
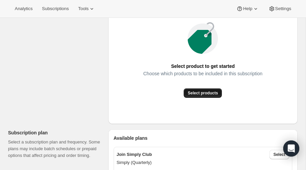
click at [208, 90] on span "Select products" at bounding box center [203, 92] width 30 height 5
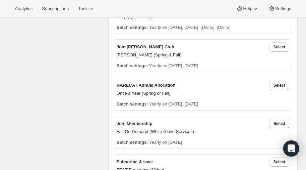
scroll to position [177, 0]
click at [281, 47] on span "Select" at bounding box center [280, 47] width 12 height 5
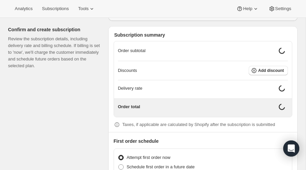
scroll to position [576, 0]
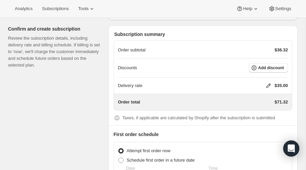
click at [267, 82] on icon at bounding box center [268, 85] width 7 height 7
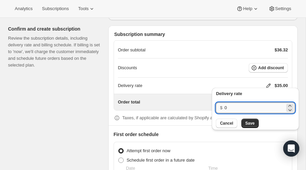
click at [231, 106] on input "0" at bounding box center [255, 107] width 60 height 11
type input "40"
click at [249, 122] on span "Save" at bounding box center [249, 122] width 9 height 5
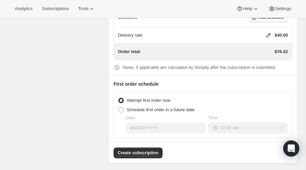
scroll to position [627, 0]
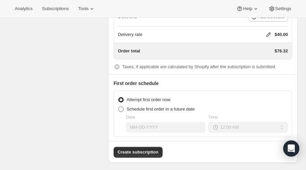
click at [122, 106] on span at bounding box center [120, 108] width 5 height 5
click at [119, 106] on input "Schedule first order in a future date" at bounding box center [118, 106] width 0 height 0
radio input "true"
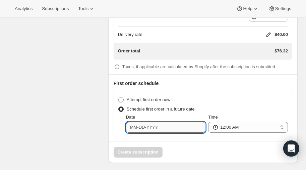
click at [155, 125] on input "Date" at bounding box center [166, 127] width 80 height 11
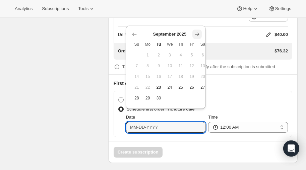
click at [197, 33] on icon "Show next month, October 2025" at bounding box center [197, 34] width 7 height 7
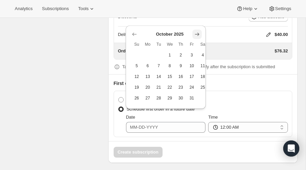
click at [197, 33] on icon "Show next month, November 2025" at bounding box center [197, 34] width 7 height 7
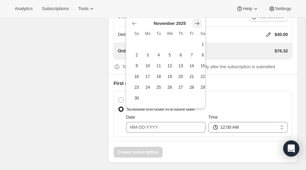
click at [197, 22] on icon "Show next month, December 2025" at bounding box center [197, 23] width 7 height 7
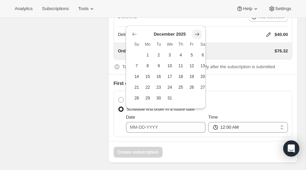
click at [197, 31] on icon "Show next month, January 2026" at bounding box center [197, 34] width 7 height 7
click at [197, 31] on icon "Show next month, February 2026" at bounding box center [197, 34] width 7 height 7
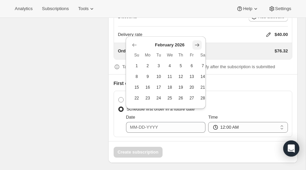
click at [198, 43] on icon "Show next month, March 2026" at bounding box center [197, 45] width 7 height 7
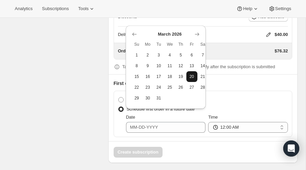
click at [191, 76] on span "20" at bounding box center [192, 76] width 6 height 5
type input "03-20-2026"
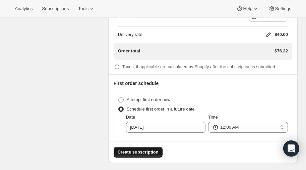
click at [141, 149] on span "Create subscription" at bounding box center [138, 152] width 41 height 7
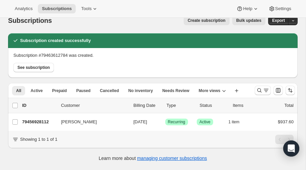
scroll to position [17, 0]
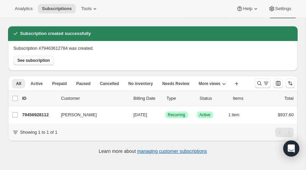
click at [35, 60] on span "See subscription" at bounding box center [33, 60] width 33 height 5
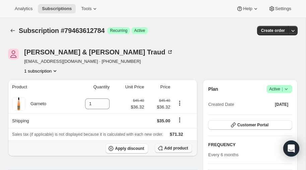
click at [178, 149] on span "Add product" at bounding box center [176, 147] width 24 height 5
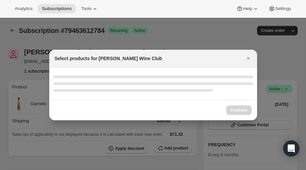
select select "gid://shopify/ProductVariant/52386189410672"
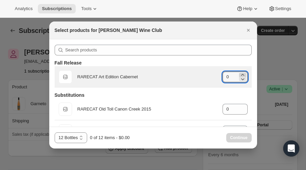
click at [243, 74] on icon ":r6j:" at bounding box center [242, 75] width 3 height 2
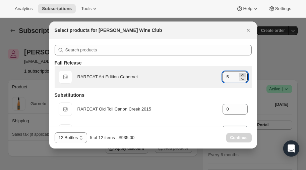
click at [243, 74] on icon ":r6j:" at bounding box center [242, 75] width 3 height 2
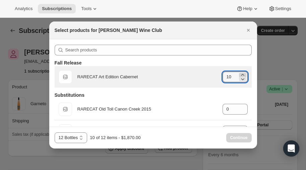
click at [243, 74] on icon ":r6j:" at bounding box center [242, 75] width 3 height 2
type input "12"
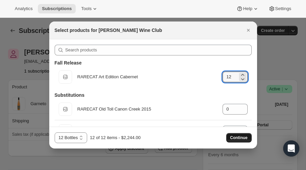
click at [241, 136] on span "Continue" at bounding box center [238, 137] width 17 height 5
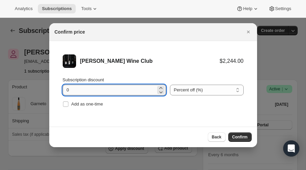
click at [84, 94] on input "0" at bounding box center [109, 89] width 93 height 11
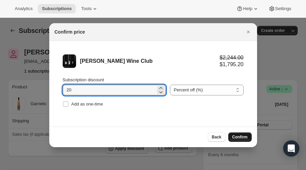
type input "20"
click at [240, 135] on span "Confirm" at bounding box center [239, 136] width 15 height 5
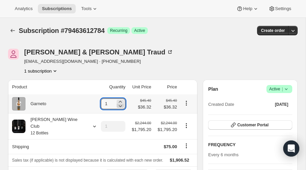
click at [119, 105] on icon at bounding box center [120, 106] width 3 height 2
type input "0"
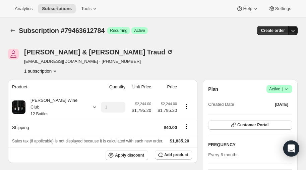
click at [293, 29] on icon "button" at bounding box center [293, 30] width 7 height 7
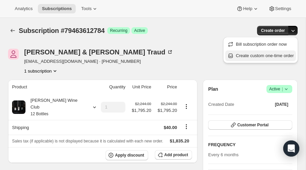
click at [263, 56] on span "Create custom one-time order" at bounding box center [265, 55] width 58 height 5
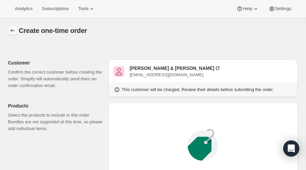
click at [12, 28] on icon "button" at bounding box center [12, 30] width 7 height 7
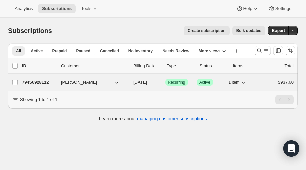
click at [36, 81] on p "79456928112" at bounding box center [39, 82] width 34 height 7
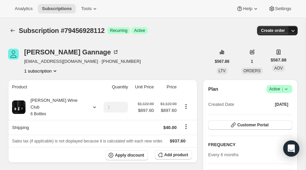
click at [293, 30] on icon "button" at bounding box center [293, 30] width 7 height 7
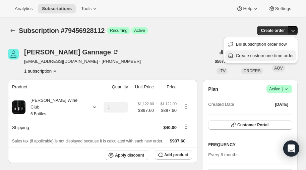
click at [265, 55] on span "Create custom one-time order" at bounding box center [265, 55] width 58 height 5
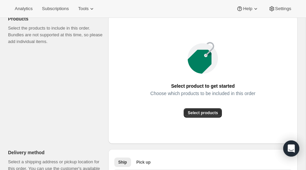
scroll to position [89, 0]
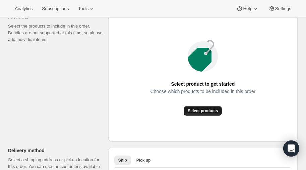
click at [205, 109] on span "Select products" at bounding box center [203, 110] width 30 height 5
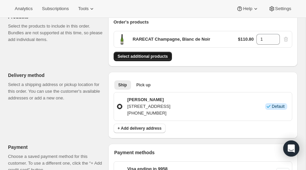
click at [153, 55] on span "Select additional products" at bounding box center [143, 56] width 50 height 5
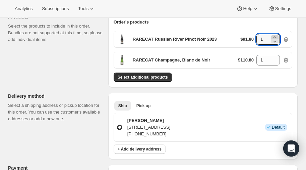
click at [274, 37] on icon at bounding box center [274, 37] width 3 height 2
type input "4"
click at [275, 58] on icon at bounding box center [275, 58] width 7 height 7
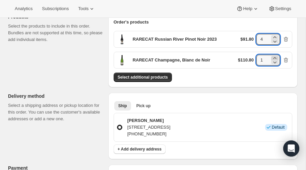
type input "2"
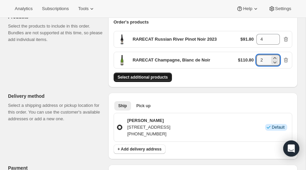
click at [150, 74] on span "Select additional products" at bounding box center [143, 76] width 50 height 5
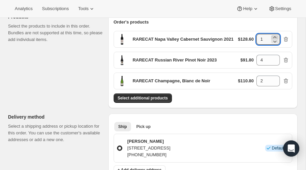
click at [275, 37] on icon at bounding box center [275, 37] width 7 height 7
type input "5"
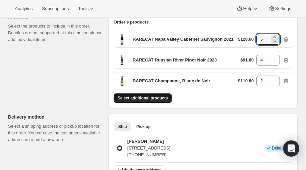
click at [156, 98] on span "Select additional products" at bounding box center [143, 97] width 50 height 5
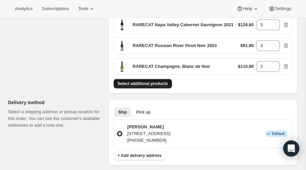
scroll to position [117, 0]
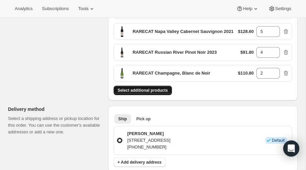
click at [151, 87] on span "Select additional products" at bounding box center [143, 89] width 50 height 5
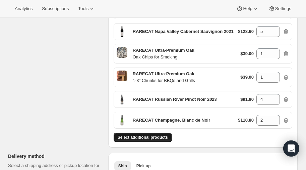
click at [131, 139] on button "Select additional products" at bounding box center [143, 136] width 58 height 9
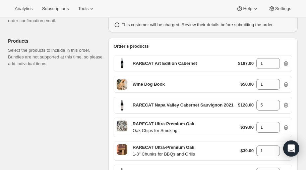
scroll to position [65, 0]
click at [287, 62] on icon "button" at bounding box center [286, 63] width 7 height 7
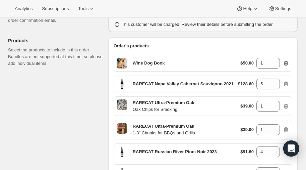
click at [288, 61] on icon "button" at bounding box center [286, 63] width 7 height 7
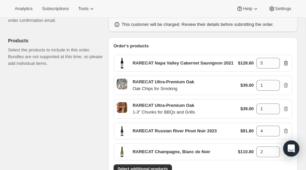
click at [287, 62] on icon "button" at bounding box center [286, 63] width 7 height 7
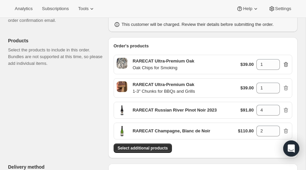
click at [287, 63] on icon "button" at bounding box center [286, 64] width 7 height 7
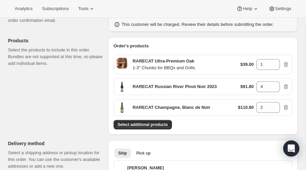
click at [287, 63] on icon "button" at bounding box center [286, 64] width 7 height 7
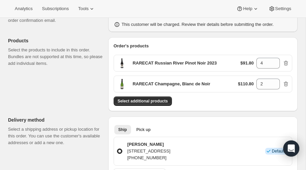
click at [287, 63] on icon "button" at bounding box center [286, 63] width 7 height 7
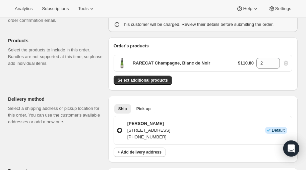
click at [287, 63] on div "$110.80 2" at bounding box center [263, 63] width 51 height 11
click at [275, 60] on icon at bounding box center [275, 61] width 7 height 7
click at [275, 64] on icon at bounding box center [275, 65] width 7 height 7
type input "1"
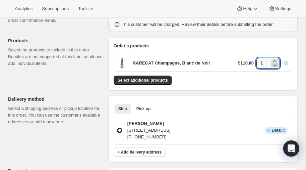
click at [275, 64] on icon at bounding box center [275, 65] width 7 height 7
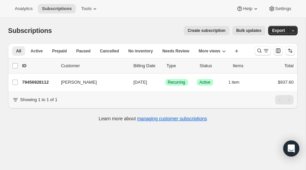
click at [211, 29] on span "Create subscription" at bounding box center [207, 30] width 38 height 5
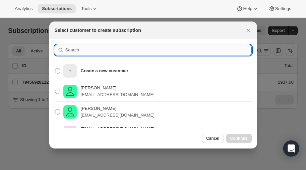
click at [78, 49] on input ":rc:" at bounding box center [158, 50] width 186 height 11
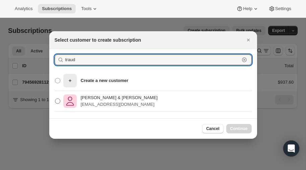
type input "traud"
click at [58, 100] on span ":rc:" at bounding box center [57, 100] width 5 height 5
click at [55, 99] on input "[PERSON_NAME] & [PERSON_NAME] [EMAIL_ADDRESS][DOMAIN_NAME]" at bounding box center [55, 98] width 0 height 0
radio input "true"
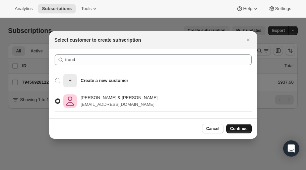
click at [240, 129] on span "Continue" at bounding box center [238, 128] width 17 height 5
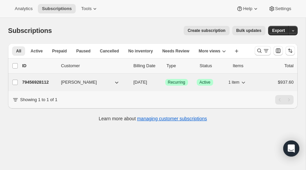
click at [36, 81] on p "79456928112" at bounding box center [39, 82] width 34 height 7
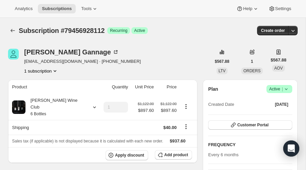
click at [56, 70] on icon "Product actions" at bounding box center [55, 70] width 7 height 7
click at [56, 71] on icon "Product actions" at bounding box center [55, 71] width 3 height 2
click at [169, 53] on div "[PERSON_NAME] [EMAIL_ADDRESS][DOMAIN_NAME] · [PHONE_NUMBER] 1 subscription" at bounding box center [109, 61] width 203 height 25
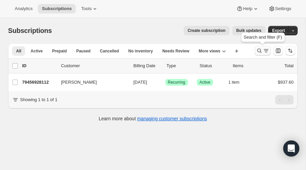
click at [259, 50] on icon "Search and filter results" at bounding box center [259, 50] width 7 height 7
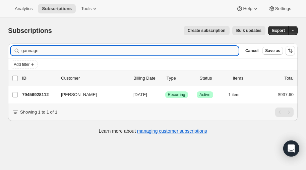
click at [62, 52] on input "gannage" at bounding box center [129, 50] width 217 height 9
type input "g"
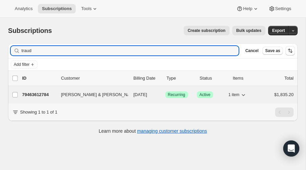
type input "traud"
click at [36, 93] on p "79463612784" at bounding box center [39, 94] width 34 height 7
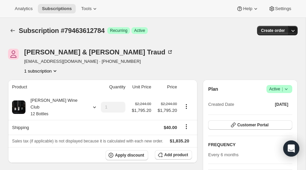
click at [294, 29] on icon "button" at bounding box center [293, 30] width 7 height 7
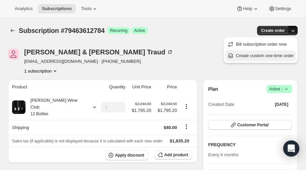
click at [261, 56] on span "Create custom one-time order" at bounding box center [265, 55] width 58 height 5
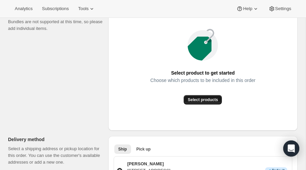
scroll to position [106, 0]
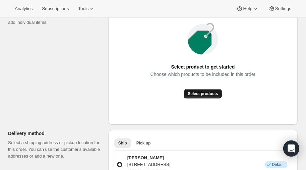
click at [205, 94] on span "Select products" at bounding box center [203, 93] width 30 height 5
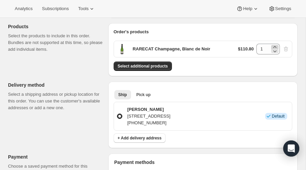
scroll to position [82, 0]
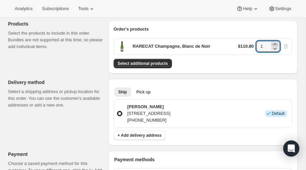
click at [275, 43] on icon at bounding box center [275, 44] width 7 height 7
click at [133, 61] on span "Select additional products" at bounding box center [143, 63] width 50 height 5
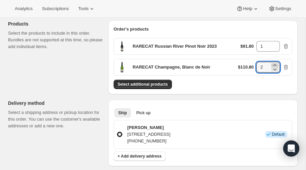
click at [275, 65] on icon at bounding box center [275, 65] width 7 height 7
click at [276, 70] on icon at bounding box center [275, 69] width 7 height 7
type input "4"
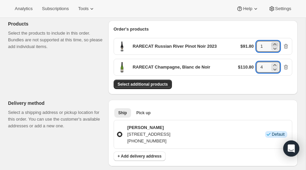
click at [276, 43] on icon at bounding box center [275, 44] width 7 height 7
type input "2"
click at [275, 64] on icon at bounding box center [274, 65] width 3 height 2
click at [276, 66] on icon at bounding box center [275, 69] width 7 height 7
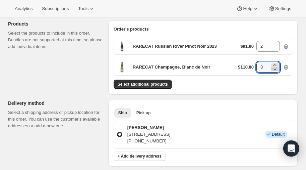
click at [276, 66] on icon at bounding box center [275, 69] width 7 height 7
type input "2"
click at [274, 43] on icon at bounding box center [275, 44] width 7 height 7
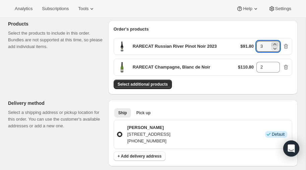
click at [274, 43] on icon at bounding box center [275, 44] width 7 height 7
type input "4"
click at [151, 82] on span "Select additional products" at bounding box center [143, 83] width 50 height 5
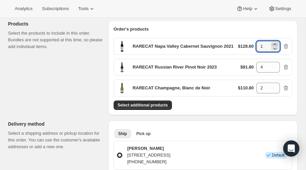
click at [275, 43] on icon at bounding box center [274, 44] width 3 height 2
type input "5"
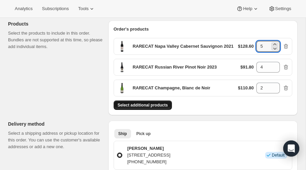
click at [143, 100] on button "Select additional products" at bounding box center [143, 104] width 58 height 9
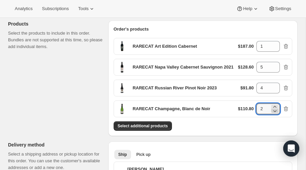
click at [275, 110] on icon at bounding box center [275, 111] width 3 height 2
click at [275, 104] on icon at bounding box center [275, 106] width 7 height 7
type input "2"
click at [142, 124] on span "Select additional products" at bounding box center [143, 125] width 50 height 5
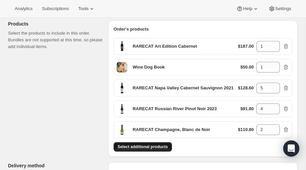
click at [145, 144] on span "Select additional products" at bounding box center [143, 146] width 50 height 5
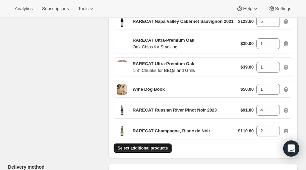
scroll to position [130, 0]
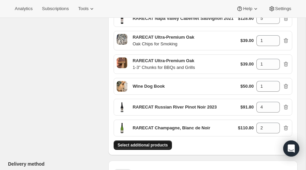
click at [151, 142] on span "Select additional products" at bounding box center [143, 144] width 50 height 5
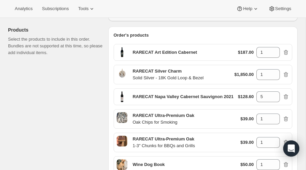
scroll to position [73, 0]
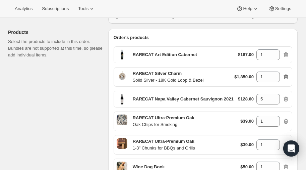
click at [287, 76] on icon "button" at bounding box center [286, 76] width 7 height 7
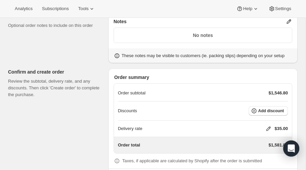
scroll to position [414, 0]
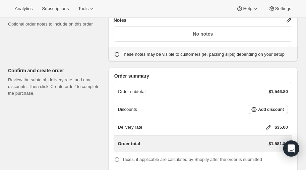
click at [268, 124] on icon at bounding box center [268, 127] width 7 height 7
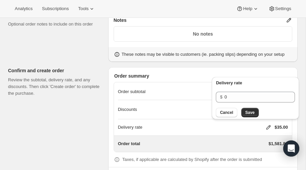
click at [207, 67] on div "Order summary Order subtotal $1,546.80 Discounts Add discount Delivery rate $35…" at bounding box center [202, 127] width 189 height 121
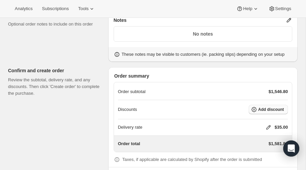
click at [267, 105] on button "Add discount" at bounding box center [268, 109] width 39 height 9
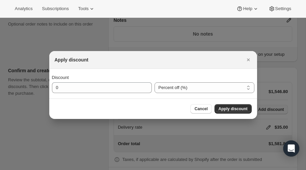
scroll to position [0, 0]
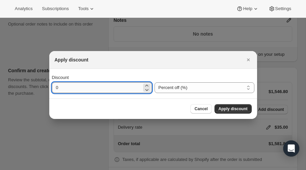
click at [85, 88] on input "0" at bounding box center [97, 87] width 90 height 11
type input "20"
click at [230, 109] on span "Apply discount" at bounding box center [233, 108] width 29 height 5
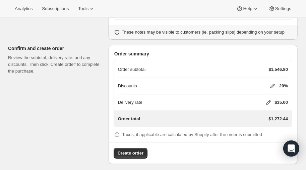
scroll to position [437, 0]
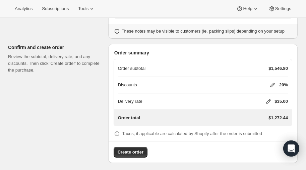
click at [268, 98] on icon at bounding box center [268, 101] width 7 height 7
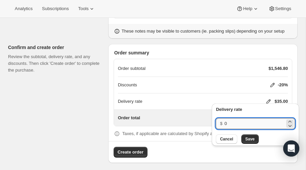
click at [230, 121] on input "0" at bounding box center [255, 123] width 60 height 11
type input "68"
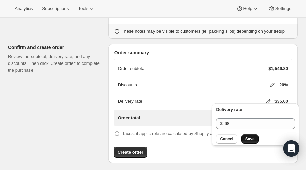
click at [249, 138] on span "Save" at bounding box center [249, 138] width 9 height 5
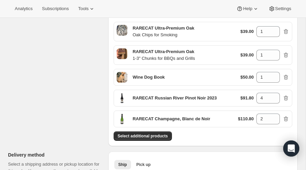
scroll to position [140, 0]
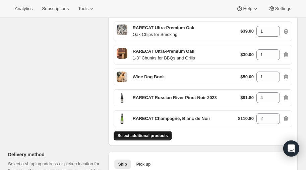
click at [139, 135] on span "Select additional products" at bounding box center [143, 135] width 50 height 5
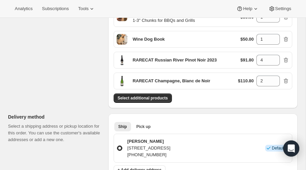
scroll to position [183, 0]
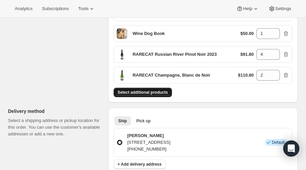
click at [153, 90] on span "Select additional products" at bounding box center [143, 92] width 50 height 5
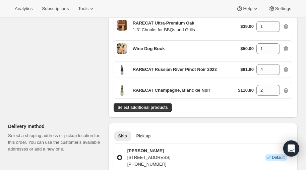
scroll to position [179, 0]
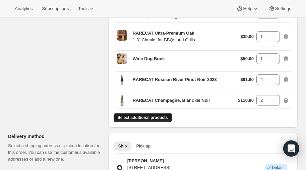
click at [137, 115] on span "Select additional products" at bounding box center [143, 117] width 50 height 5
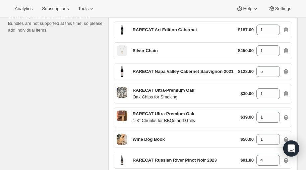
scroll to position [100, 0]
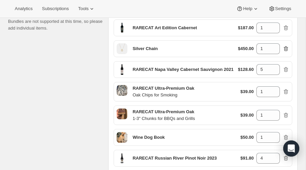
click at [286, 47] on icon "button" at bounding box center [286, 48] width 7 height 7
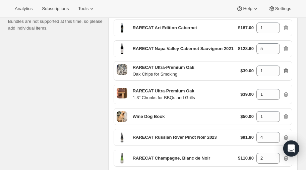
click at [286, 69] on icon "button" at bounding box center [286, 70] width 7 height 7
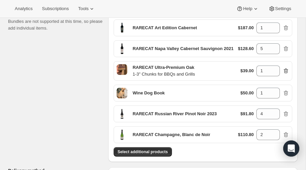
click at [286, 70] on icon "button" at bounding box center [285, 71] width 1 height 2
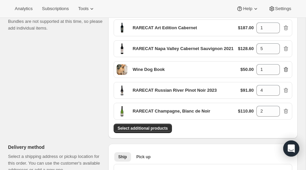
click at [287, 69] on icon "button" at bounding box center [286, 69] width 7 height 7
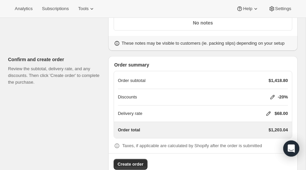
scroll to position [358, 0]
click at [268, 110] on icon at bounding box center [268, 113] width 7 height 7
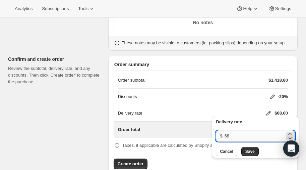
click at [234, 136] on input "68" at bounding box center [255, 135] width 60 height 11
type input "6"
type input "40"
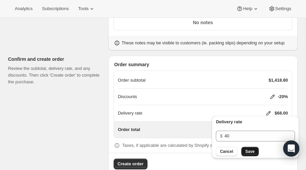
click at [250, 150] on span "Save" at bounding box center [249, 151] width 9 height 5
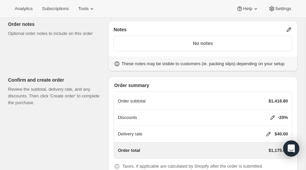
scroll to position [370, 0]
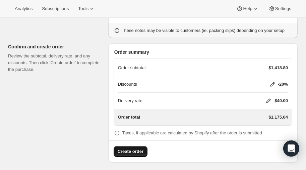
click at [129, 148] on span "Create order" at bounding box center [131, 151] width 26 height 7
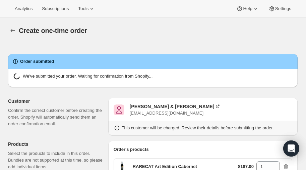
radio input "true"
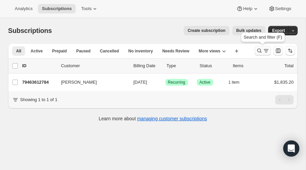
click at [257, 50] on icon "Search and filter results" at bounding box center [259, 51] width 4 height 4
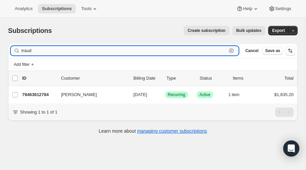
click at [66, 50] on input "traud" at bounding box center [123, 50] width 205 height 9
type input "t"
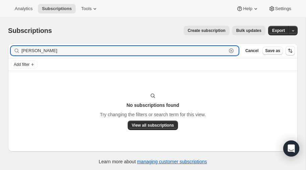
type input "[PERSON_NAME]"
click at [216, 28] on span "Create subscription" at bounding box center [207, 30] width 38 height 5
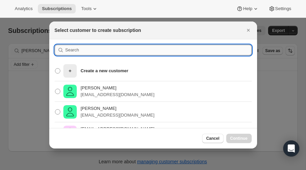
click at [86, 50] on input ":r1l:" at bounding box center [158, 50] width 186 height 11
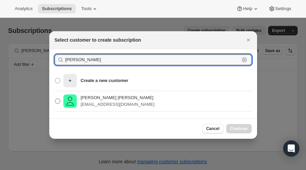
type input "[PERSON_NAME]"
click at [57, 101] on span ":r1l:" at bounding box center [57, 100] width 5 height 5
click at [55, 99] on input "[PERSON_NAME] [PERSON_NAME] [EMAIL_ADDRESS][DOMAIN_NAME]" at bounding box center [55, 98] width 0 height 0
radio input "true"
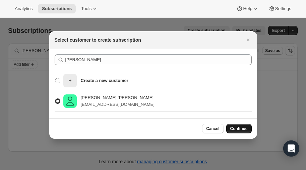
click at [236, 126] on span "Continue" at bounding box center [238, 128] width 17 height 5
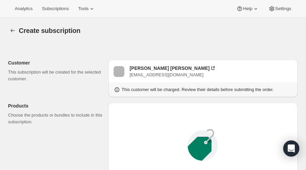
radio input "true"
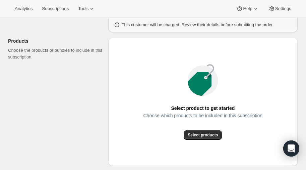
scroll to position [65, 0]
click at [200, 135] on span "Select products" at bounding box center [203, 134] width 30 height 5
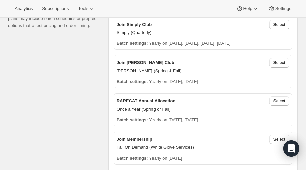
scroll to position [161, 0]
click at [278, 62] on span "Select" at bounding box center [280, 62] width 12 height 5
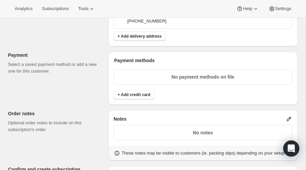
scroll to position [433, 0]
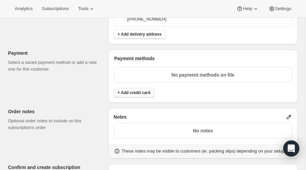
click at [132, 90] on span "+ Add credit card" at bounding box center [134, 92] width 33 height 5
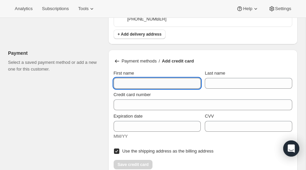
click at [136, 82] on input "First name" at bounding box center [157, 83] width 87 height 11
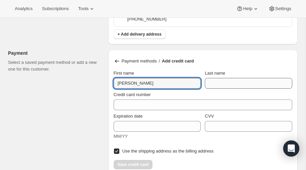
type input "[PERSON_NAME]"
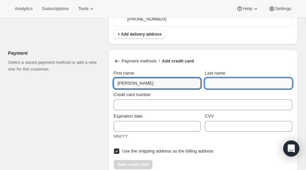
click at [248, 82] on input "Last name" at bounding box center [248, 83] width 87 height 11
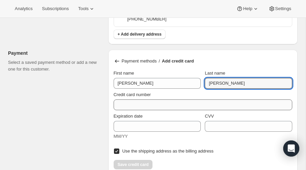
type input "[PERSON_NAME]"
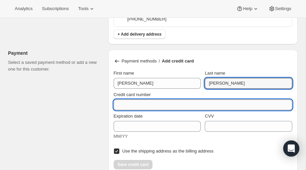
click at [144, 104] on input "Credit card number" at bounding box center [200, 104] width 173 height 11
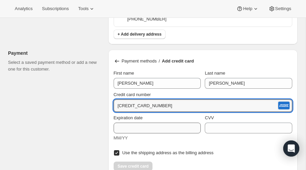
type input "[CREDIT_CARD_NUMBER]"
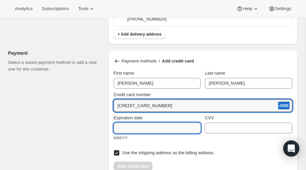
click at [135, 126] on input "Expiration date" at bounding box center [157, 127] width 87 height 11
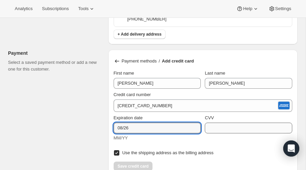
type input "08/26"
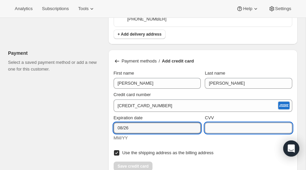
click at [228, 125] on input "CVV" at bounding box center [248, 127] width 87 height 11
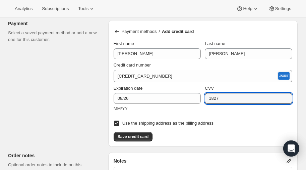
scroll to position [463, 0]
type input "1827"
click at [137, 134] on span "Save credit card" at bounding box center [133, 136] width 31 height 5
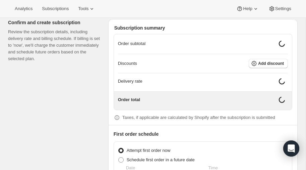
scroll to position [586, 0]
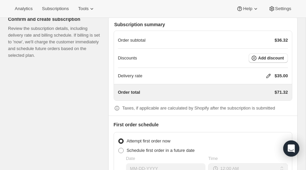
click at [269, 74] on icon at bounding box center [269, 76] width 4 height 4
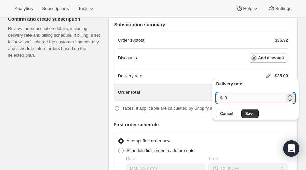
click at [238, 97] on input "0" at bounding box center [255, 98] width 60 height 11
type input "40"
click at [252, 116] on button "Save" at bounding box center [249, 113] width 17 height 9
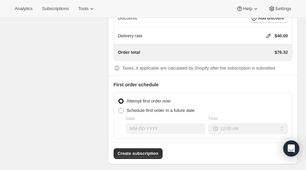
scroll to position [627, 0]
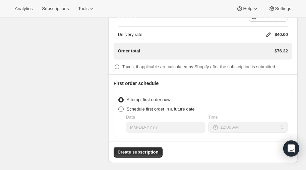
click at [123, 106] on span at bounding box center [120, 108] width 5 height 5
click at [119, 106] on input "Schedule first order in a future date" at bounding box center [118, 106] width 0 height 0
radio input "true"
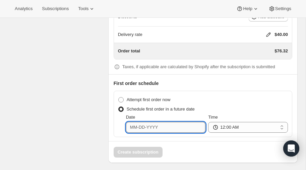
click at [164, 124] on input "Date" at bounding box center [166, 127] width 80 height 11
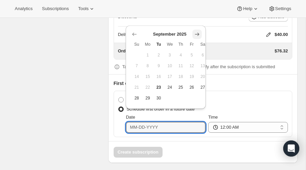
click at [198, 34] on icon "Show next month, October 2025" at bounding box center [197, 34] width 4 height 3
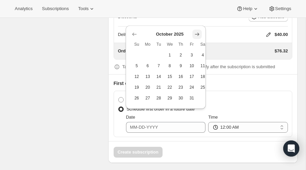
click at [198, 34] on icon "Show next month, November 2025" at bounding box center [197, 34] width 4 height 3
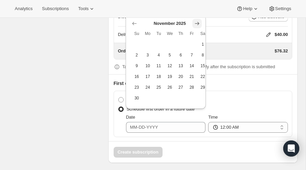
click at [196, 23] on icon "Show next month, December 2025" at bounding box center [197, 23] width 4 height 3
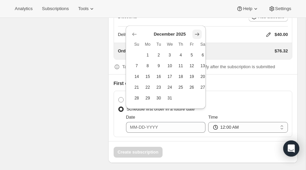
click at [197, 33] on icon "Show next month, January 2026" at bounding box center [197, 34] width 4 height 3
click at [197, 33] on icon "Show next month, February 2026" at bounding box center [197, 34] width 4 height 3
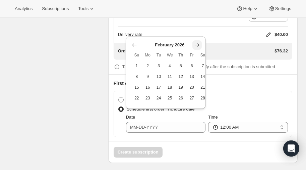
click at [196, 43] on icon "Show next month, March 2026" at bounding box center [197, 45] width 7 height 7
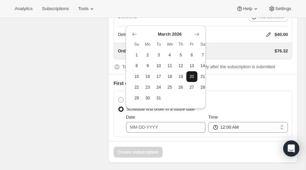
click at [194, 75] on span "20" at bounding box center [192, 76] width 6 height 5
type input "[DATE]"
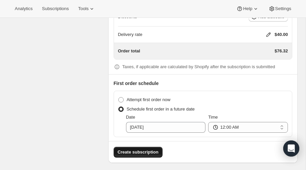
click at [139, 149] on span "Create subscription" at bounding box center [138, 152] width 41 height 7
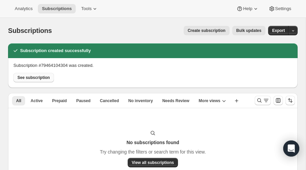
click at [38, 77] on span "See subscription" at bounding box center [33, 77] width 33 height 5
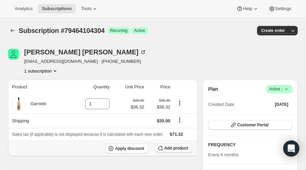
click at [176, 146] on span "Add product" at bounding box center [176, 147] width 24 height 5
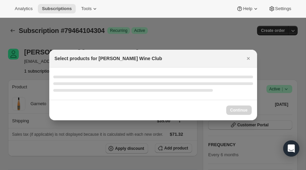
select select "gid://shopify/ProductVariant/52386189410672"
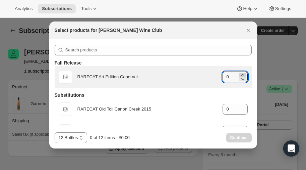
click at [242, 74] on icon ":r81:" at bounding box center [242, 75] width 3 height 2
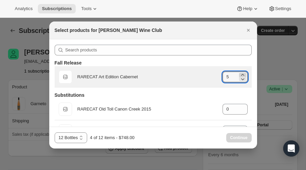
click at [242, 74] on icon ":r81:" at bounding box center [242, 75] width 3 height 2
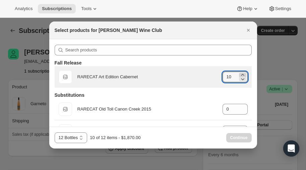
click at [242, 74] on icon ":r81:" at bounding box center [242, 75] width 3 height 2
type input "12"
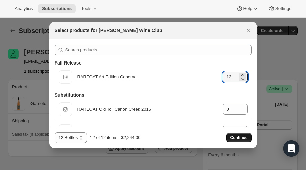
click at [240, 137] on span "Continue" at bounding box center [238, 137] width 17 height 5
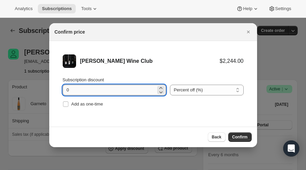
click at [104, 92] on input "0" at bounding box center [109, 89] width 93 height 11
type input "20"
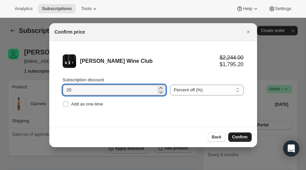
click at [236, 136] on span "Confirm" at bounding box center [239, 136] width 15 height 5
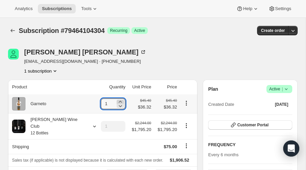
click at [117, 100] on icon at bounding box center [120, 101] width 7 height 7
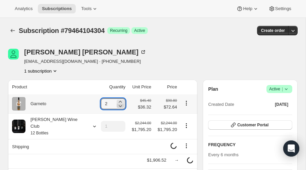
click at [119, 106] on icon at bounding box center [120, 106] width 3 height 2
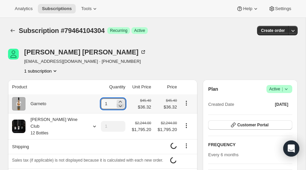
click at [119, 106] on icon at bounding box center [120, 106] width 3 height 2
type input "0"
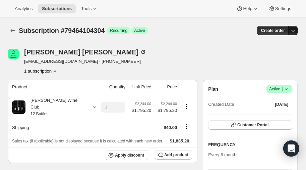
click at [293, 30] on icon "button" at bounding box center [293, 30] width 7 height 7
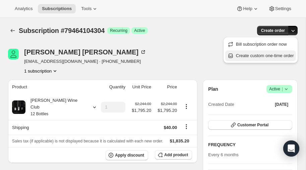
click at [260, 56] on span "Create custom one-time order" at bounding box center [265, 55] width 58 height 5
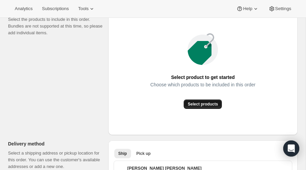
scroll to position [96, 0]
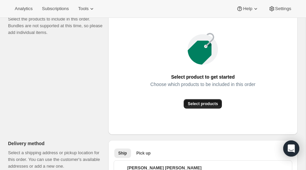
click at [202, 102] on span "Select products" at bounding box center [203, 103] width 30 height 5
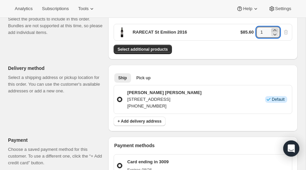
click at [276, 29] on icon at bounding box center [275, 30] width 7 height 7
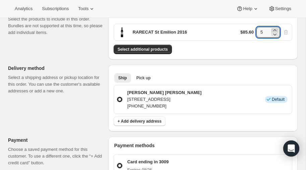
type input "6"
click at [159, 48] on span "Select additional products" at bounding box center [143, 49] width 50 height 5
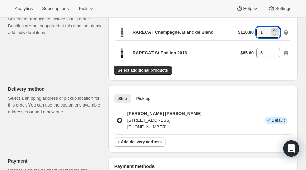
click at [276, 28] on icon at bounding box center [275, 30] width 7 height 7
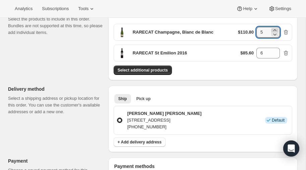
type input "6"
click at [146, 69] on span "Select additional products" at bounding box center [143, 69] width 50 height 5
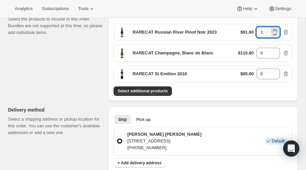
click at [275, 29] on icon at bounding box center [275, 30] width 7 height 7
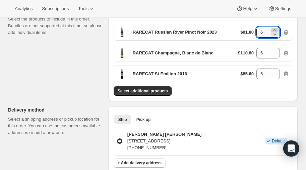
click at [275, 29] on icon at bounding box center [275, 30] width 7 height 7
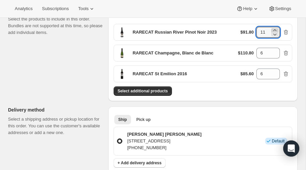
click at [275, 29] on icon at bounding box center [275, 30] width 7 height 7
type input "12"
click at [154, 88] on span "Select additional products" at bounding box center [143, 90] width 50 height 5
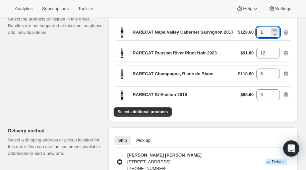
click at [275, 28] on icon at bounding box center [275, 30] width 7 height 7
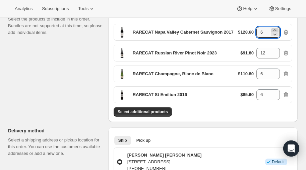
click at [275, 28] on icon at bounding box center [275, 30] width 7 height 7
click at [275, 34] on icon at bounding box center [275, 34] width 7 height 7
type input "6"
click at [139, 109] on span "Select additional products" at bounding box center [143, 111] width 50 height 5
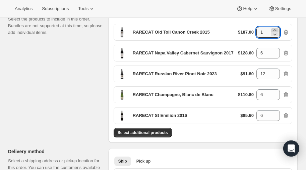
click at [275, 29] on icon at bounding box center [274, 30] width 3 height 2
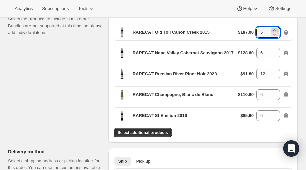
type input "6"
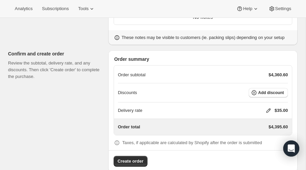
scroll to position [386, 0]
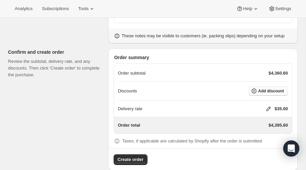
click at [264, 88] on span "Add discount" at bounding box center [271, 90] width 26 height 5
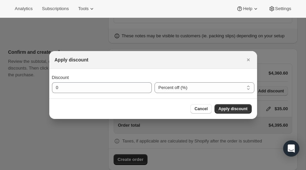
scroll to position [0, 0]
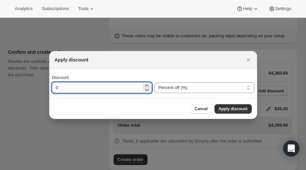
click at [91, 87] on input "0" at bounding box center [97, 87] width 90 height 11
type input "20"
click at [240, 108] on span "Apply discount" at bounding box center [233, 108] width 29 height 5
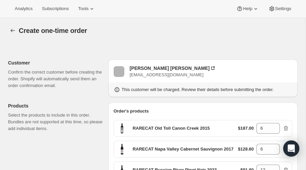
scroll to position [386, 0]
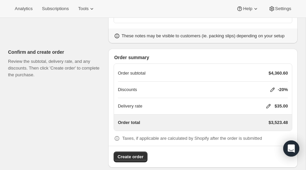
click at [268, 103] on icon at bounding box center [268, 106] width 7 height 7
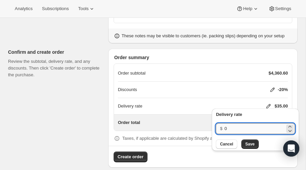
click at [230, 130] on input "0" at bounding box center [255, 128] width 60 height 11
type input "120"
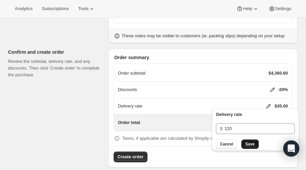
click at [251, 143] on span "Save" at bounding box center [249, 143] width 9 height 5
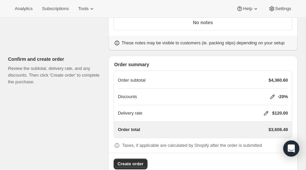
scroll to position [391, 0]
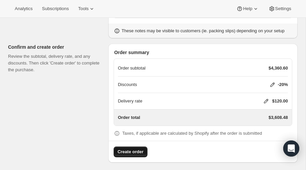
click at [129, 148] on span "Create order" at bounding box center [131, 151] width 26 height 7
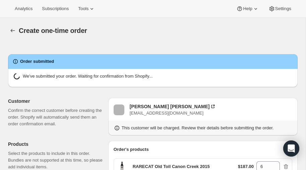
radio input "true"
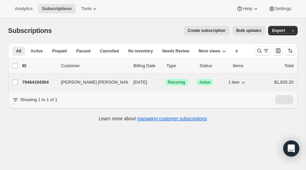
click at [43, 80] on p "79464104304" at bounding box center [39, 82] width 34 height 7
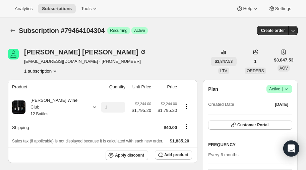
click at [223, 60] on span "$3,847.53" at bounding box center [224, 61] width 18 height 5
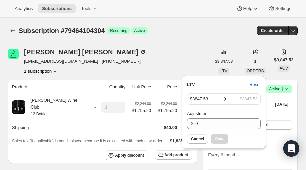
click at [168, 50] on div "[PERSON_NAME] [PERSON_NAME] [EMAIL_ADDRESS][DOMAIN_NAME] · [PHONE_NUMBER] 1 sub…" at bounding box center [109, 61] width 203 height 25
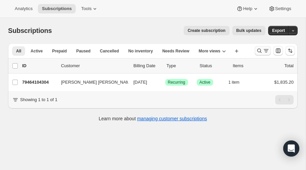
click at [259, 50] on icon "Search and filter results" at bounding box center [259, 50] width 7 height 7
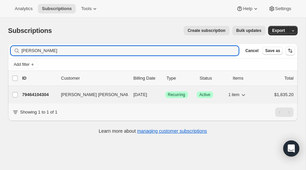
click at [34, 93] on p "79464104304" at bounding box center [39, 94] width 34 height 7
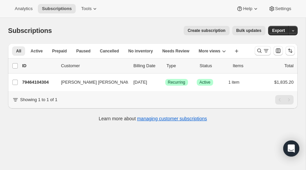
click at [204, 30] on span "Create subscription" at bounding box center [207, 30] width 38 height 5
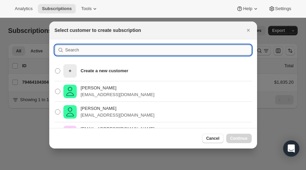
click at [96, 52] on input ":rc:" at bounding box center [158, 50] width 186 height 11
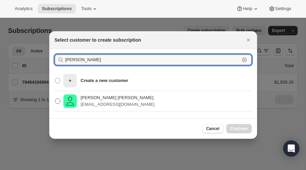
type input "[PERSON_NAME]"
click at [58, 100] on span ":rc:" at bounding box center [57, 100] width 5 height 5
click at [55, 99] on input "[PERSON_NAME] [PERSON_NAME] [EMAIL_ADDRESS][DOMAIN_NAME]" at bounding box center [55, 98] width 0 height 0
radio input "true"
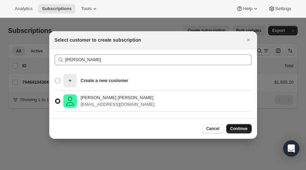
click at [241, 128] on span "Continue" at bounding box center [238, 128] width 17 height 5
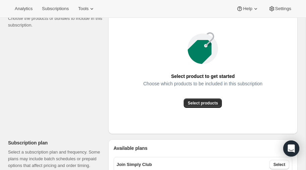
scroll to position [99, 0]
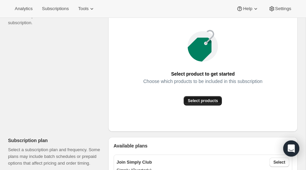
click at [197, 101] on span "Select products" at bounding box center [203, 100] width 30 height 5
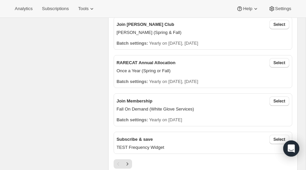
scroll to position [200, 0]
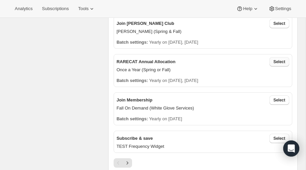
click at [278, 61] on span "Select" at bounding box center [280, 61] width 12 height 5
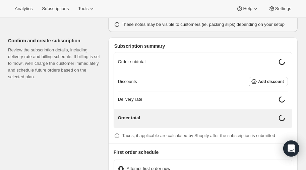
scroll to position [567, 0]
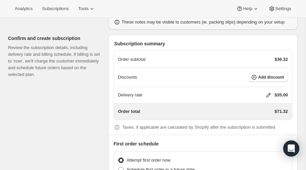
click at [268, 92] on icon at bounding box center [268, 95] width 7 height 7
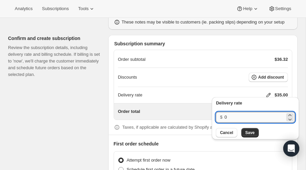
click at [235, 116] on input "0" at bounding box center [255, 117] width 60 height 11
type input "40"
click at [248, 131] on span "Save" at bounding box center [249, 132] width 9 height 5
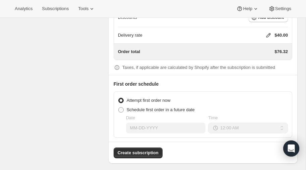
scroll to position [627, 0]
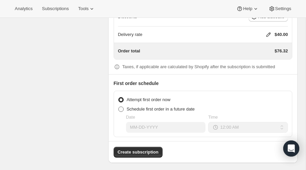
click at [121, 107] on span at bounding box center [120, 108] width 5 height 5
click at [119, 107] on input "Schedule first order in a future date" at bounding box center [118, 106] width 0 height 0
radio input "true"
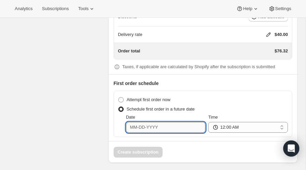
click at [151, 125] on input "Date" at bounding box center [166, 127] width 80 height 11
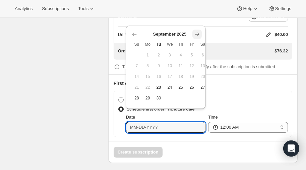
click at [198, 33] on icon "Show next month, October 2025" at bounding box center [197, 34] width 7 height 7
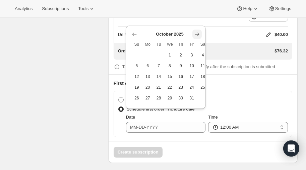
click at [198, 33] on icon "Show next month, November 2025" at bounding box center [197, 34] width 7 height 7
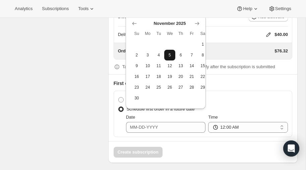
click at [169, 56] on span "5" at bounding box center [170, 54] width 6 height 5
type input "11-05-2025"
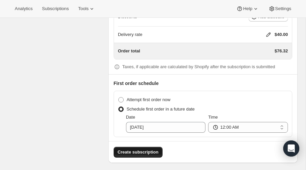
click at [130, 149] on span "Create subscription" at bounding box center [138, 152] width 41 height 7
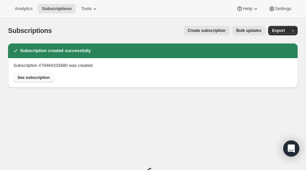
click at [29, 77] on span "See subscription" at bounding box center [33, 77] width 33 height 5
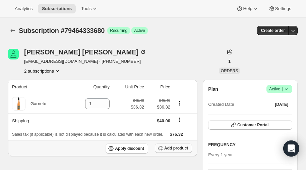
click at [175, 149] on span "Add product" at bounding box center [176, 147] width 24 height 5
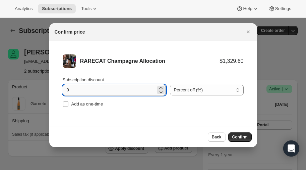
click at [87, 89] on input "0" at bounding box center [109, 89] width 93 height 11
type input "20"
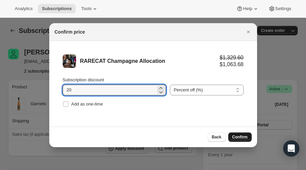
click at [244, 136] on span "Confirm" at bounding box center [239, 136] width 15 height 5
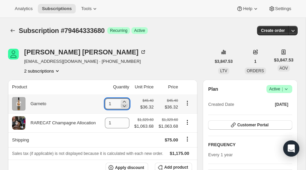
click at [125, 106] on icon at bounding box center [124, 105] width 7 height 7
type input "0"
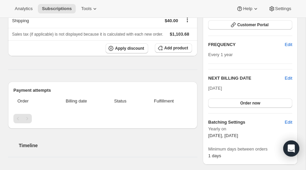
scroll to position [101, 0]
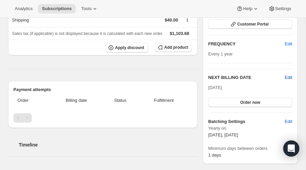
click at [286, 74] on span "Edit" at bounding box center [288, 77] width 7 height 7
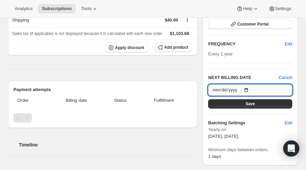
click at [246, 88] on input "2026-10-15" at bounding box center [250, 89] width 84 height 11
type input "2026-11-05"
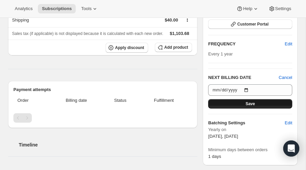
click at [247, 103] on span "Save" at bounding box center [250, 103] width 9 height 5
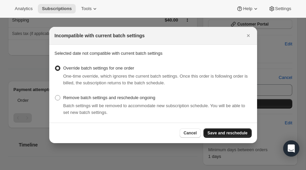
click at [232, 132] on span "Save and reschedule" at bounding box center [228, 132] width 40 height 5
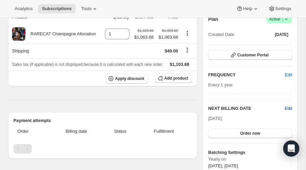
click at [288, 106] on span "Edit" at bounding box center [288, 108] width 7 height 7
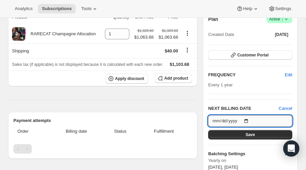
click at [247, 120] on input "2026-11-05" at bounding box center [250, 120] width 84 height 11
type input "2025-11-05"
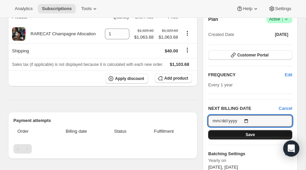
click at [242, 134] on button "Save" at bounding box center [250, 134] width 84 height 9
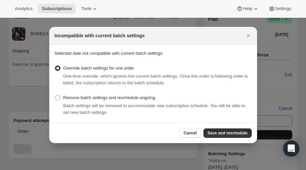
scroll to position [0, 0]
click at [236, 132] on span "Save and reschedule" at bounding box center [228, 132] width 40 height 5
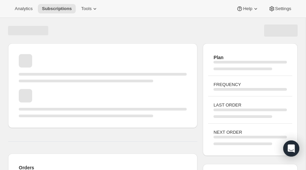
scroll to position [101, 0]
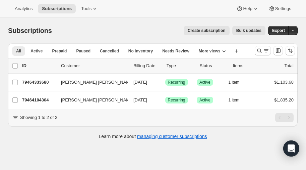
click at [210, 30] on span "Create subscription" at bounding box center [207, 30] width 38 height 5
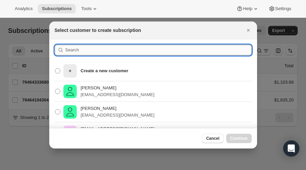
click at [79, 51] on input ":rnf:" at bounding box center [158, 50] width 186 height 11
click at [80, 52] on input "we" at bounding box center [152, 50] width 174 height 11
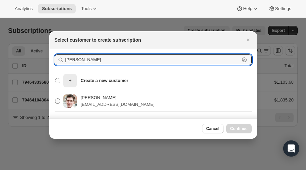
type input "weiser"
click at [57, 100] on span ":rnf:" at bounding box center [57, 100] width 5 height 5
click at [55, 99] on input "Mark Weiser marc@rpmvc.com" at bounding box center [55, 98] width 0 height 0
radio input "true"
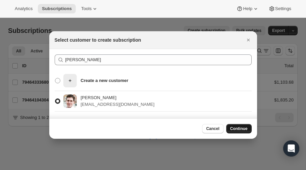
click at [236, 127] on span "Continue" at bounding box center [238, 128] width 17 height 5
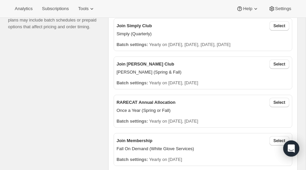
scroll to position [234, 0]
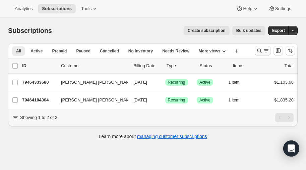
click at [260, 49] on icon "Search and filter results" at bounding box center [259, 51] width 4 height 4
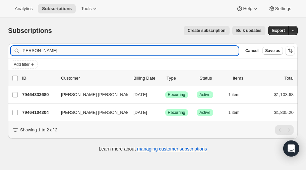
click at [76, 52] on input "auster" at bounding box center [129, 50] width 217 height 9
type input "a"
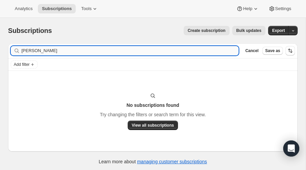
click at [48, 50] on input "weiser" at bounding box center [129, 50] width 217 height 9
type input "w"
type input "weiser"
click at [215, 29] on span "Create subscription" at bounding box center [207, 30] width 38 height 5
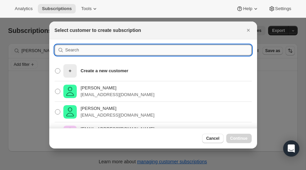
click at [90, 49] on input ":rq1:" at bounding box center [158, 50] width 186 height 11
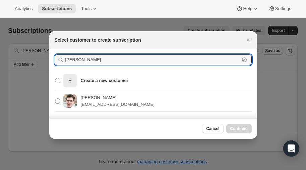
type input "weiser"
click at [57, 102] on span ":rq1:" at bounding box center [57, 100] width 5 height 5
click at [55, 99] on input "Mark Weiser marc@rpmvc.com" at bounding box center [55, 98] width 0 height 0
radio input "true"
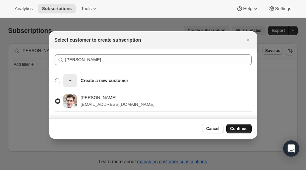
click at [236, 128] on span "Continue" at bounding box center [238, 128] width 17 height 5
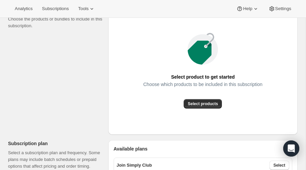
scroll to position [98, 0]
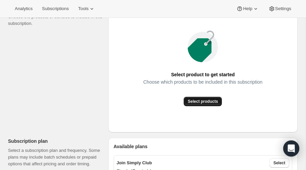
click at [207, 100] on span "Select products" at bounding box center [203, 101] width 30 height 5
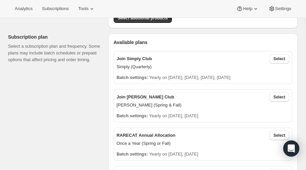
scroll to position [128, 0]
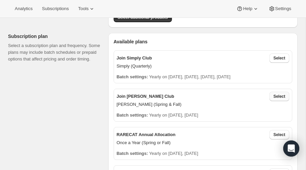
click at [276, 97] on span "Select" at bounding box center [280, 96] width 12 height 5
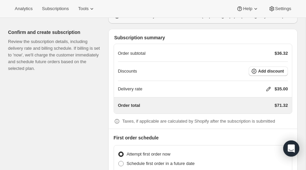
scroll to position [573, 0]
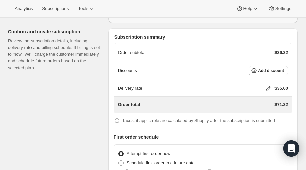
click at [267, 85] on icon at bounding box center [268, 88] width 7 height 7
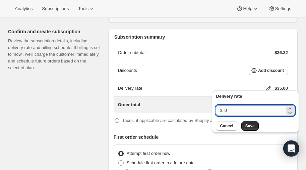
click at [239, 111] on input "0" at bounding box center [255, 110] width 60 height 11
type input "40"
click at [249, 127] on span "Save" at bounding box center [249, 125] width 9 height 5
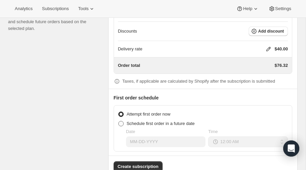
scroll to position [615, 0]
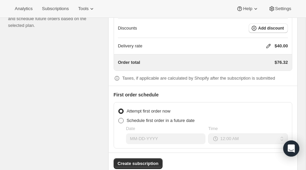
click at [122, 118] on span at bounding box center [120, 120] width 5 height 5
click at [119, 118] on input "Schedule first order in a future date" at bounding box center [118, 118] width 0 height 0
radio input "true"
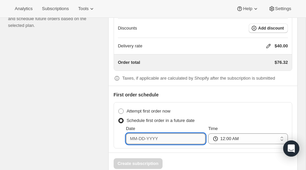
click at [167, 137] on input "Date" at bounding box center [166, 138] width 80 height 11
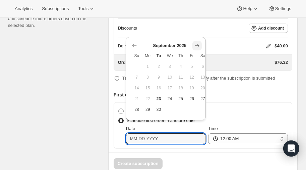
click at [196, 46] on icon "Show next month, October 2025" at bounding box center [197, 45] width 7 height 7
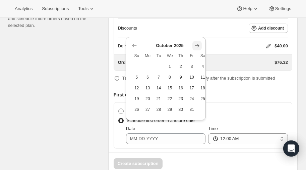
click at [196, 44] on icon "Show next month, November 2025" at bounding box center [197, 45] width 7 height 7
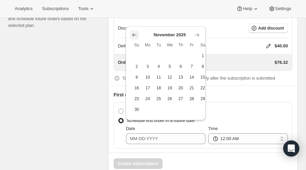
click at [133, 34] on icon "Show previous month, October 2025" at bounding box center [134, 35] width 7 height 7
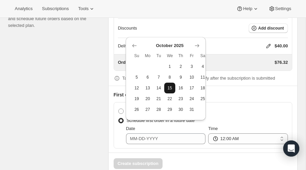
click at [170, 85] on span "15" at bounding box center [170, 87] width 6 height 5
type input "10-15-2025"
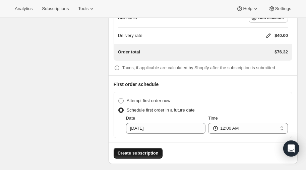
scroll to position [627, 0]
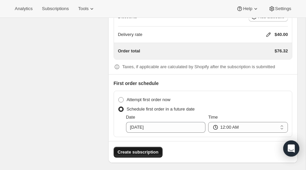
click at [146, 149] on span "Create subscription" at bounding box center [138, 152] width 41 height 7
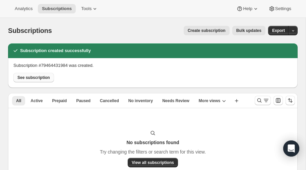
click at [27, 77] on span "See subscription" at bounding box center [33, 77] width 33 height 5
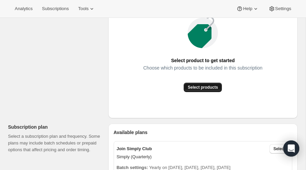
scroll to position [111, 0]
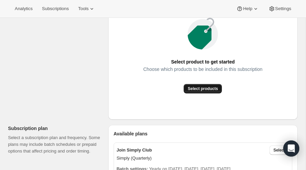
click at [204, 87] on span "Select products" at bounding box center [203, 88] width 30 height 5
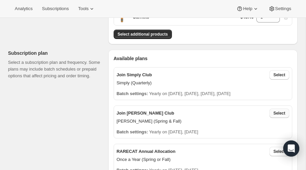
click at [284, 112] on span "Select" at bounding box center [280, 112] width 12 height 5
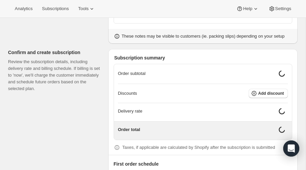
scroll to position [555, 0]
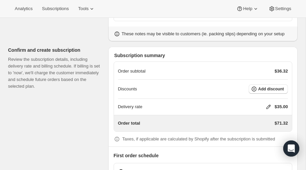
click at [268, 105] on icon at bounding box center [269, 107] width 4 height 4
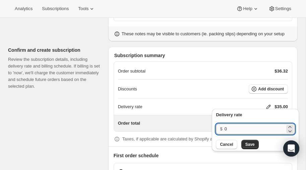
click at [231, 127] on input "0" at bounding box center [255, 128] width 60 height 11
type input "40"
click at [244, 145] on button "Save" at bounding box center [249, 143] width 17 height 9
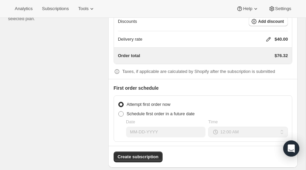
scroll to position [627, 0]
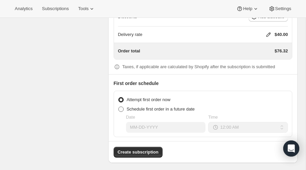
click at [122, 106] on span at bounding box center [120, 108] width 5 height 5
click at [119, 106] on input "Schedule first order in a future date" at bounding box center [118, 106] width 0 height 0
radio input "true"
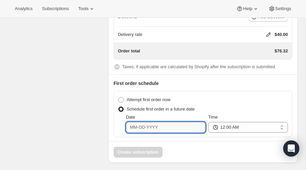
click at [160, 123] on input "Date" at bounding box center [166, 127] width 80 height 11
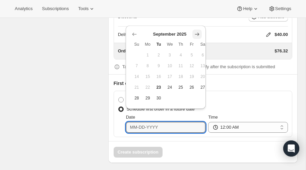
click at [196, 34] on icon "Show next month, October 2025" at bounding box center [197, 34] width 7 height 7
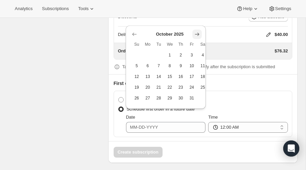
click at [196, 34] on icon "Show next month, November 2025" at bounding box center [197, 34] width 7 height 7
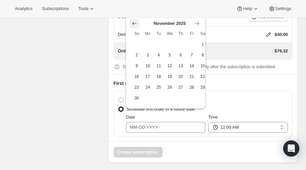
click at [133, 23] on icon "Show previous month, October 2025" at bounding box center [134, 23] width 4 height 3
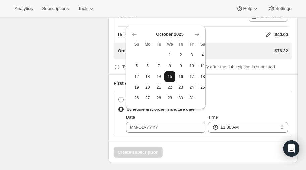
click at [169, 75] on span "15" at bounding box center [170, 76] width 6 height 5
type input "10-15-2025"
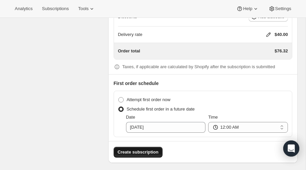
click at [133, 149] on span "Create subscription" at bounding box center [138, 152] width 41 height 7
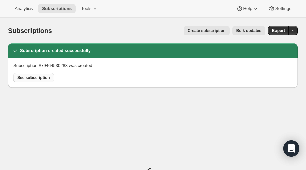
click at [39, 78] on span "See subscription" at bounding box center [33, 77] width 33 height 5
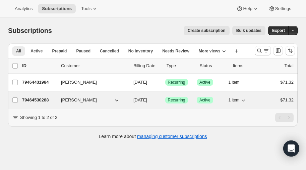
click at [31, 97] on p "79464530288" at bounding box center [39, 100] width 34 height 7
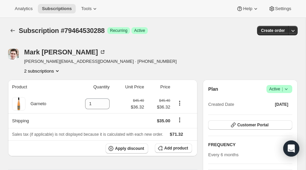
click at [51, 70] on button "2 subscriptions" at bounding box center [42, 70] width 37 height 7
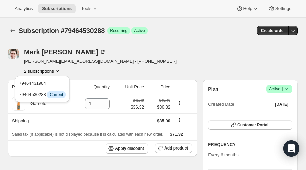
click at [160, 49] on div "Mark Weiser marc@rpmvc.com · +17346460767 2 subscriptions" at bounding box center [109, 61] width 203 height 25
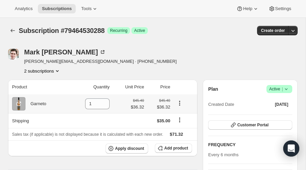
click at [180, 102] on icon "Product actions" at bounding box center [179, 103] width 7 height 7
click at [179, 101] on icon "Product actions" at bounding box center [179, 101] width 1 height 1
click at [48, 69] on button "2 subscriptions" at bounding box center [42, 70] width 37 height 7
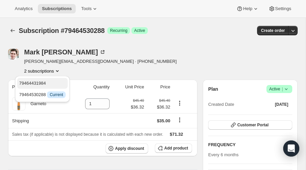
click at [42, 80] on span "79464431984" at bounding box center [32, 82] width 27 height 5
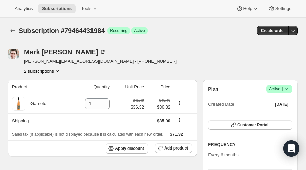
click at [57, 71] on icon "Product actions" at bounding box center [57, 70] width 7 height 7
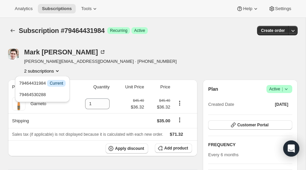
click at [153, 59] on div "Mark Weiser marc@rpmvc.com · +17346460767 2 subscriptions" at bounding box center [109, 61] width 203 height 25
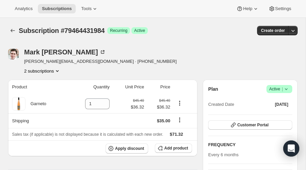
click at [58, 69] on icon "Product actions" at bounding box center [57, 70] width 7 height 7
click at [40, 80] on span "79464431984 Info Current" at bounding box center [42, 83] width 47 height 7
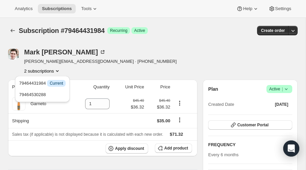
click at [151, 71] on div "Mark Weiser marc@rpmvc.com · +17346460767 2 subscriptions" at bounding box center [109, 61] width 203 height 25
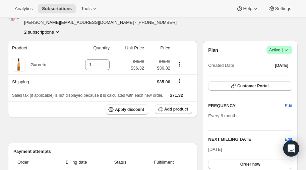
scroll to position [39, 0]
click at [54, 30] on button "2 subscriptions" at bounding box center [42, 32] width 37 height 7
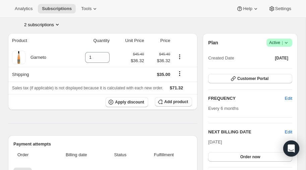
scroll to position [47, 0]
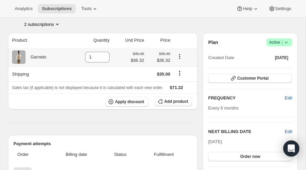
click at [178, 55] on icon "Product actions" at bounding box center [179, 56] width 7 height 7
click at [180, 72] on icon "Shipping actions" at bounding box center [179, 73] width 7 height 7
click at [179, 54] on icon "Product actions" at bounding box center [179, 54] width 1 height 1
click at [178, 67] on span "Swap variant" at bounding box center [179, 68] width 25 height 5
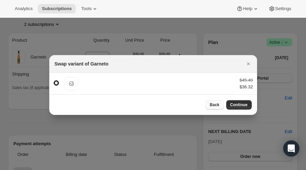
click at [212, 104] on span "Back" at bounding box center [215, 104] width 10 height 5
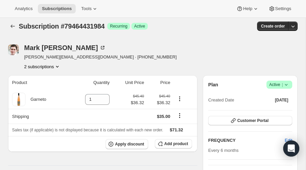
scroll to position [5, 0]
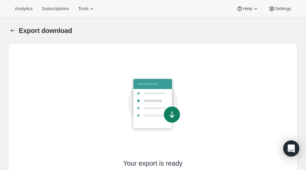
scroll to position [48, 0]
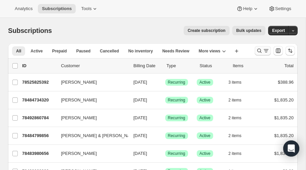
click at [259, 48] on icon "Search and filter results" at bounding box center [259, 50] width 7 height 7
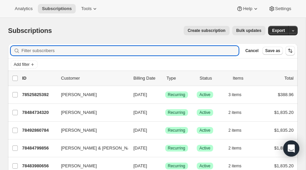
click at [62, 44] on div "Filter subscribers Cancel Save as" at bounding box center [153, 50] width 290 height 15
click at [46, 50] on input "Filter subscribers" at bounding box center [129, 50] width 217 height 9
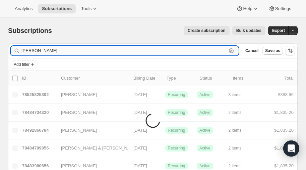
type input "[PERSON_NAME]"
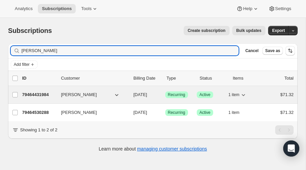
click at [39, 93] on p "79464431984" at bounding box center [39, 94] width 34 height 7
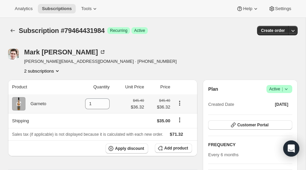
click at [176, 101] on icon "Product actions" at bounding box center [179, 103] width 7 height 7
click at [59, 68] on icon "Product actions" at bounding box center [57, 70] width 7 height 7
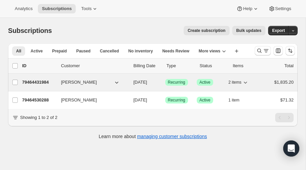
click at [37, 80] on p "79464431984" at bounding box center [39, 82] width 34 height 7
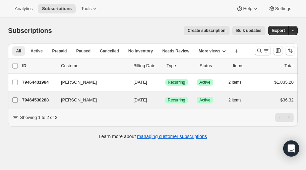
click at [16, 98] on input "[PERSON_NAME]" at bounding box center [14, 99] width 5 height 5
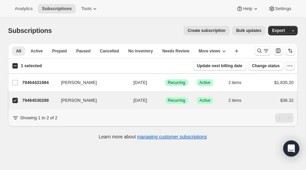
click at [290, 66] on icon "button" at bounding box center [290, 65] width 1 height 1
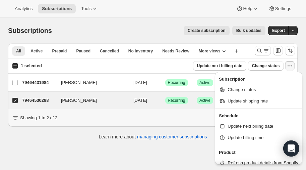
click at [290, 66] on icon "button" at bounding box center [290, 65] width 1 height 1
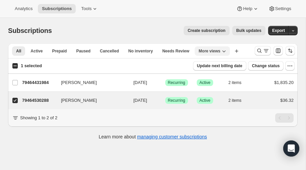
click at [221, 51] on icon "More views" at bounding box center [224, 51] width 7 height 7
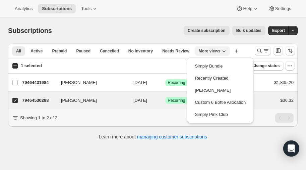
click at [221, 51] on icon "More views" at bounding box center [224, 51] width 7 height 7
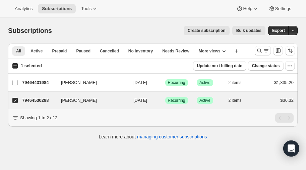
click at [65, 149] on div "Subscriptions. This page is ready Subscriptions Create subscription Bulk update…" at bounding box center [153, 103] width 306 height 170
click at [15, 99] on input "[PERSON_NAME]" at bounding box center [14, 100] width 5 height 5
checkbox input "false"
